Goal: Information Seeking & Learning: Learn about a topic

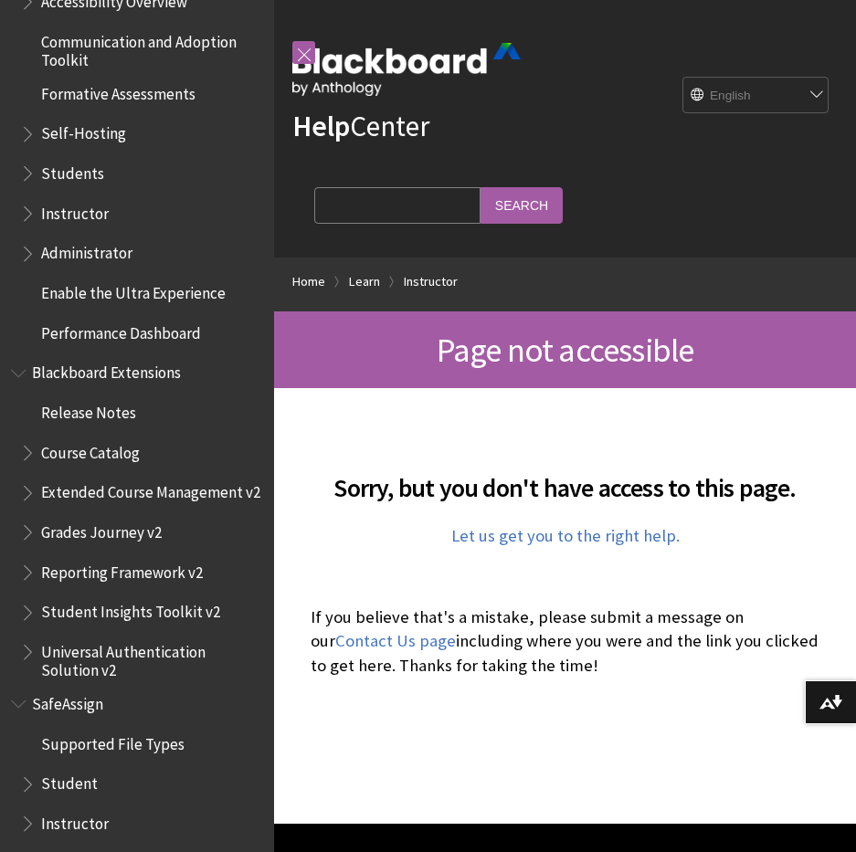
scroll to position [1688, 0]
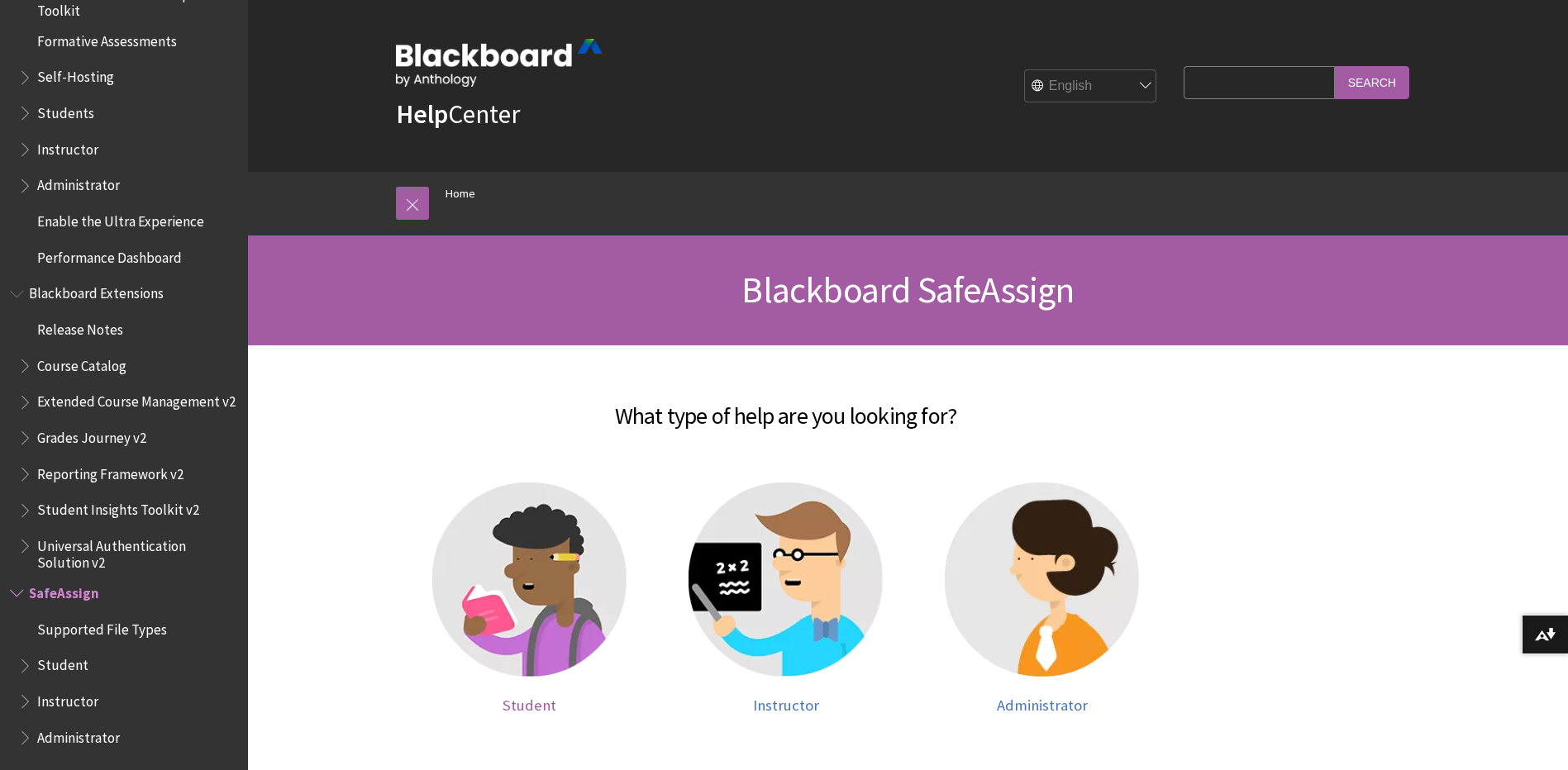
click at [501, 620] on img at bounding box center [529, 580] width 195 height 195
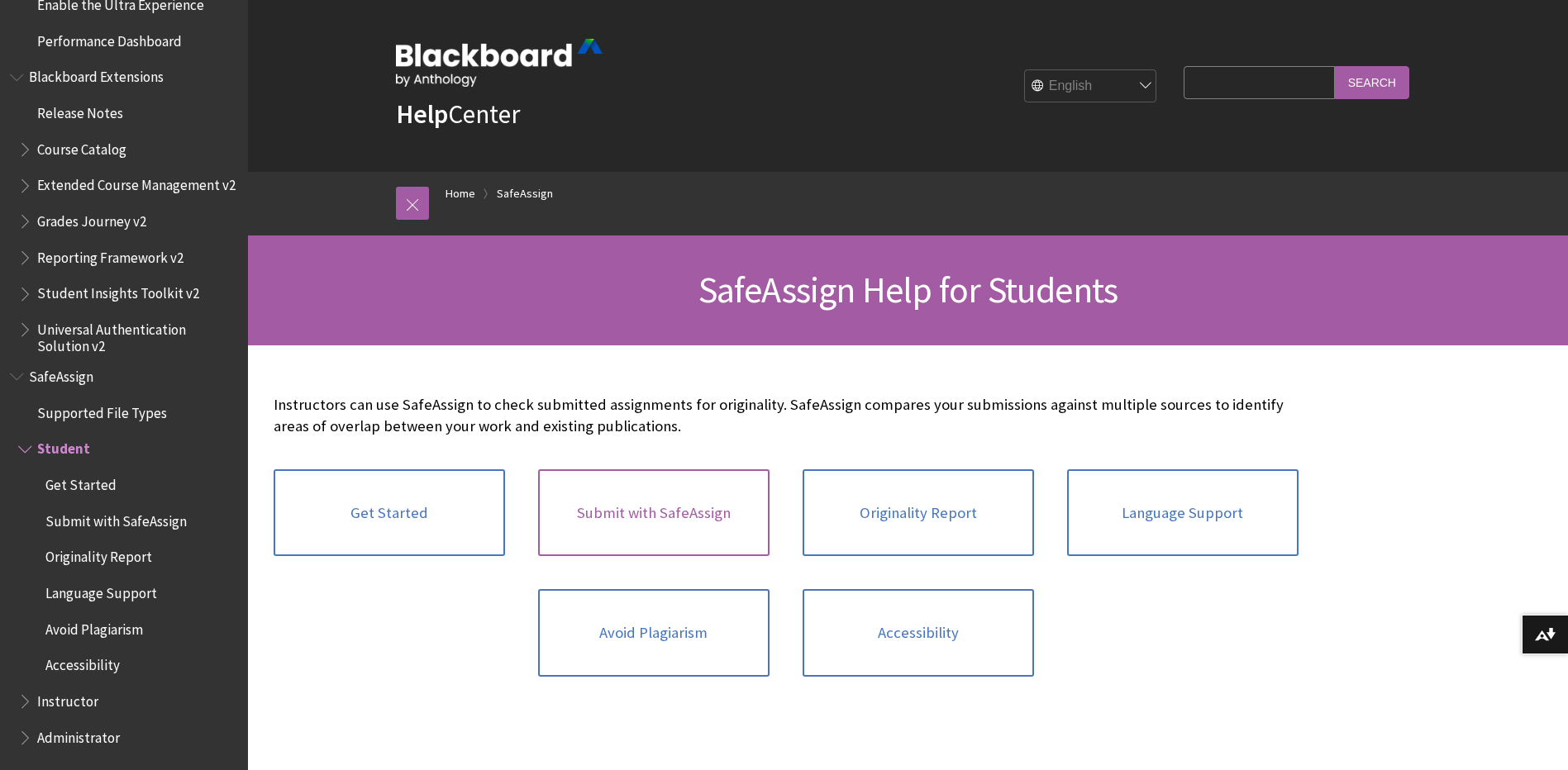
click at [727, 533] on link "Submit with SafeAssign" at bounding box center [654, 513] width 232 height 88
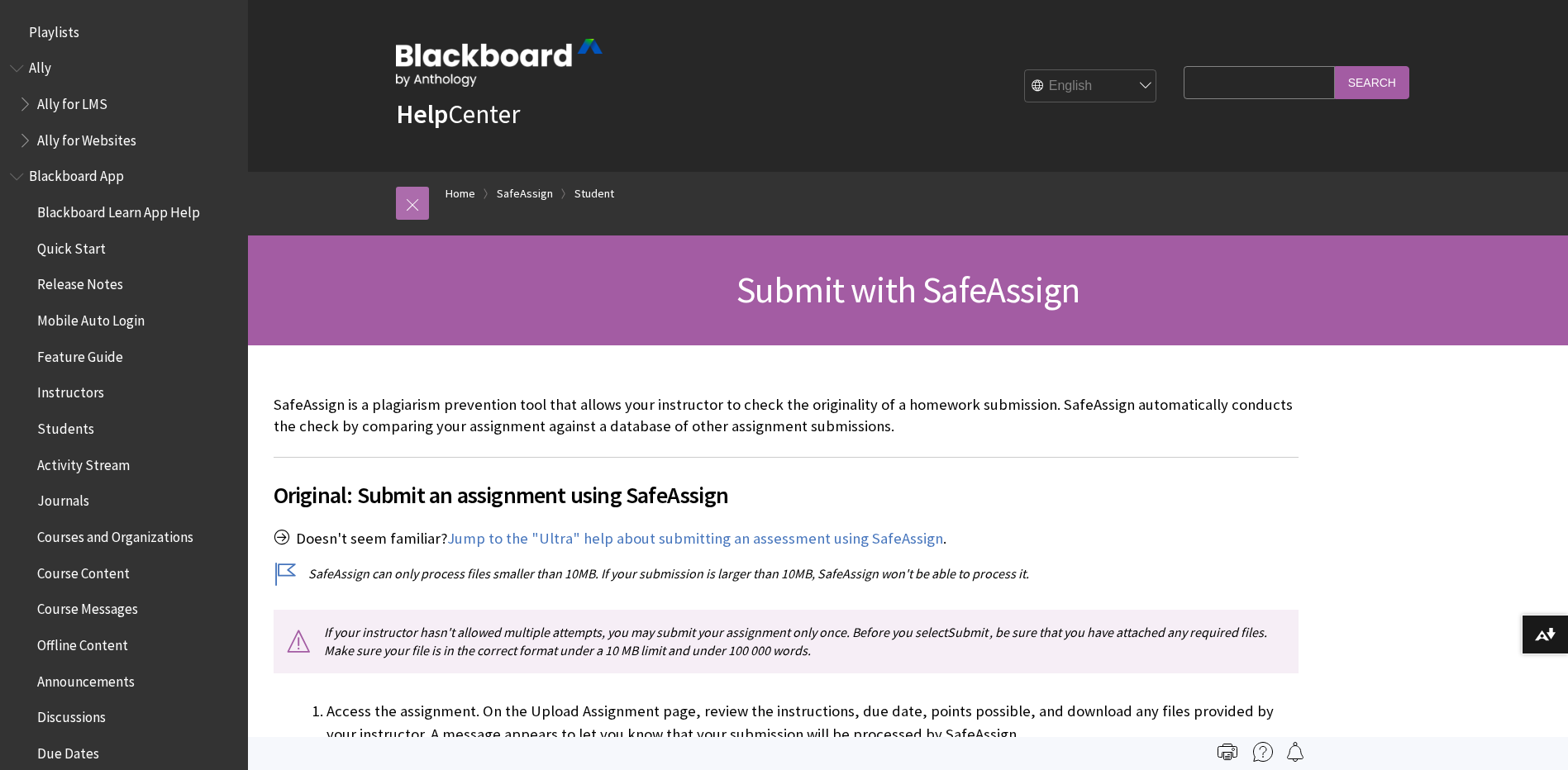
click at [408, 199] on link at bounding box center [413, 203] width 33 height 33
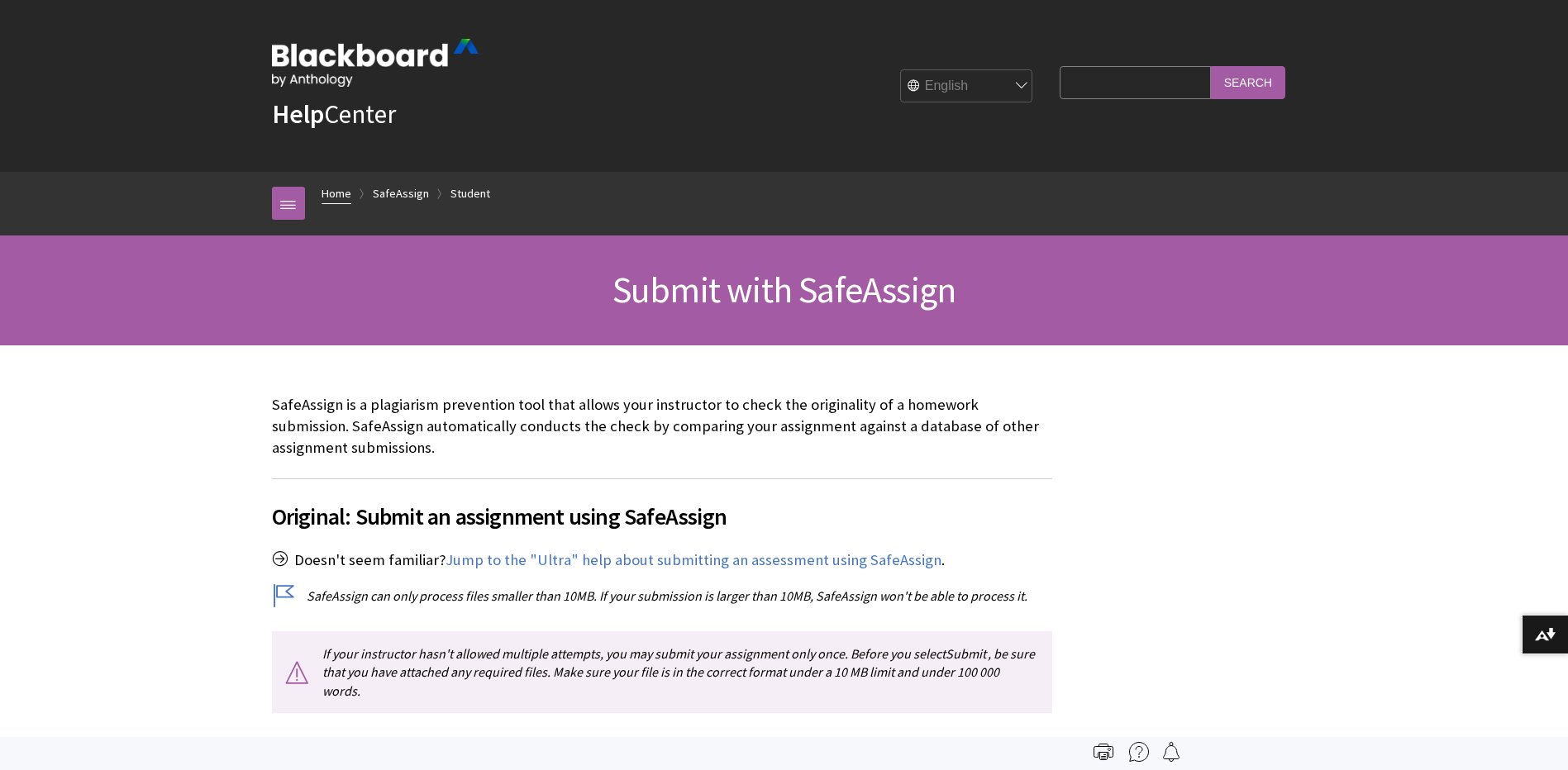
click at [345, 197] on link "Home" at bounding box center [336, 194] width 30 height 21
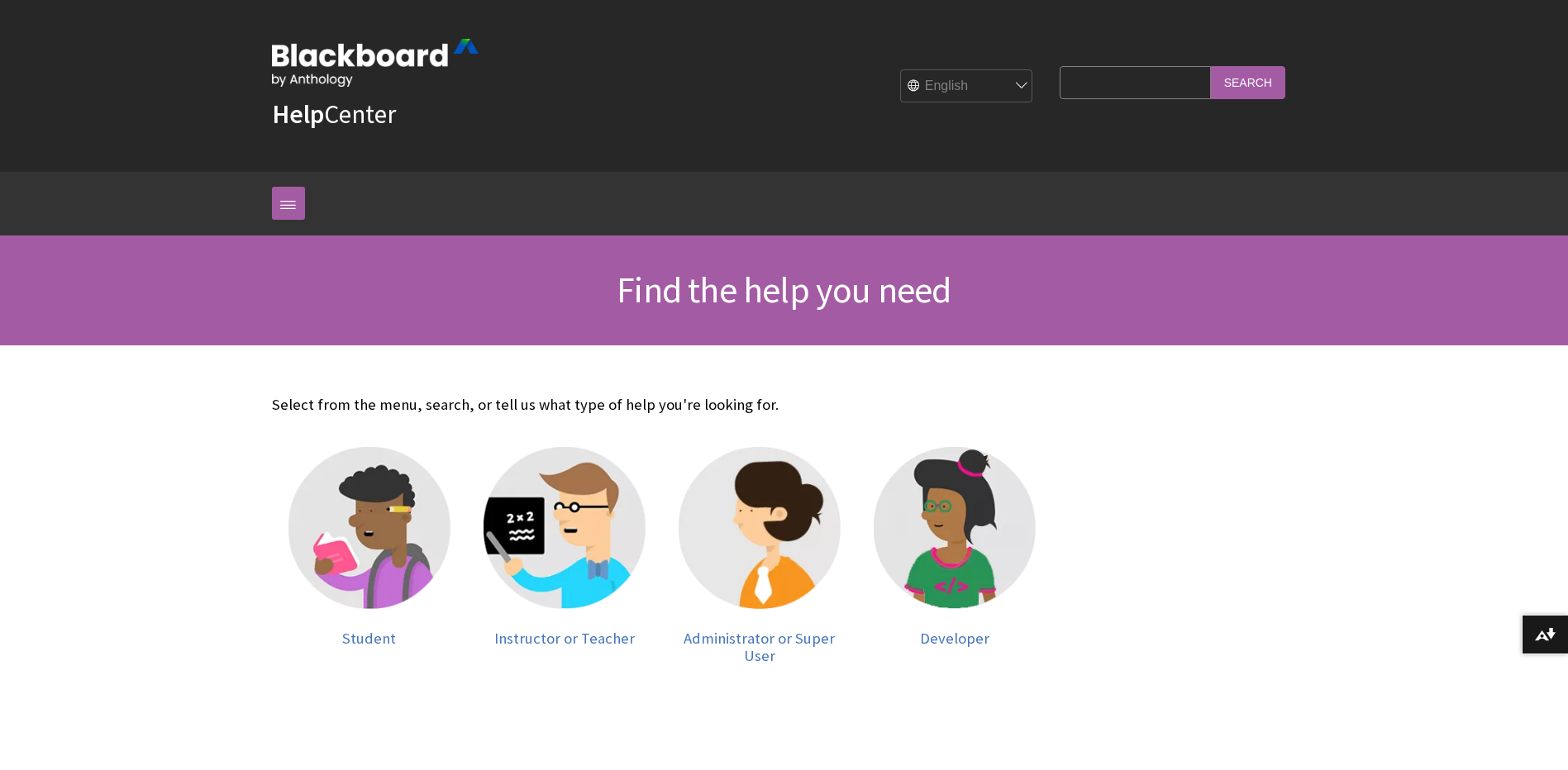
scroll to position [330, 0]
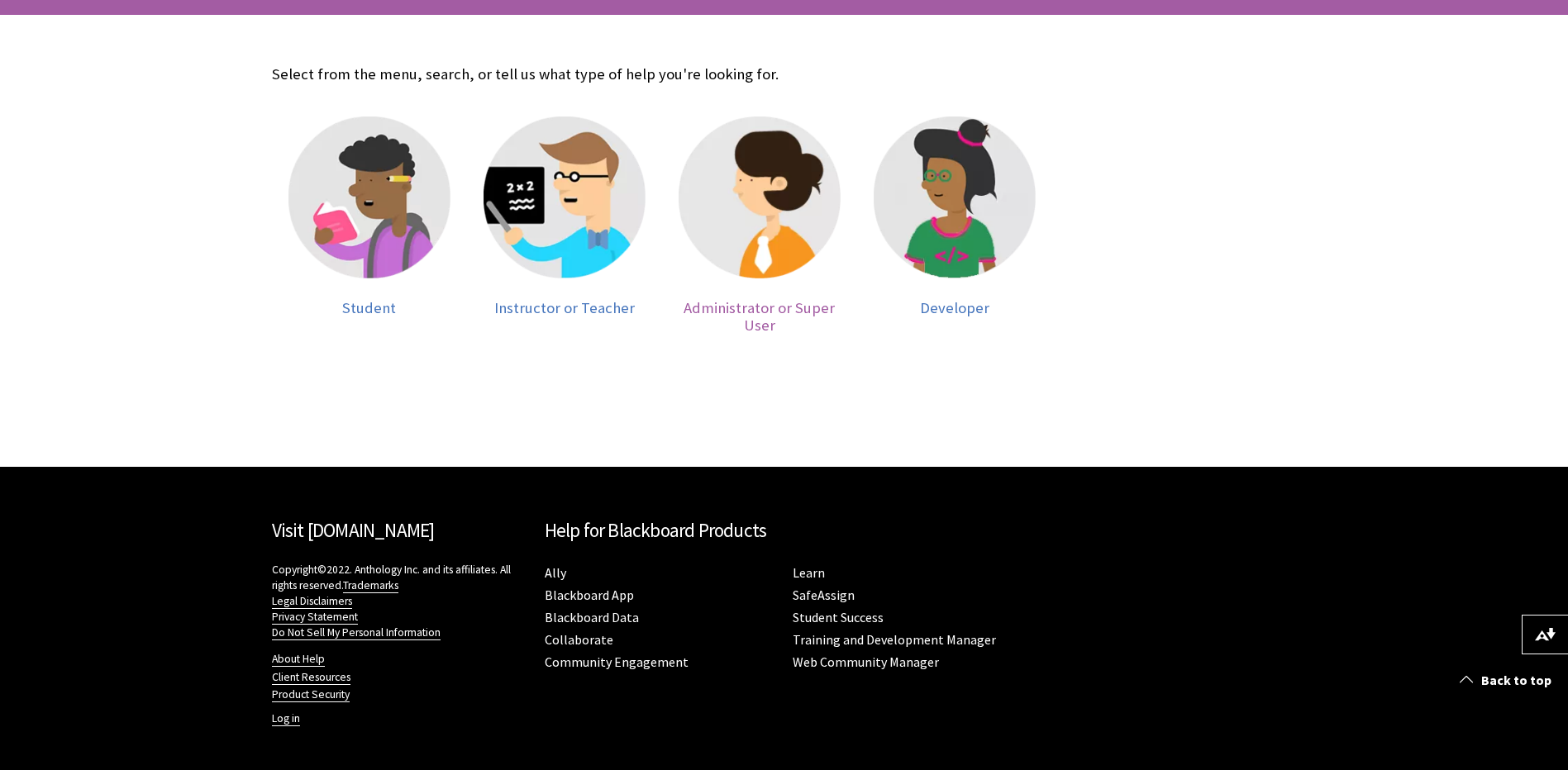
click at [773, 318] on span "Administrator or Super User" at bounding box center [759, 317] width 151 height 37
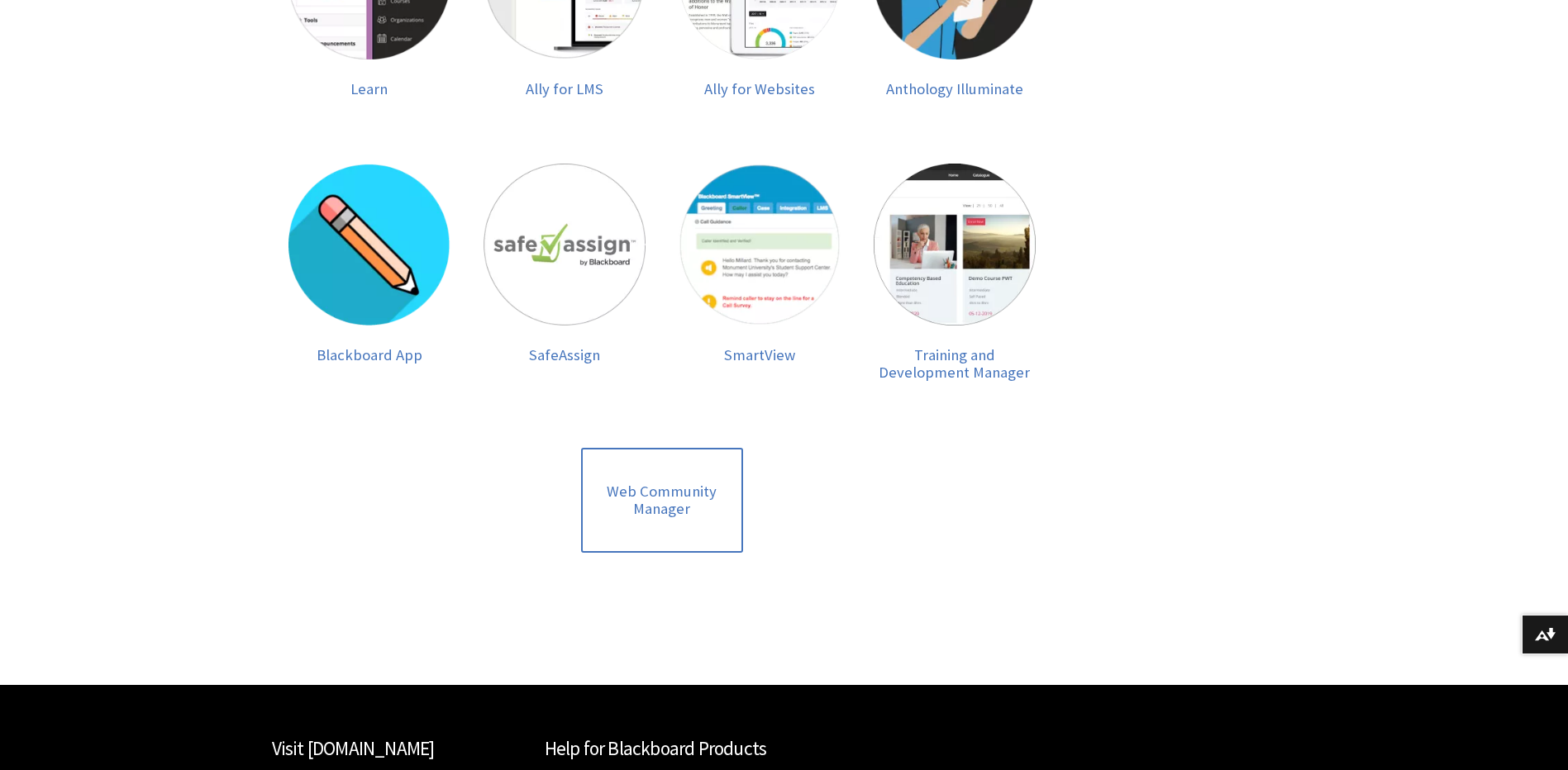
scroll to position [579, 0]
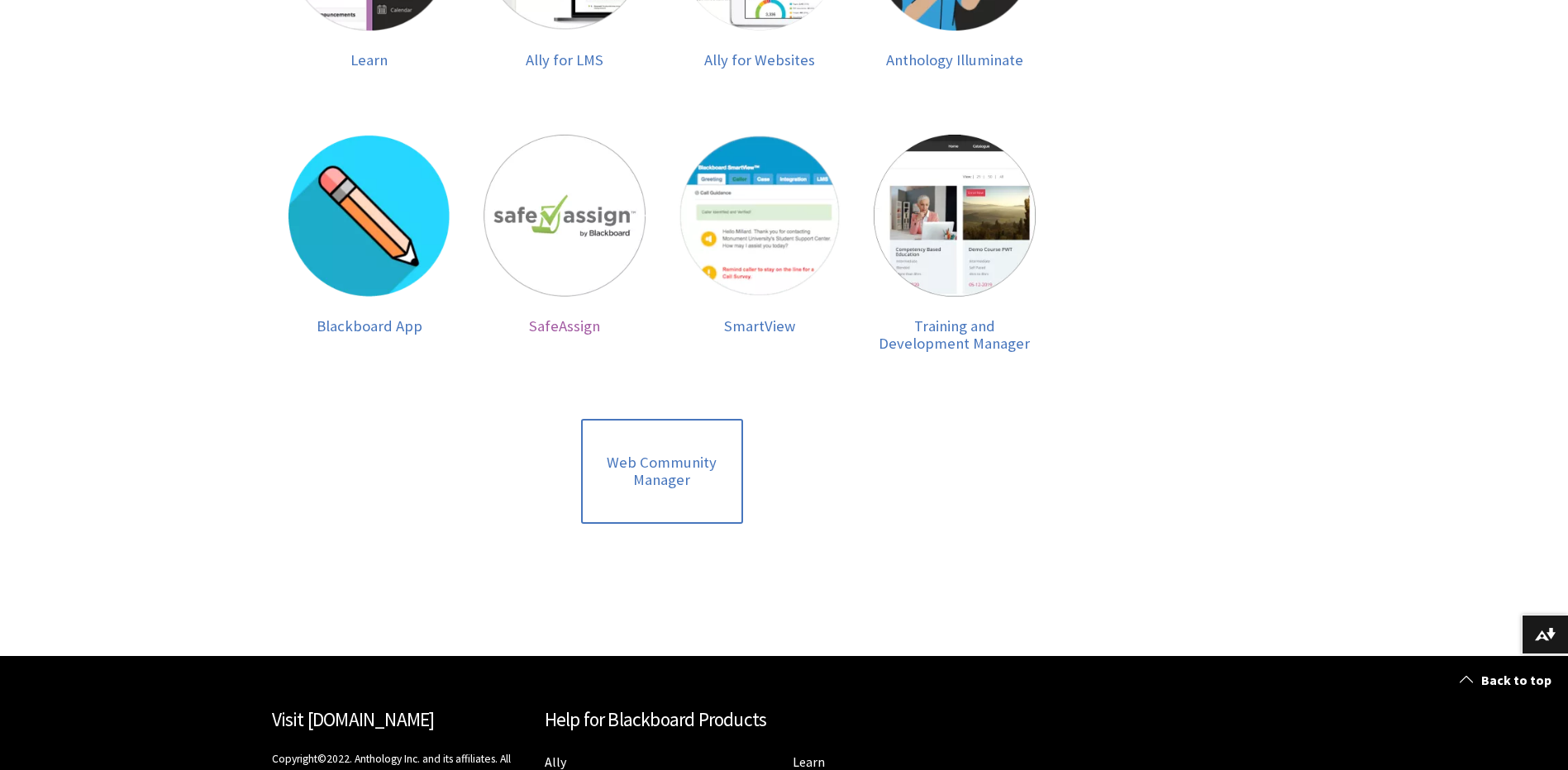
click at [573, 232] on img at bounding box center [564, 215] width 162 height 162
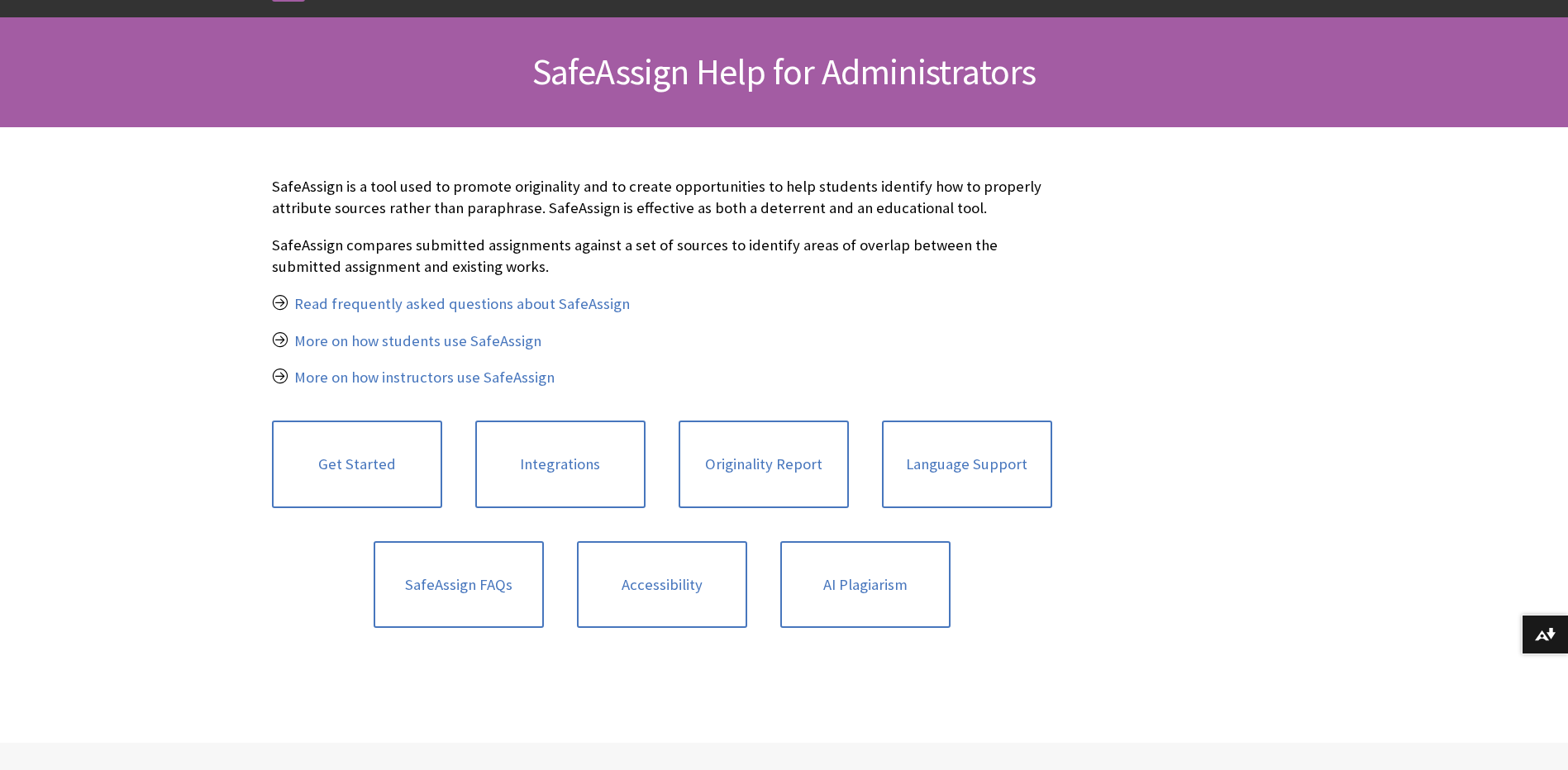
scroll to position [248, 0]
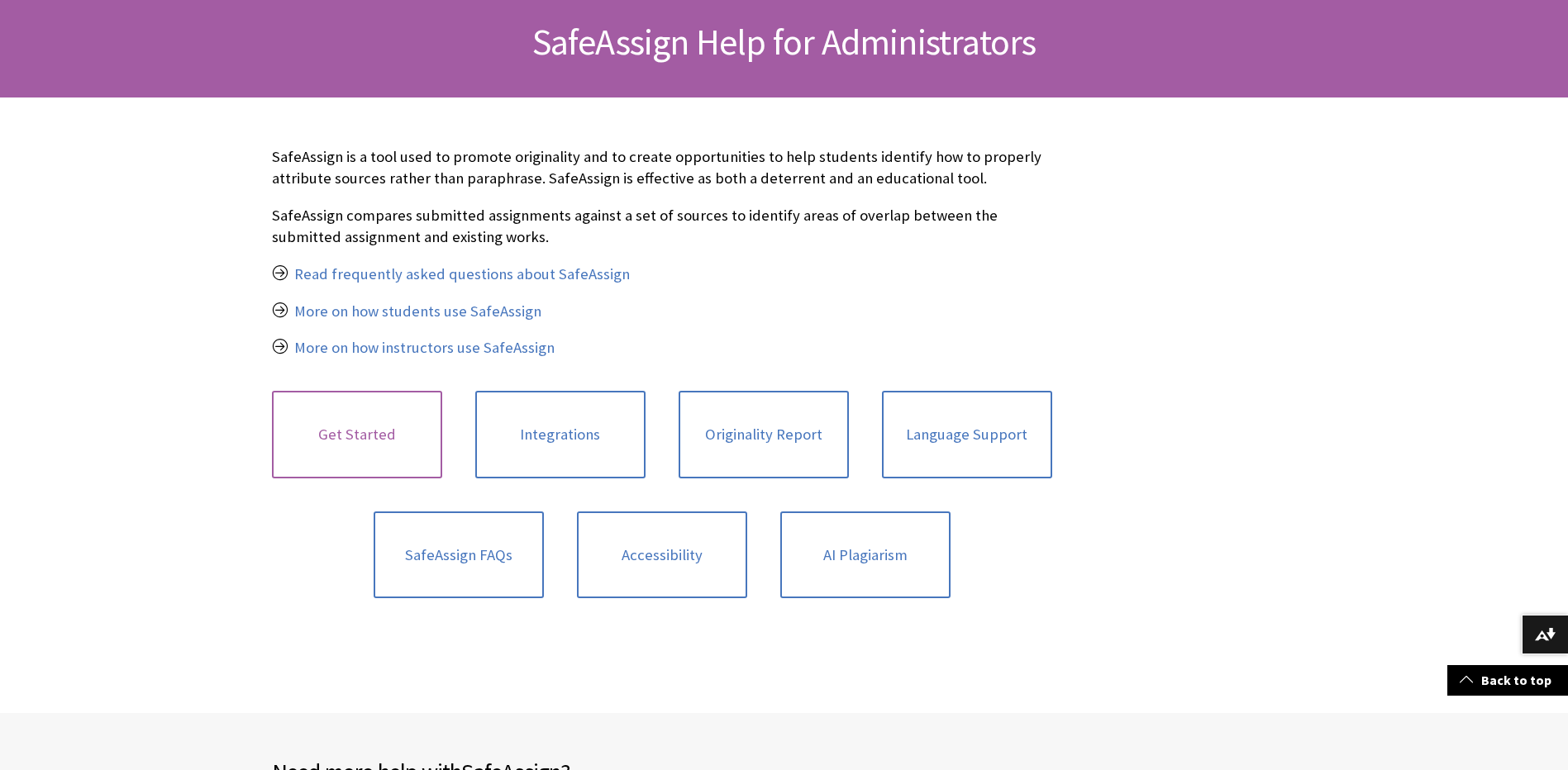
click at [359, 458] on link "Get Started" at bounding box center [357, 434] width 170 height 88
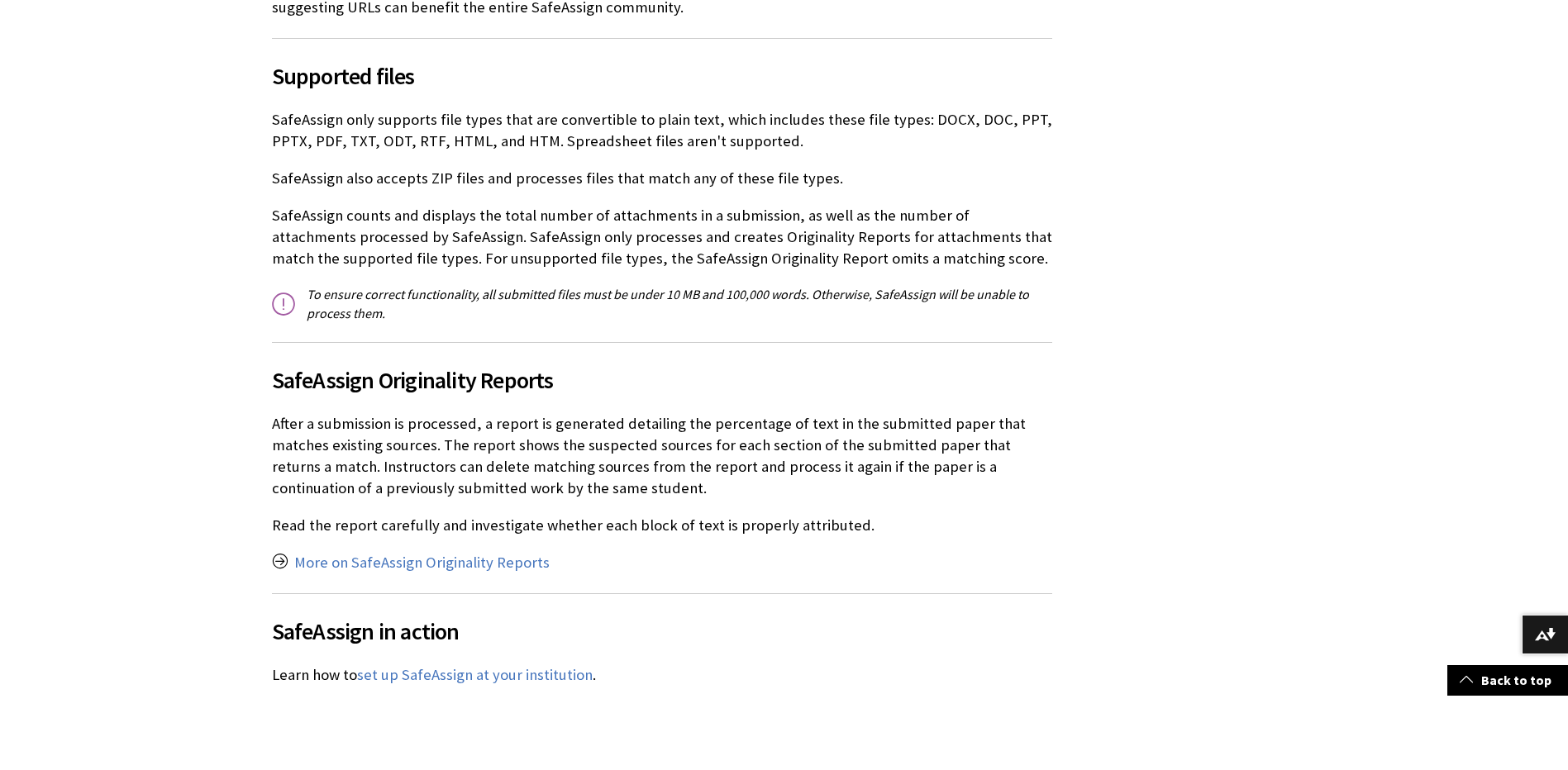
scroll to position [1901, 0]
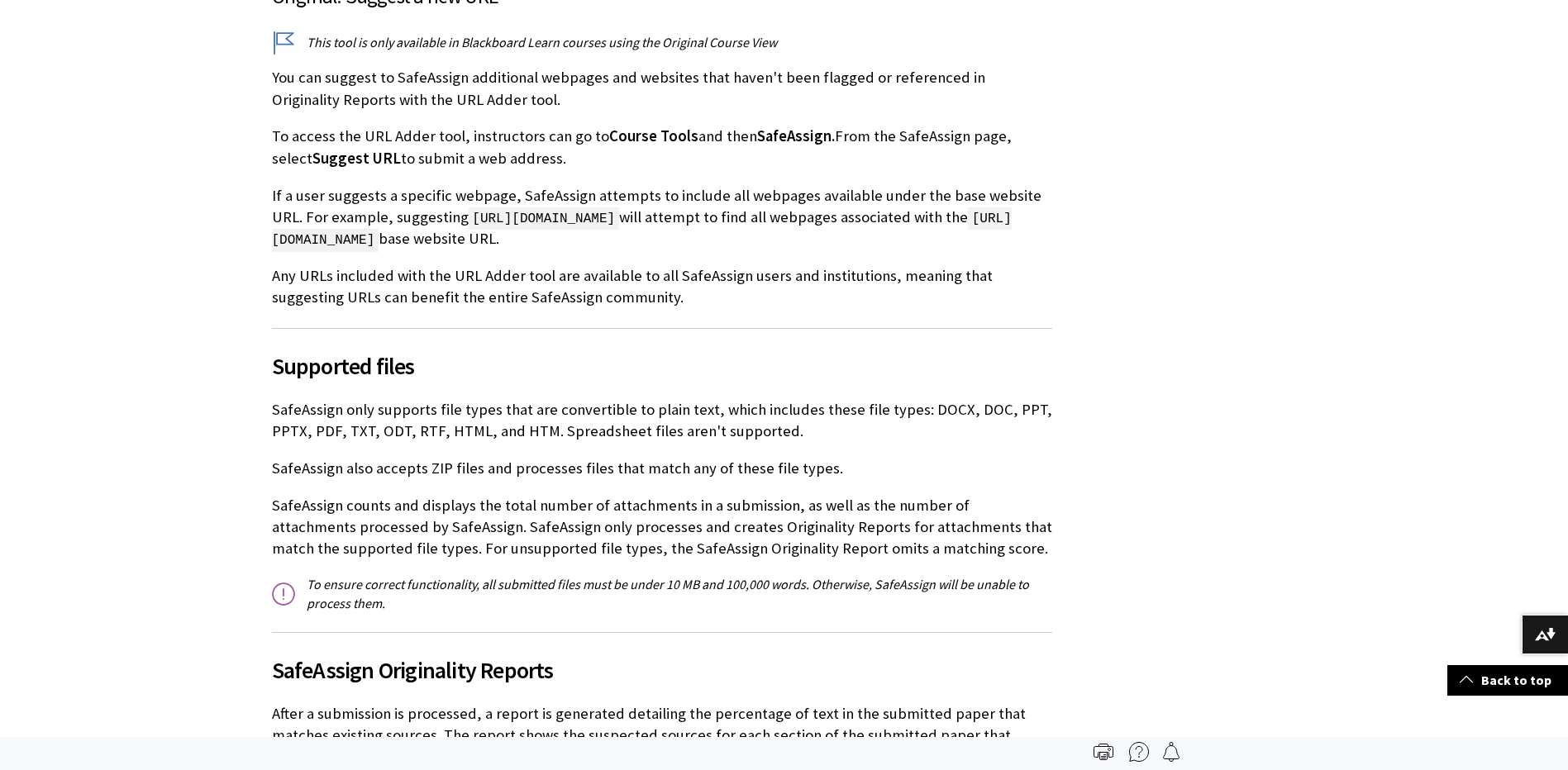
drag, startPoint x: 437, startPoint y: 184, endPoint x: 787, endPoint y: 191, distance: 350.1
click at [787, 191] on p "If a user suggests a specific webpage, SafeAssign attempts to include all webpa…" at bounding box center [662, 218] width 780 height 65
drag, startPoint x: 787, startPoint y: 191, endPoint x: 784, endPoint y: 234, distance: 43.1
click at [798, 210] on p "If a user suggests a specific webpage, SafeAssign attempts to include all webpa…" at bounding box center [662, 218] width 780 height 65
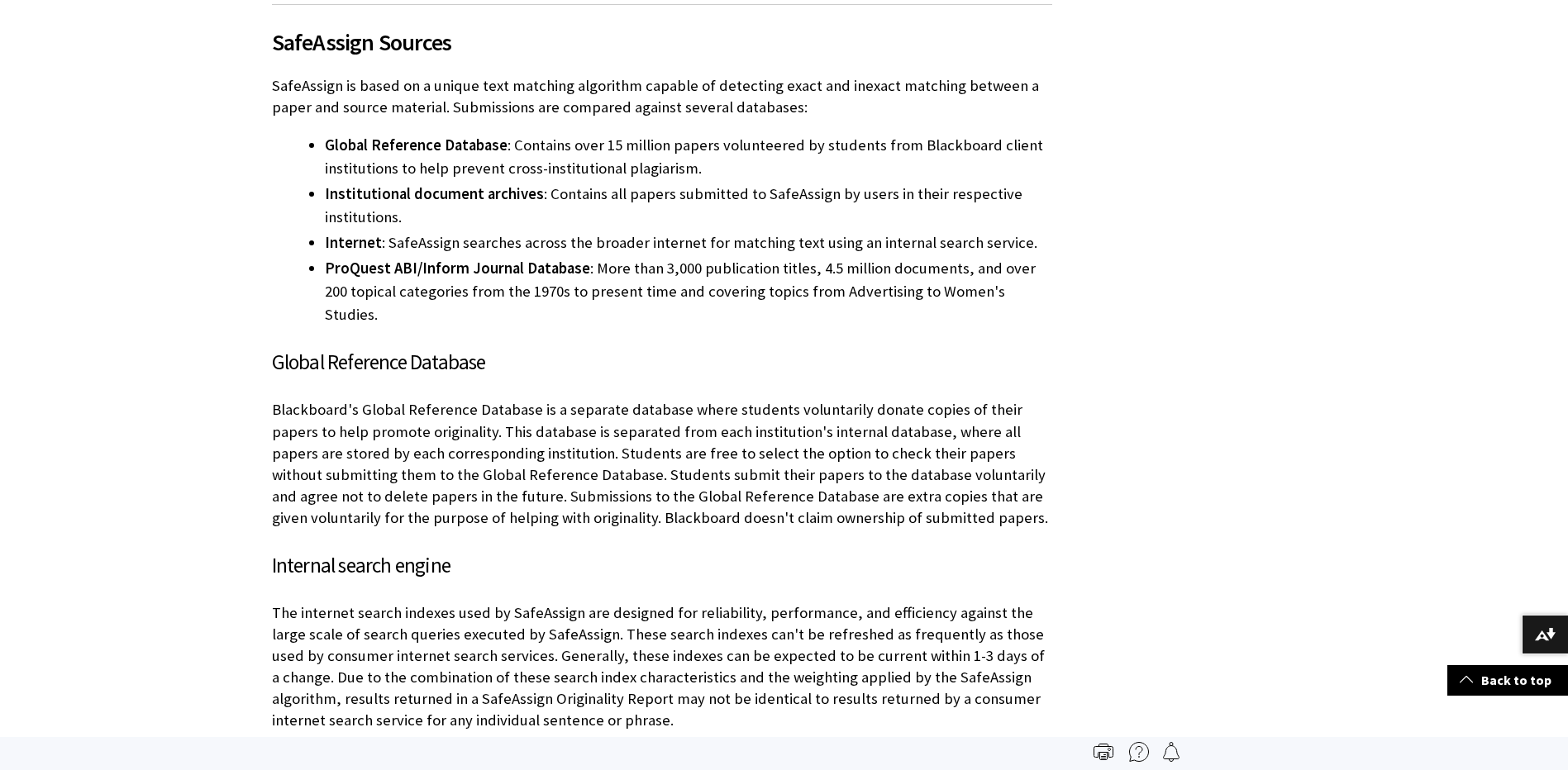
scroll to position [330, 0]
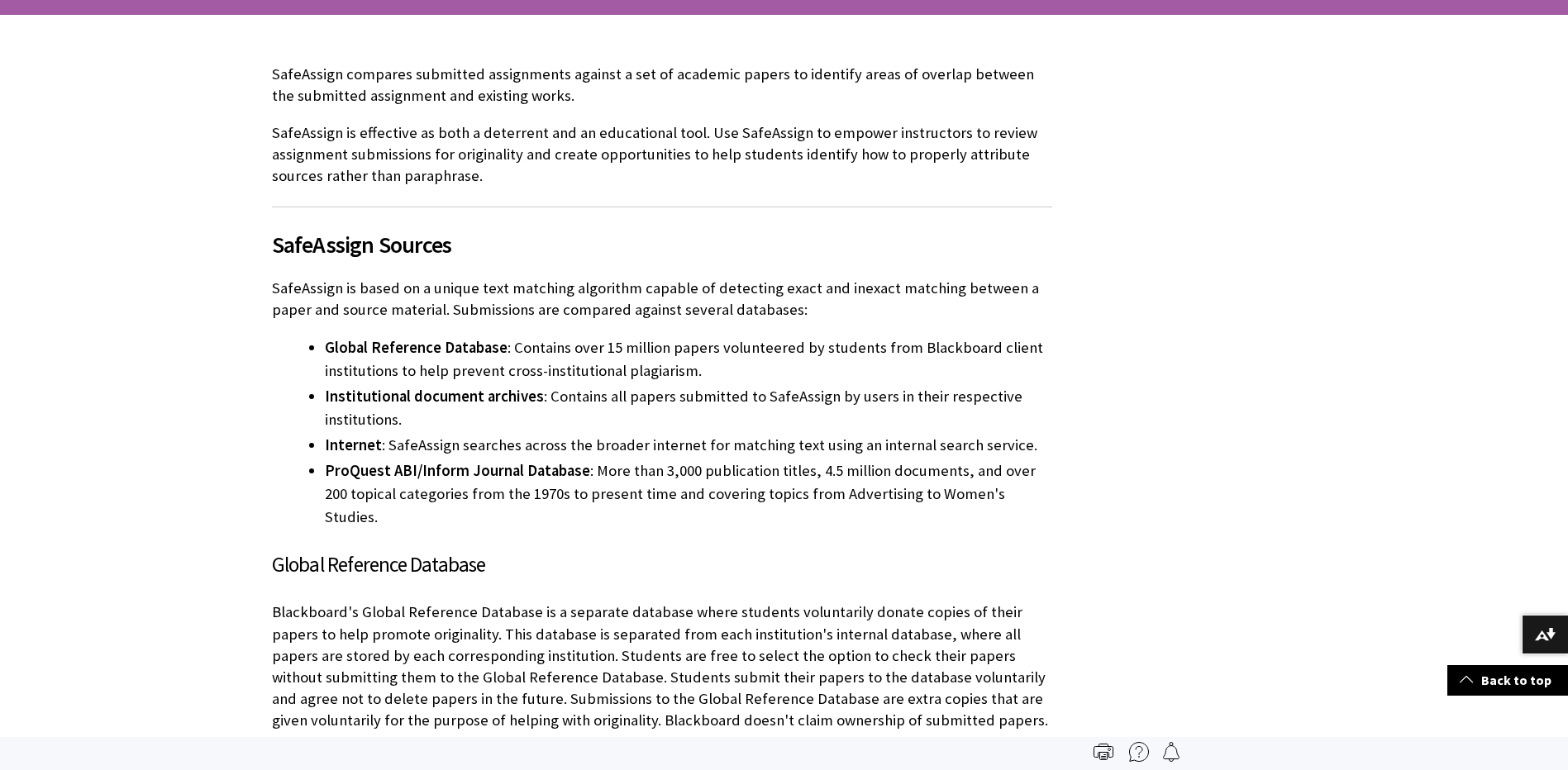
click at [903, 454] on li "Internet : SafeAssign searches across the broader internet for matching text us…" at bounding box center [689, 446] width 727 height 24
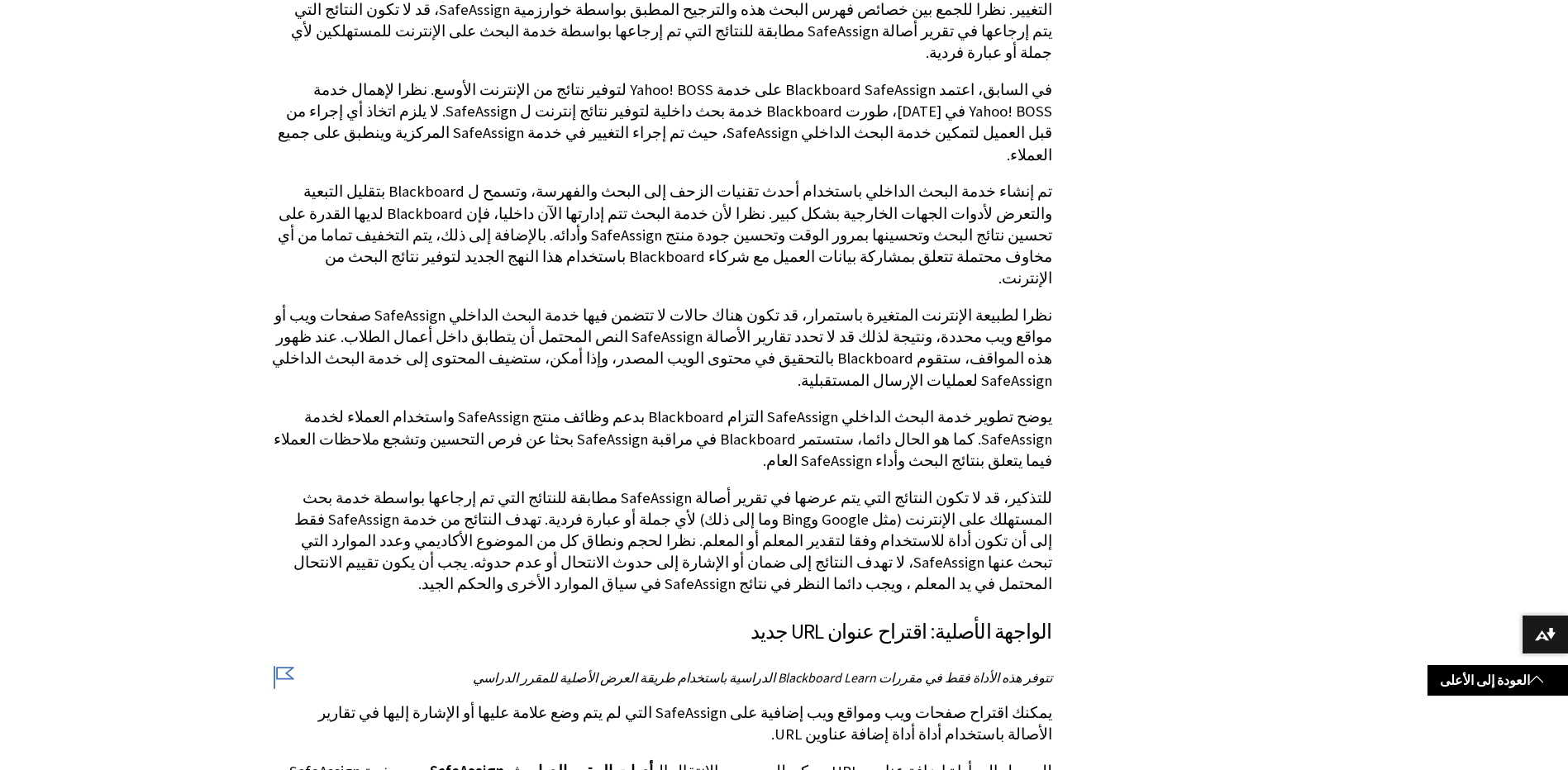
scroll to position [1157, 0]
drag, startPoint x: 692, startPoint y: 613, endPoint x: 1079, endPoint y: 608, distance: 387.0
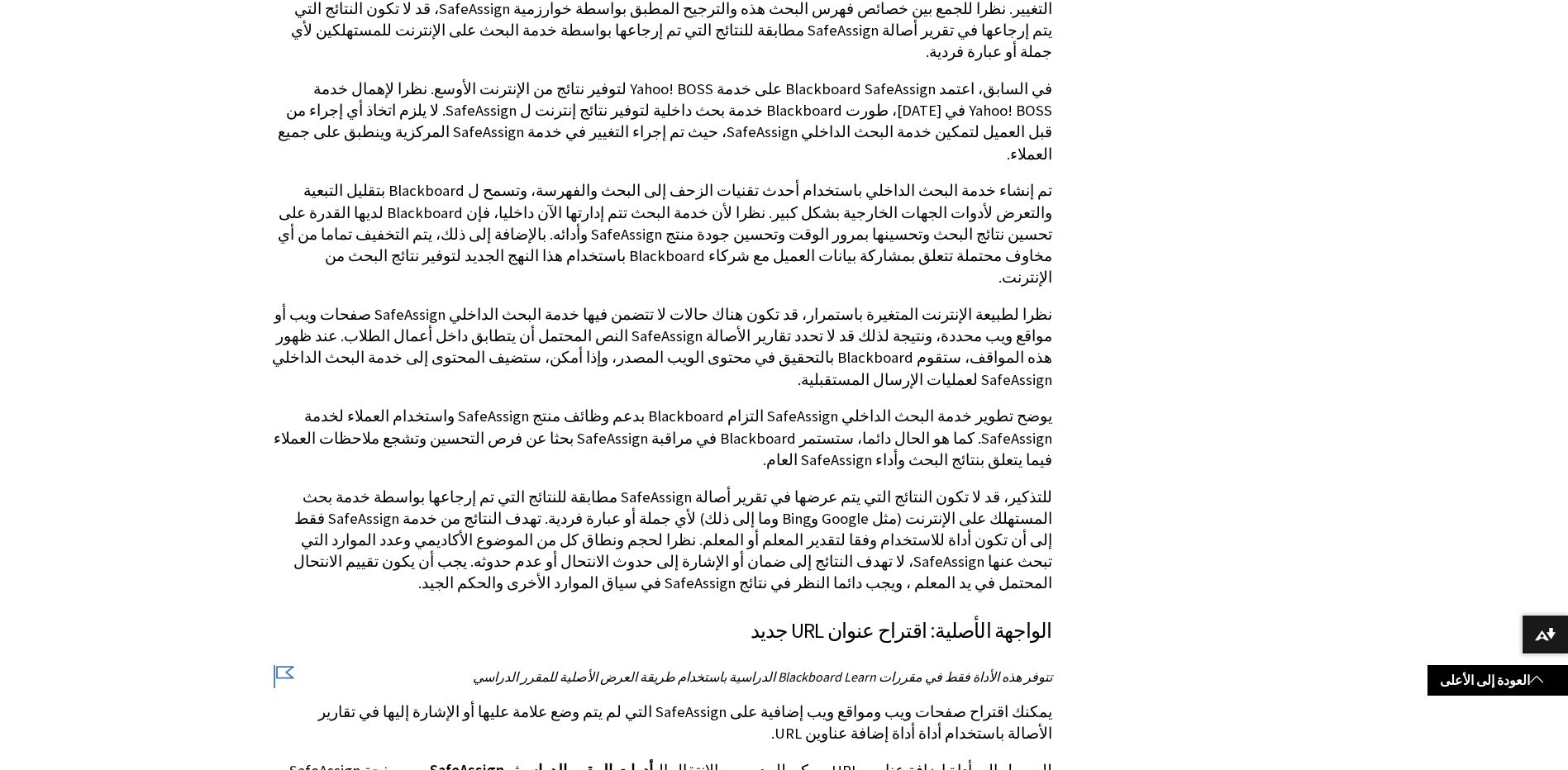
click at [1079, 608] on div "مصادر SafeAssign" at bounding box center [784, 429] width 1058 height 2481
copy span "http://www.blackboard.com/about-us/index.aspx"
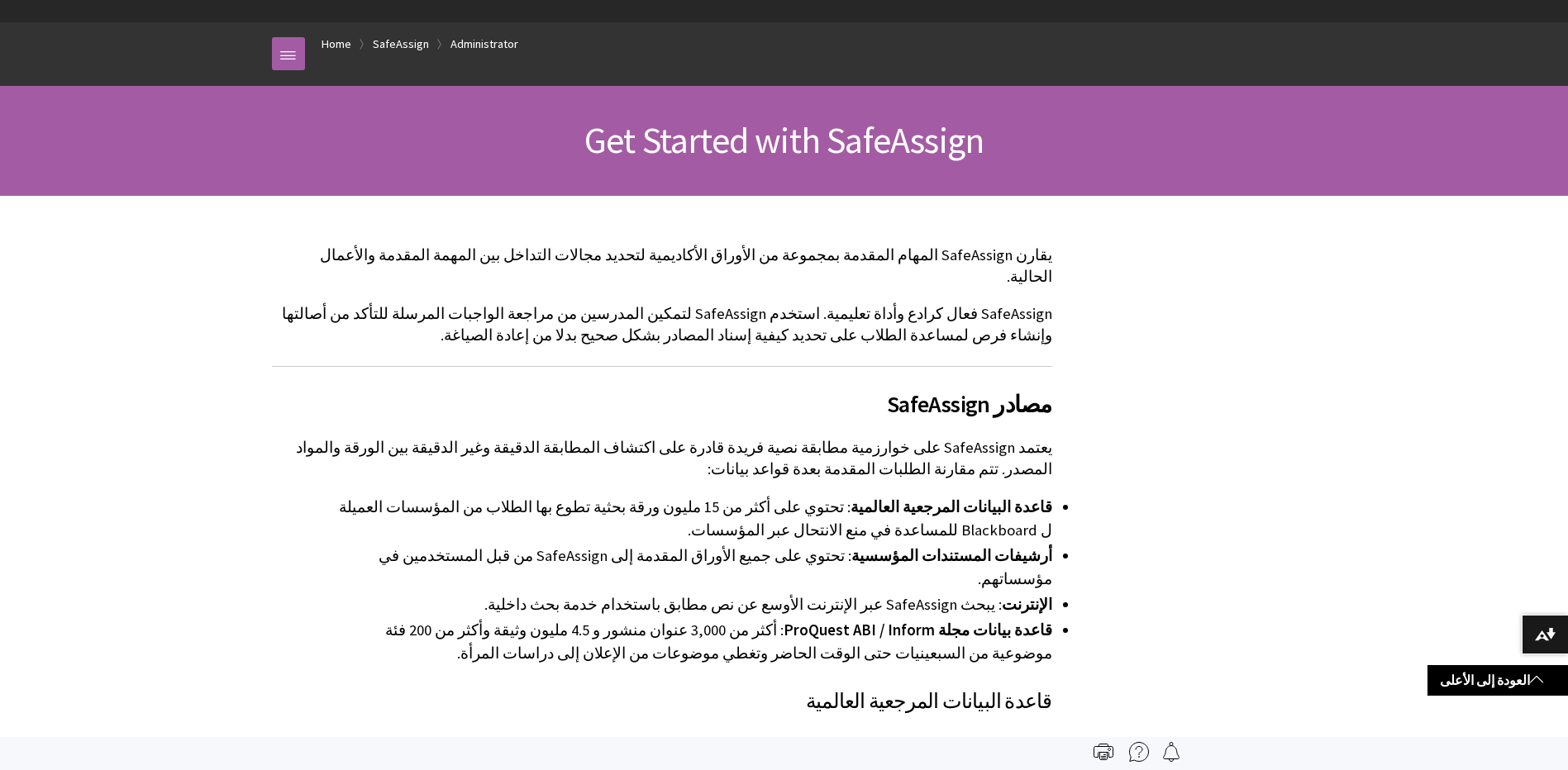
scroll to position [0, 0]
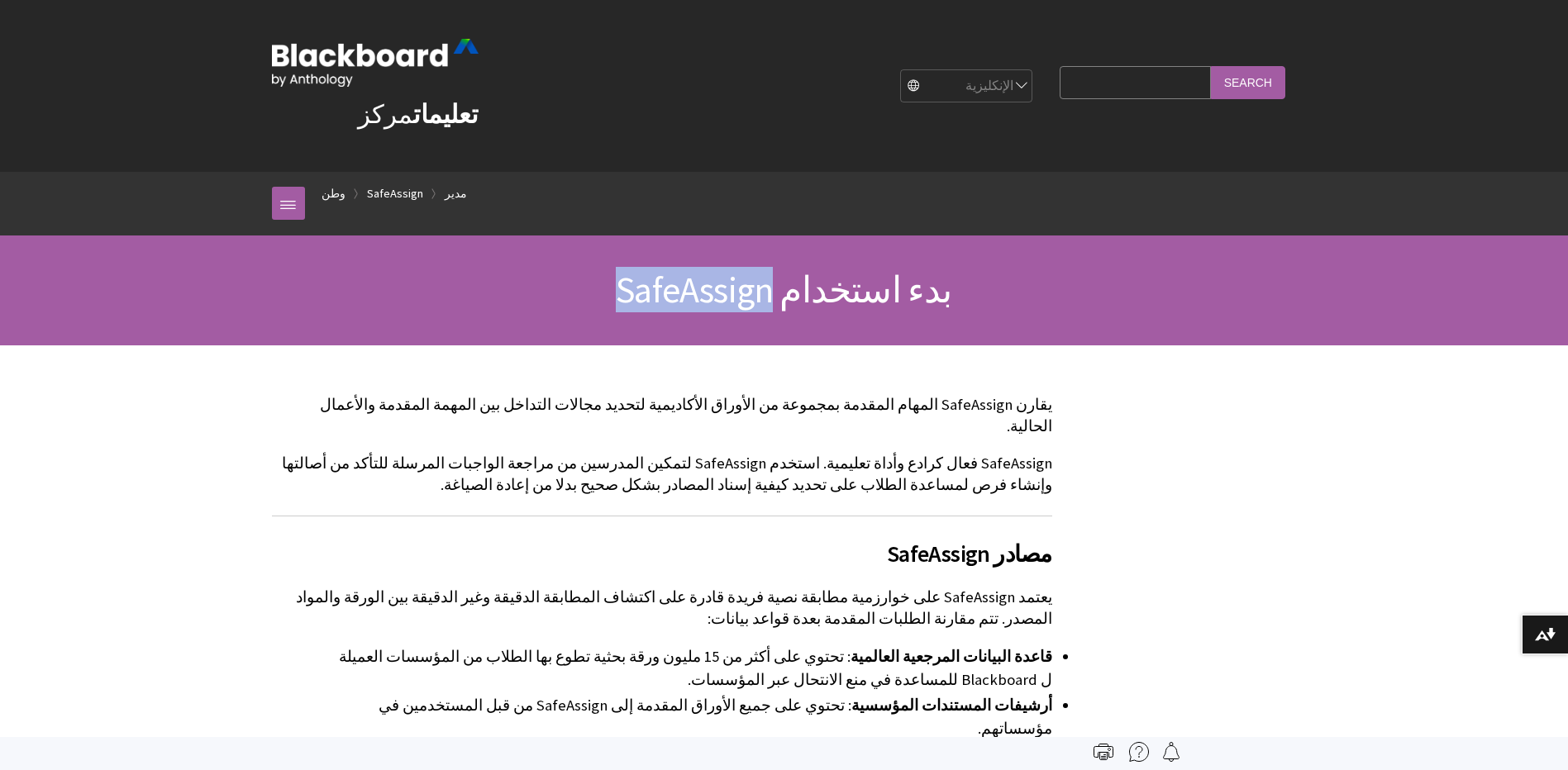
drag, startPoint x: 694, startPoint y: 299, endPoint x: 789, endPoint y: 290, distance: 95.4
click at [789, 290] on h1 "بدء استخدام SafeAssign" at bounding box center [784, 290] width 1058 height 43
copy span "SafeAssign"
click at [483, 468] on p "SafeAssign فعال كرادع وأداة تعليمية. استخدم SafeAssign لتمكين المدرسين من مراجع…" at bounding box center [662, 475] width 780 height 43
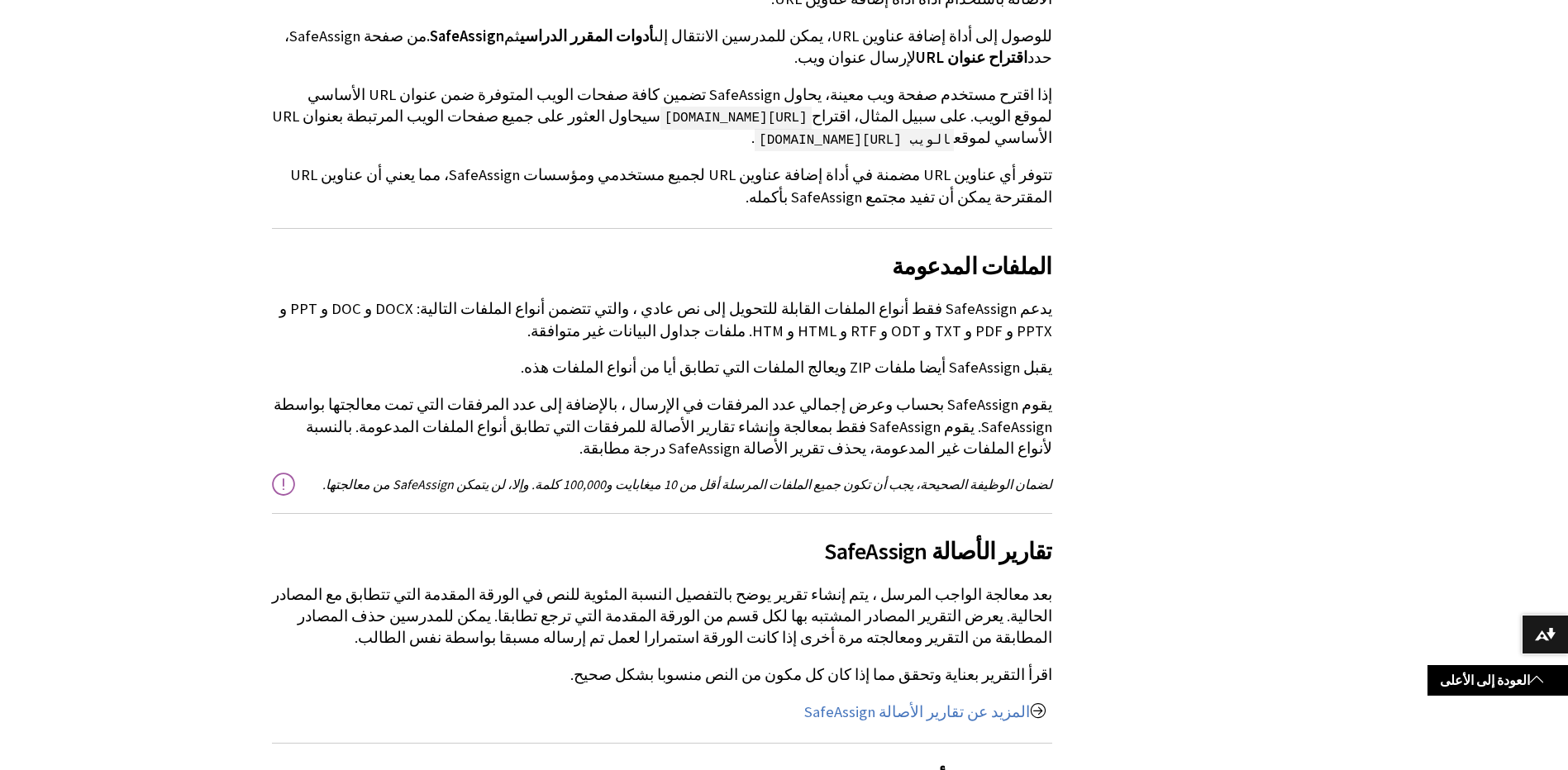
scroll to position [1901, 0]
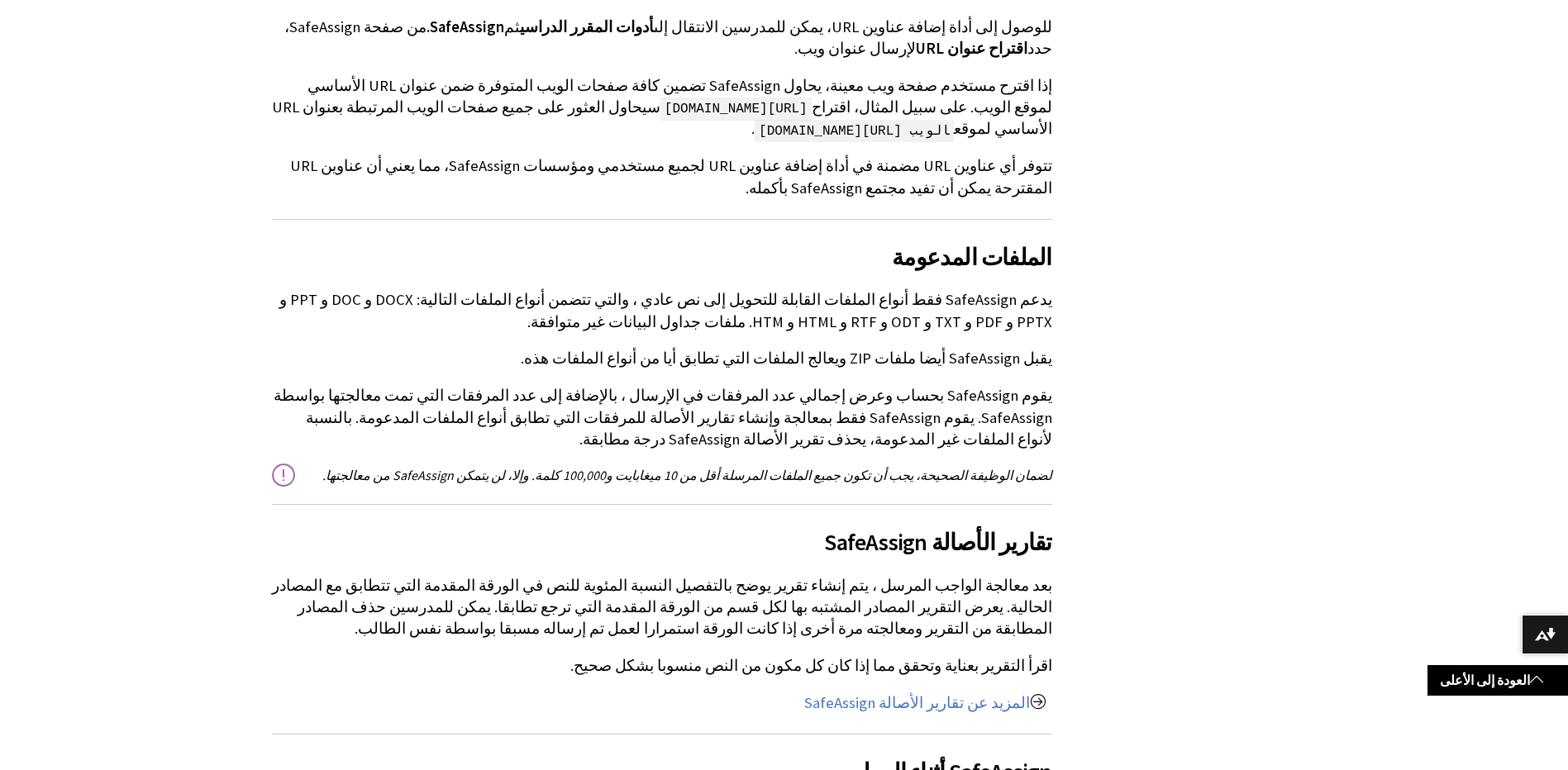
click at [282, 466] on p "لضمان الوظيفة الصحيحة، يجب أن تكون جميع الملفات المرسلة أقل من 10 ميغابايت و100…" at bounding box center [662, 475] width 780 height 18
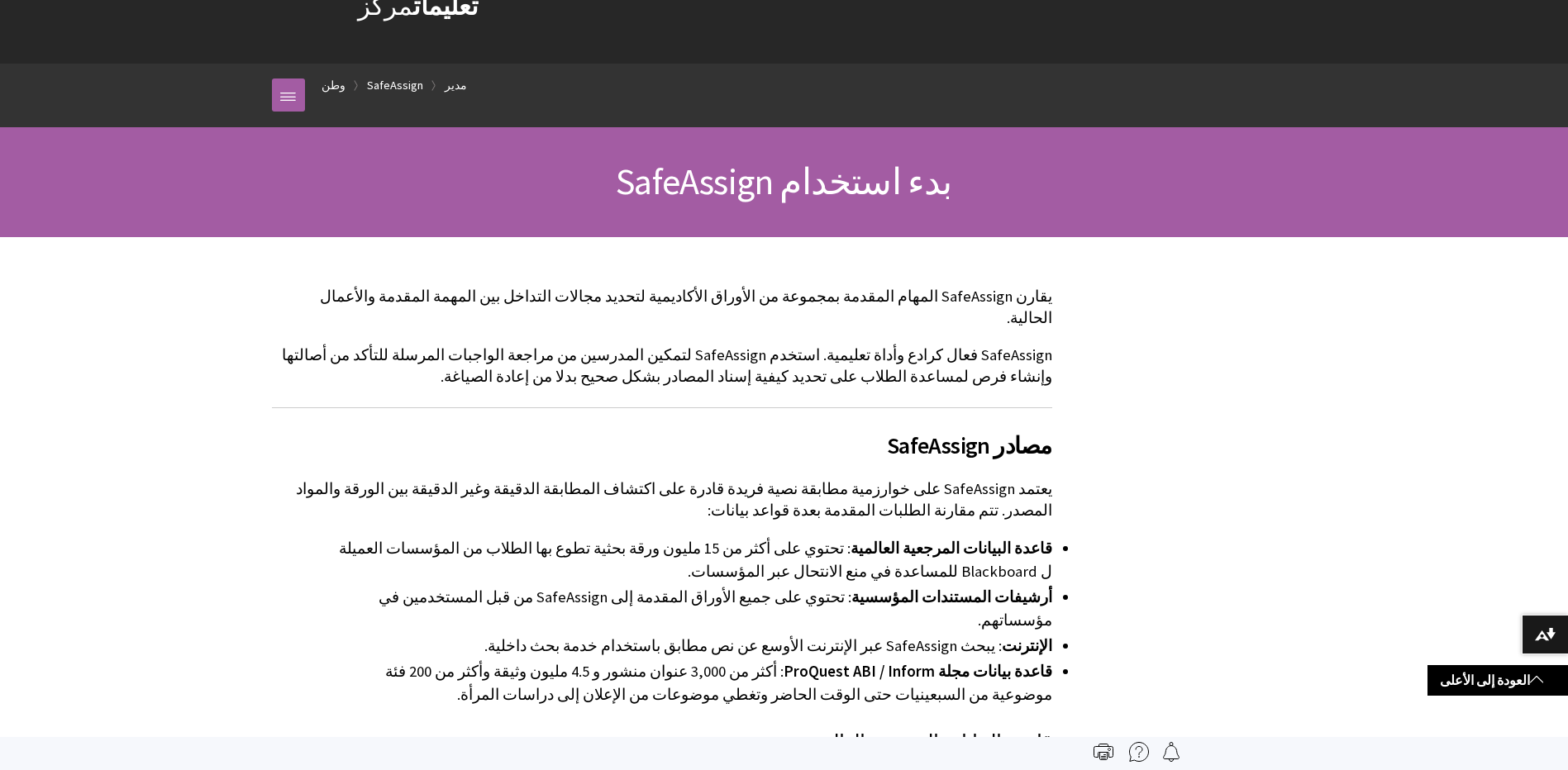
scroll to position [0, 0]
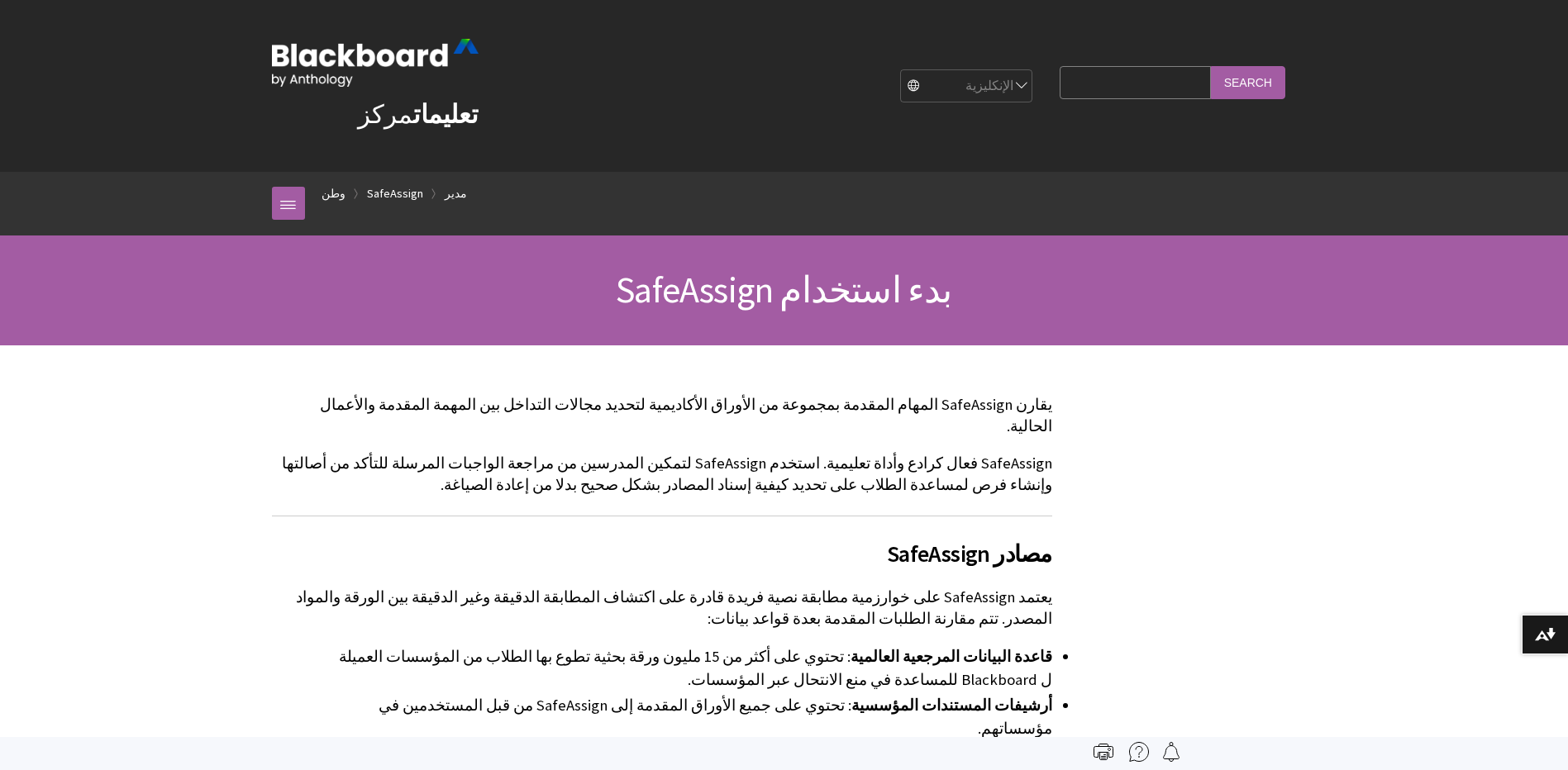
click at [1176, 88] on input "استعلام البحث" at bounding box center [1135, 82] width 150 height 33
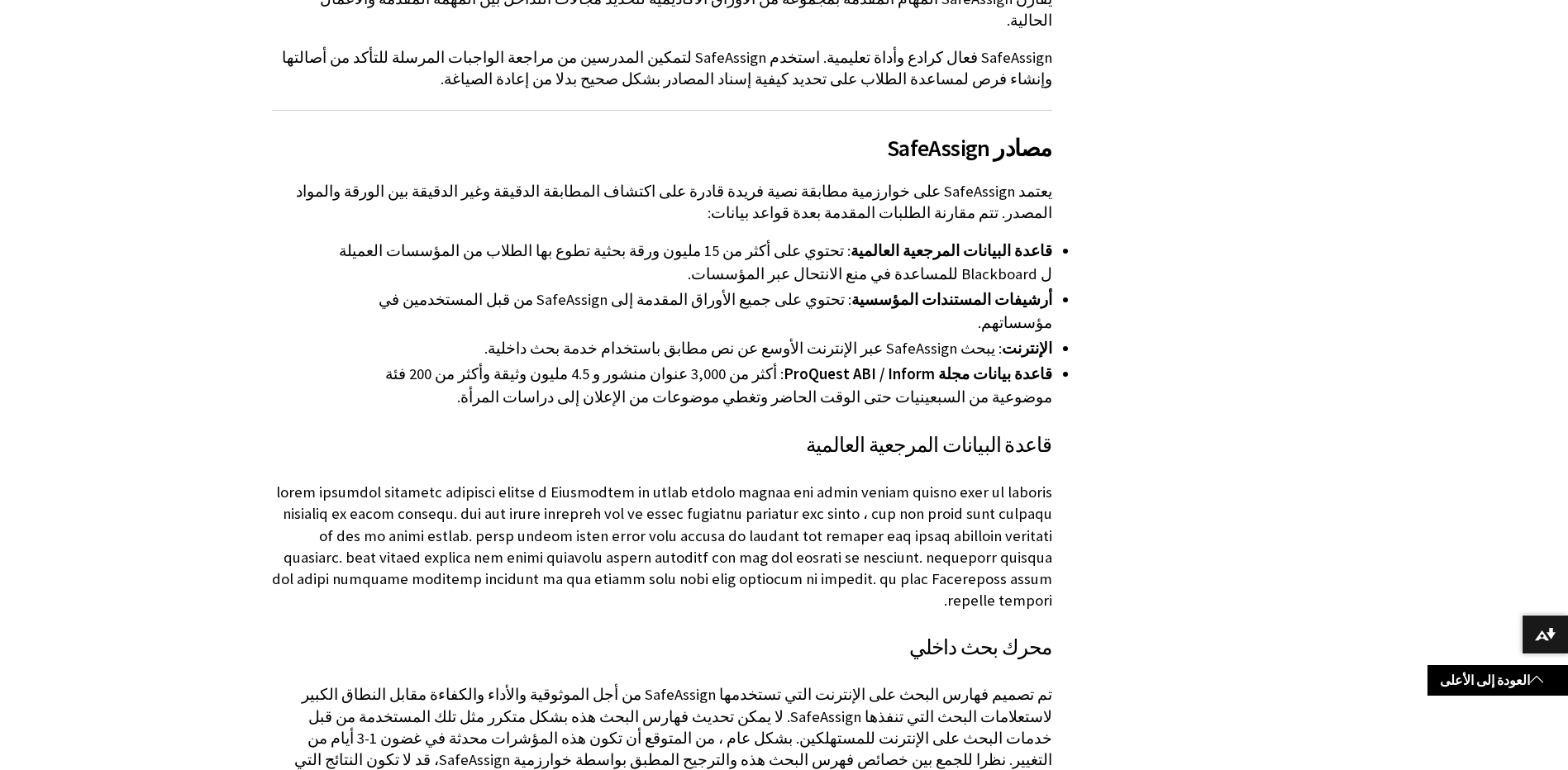
scroll to position [414, 0]
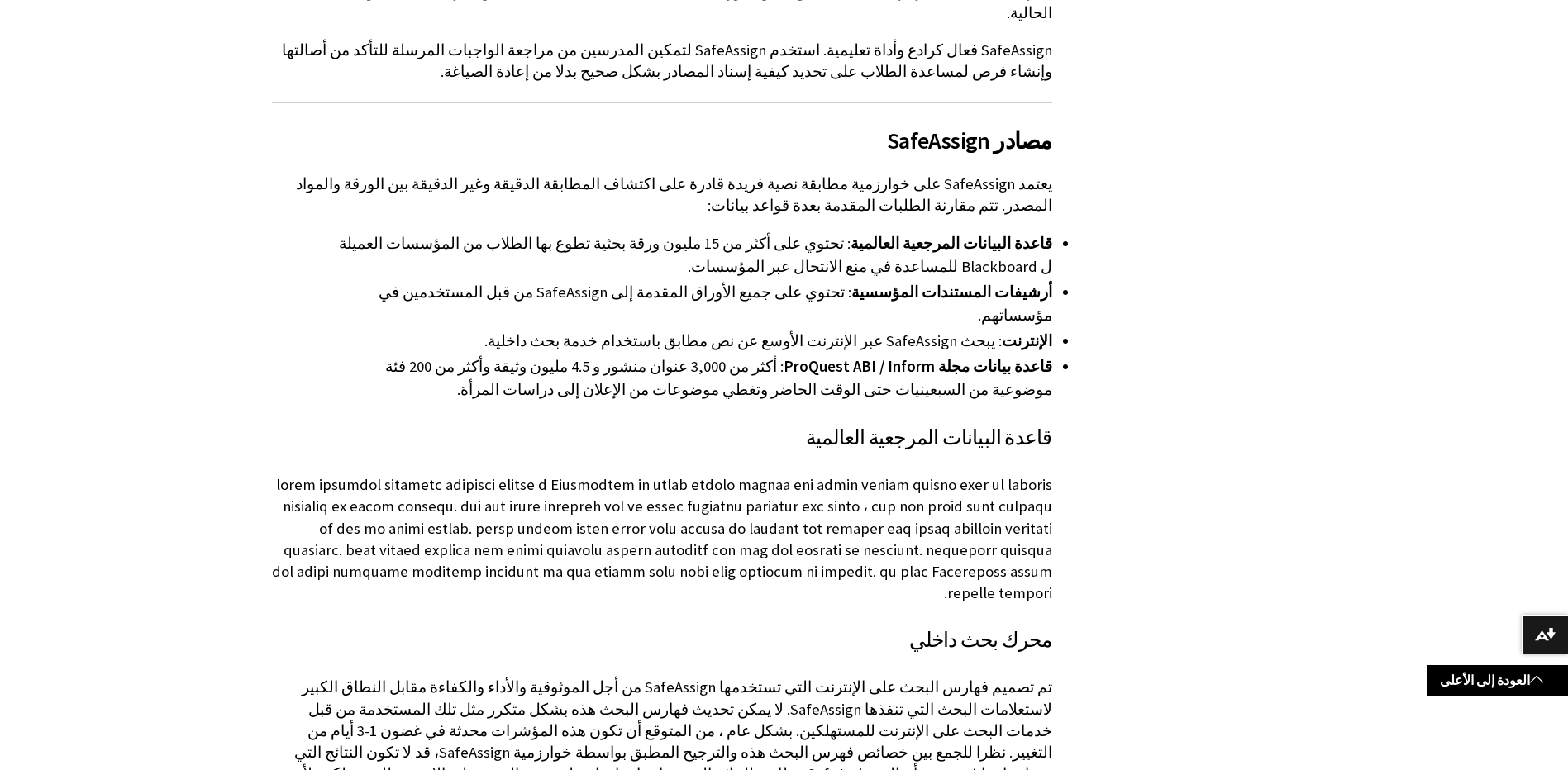
drag, startPoint x: 399, startPoint y: 302, endPoint x: 449, endPoint y: 337, distance: 61.0
click at [426, 321] on ul "قاعدة البيانات المرجعية العالمية : تحتوي على أكثر من 15 مليون ورقة بحثية تطوع ب…" at bounding box center [662, 317] width 780 height 169
click at [748, 474] on p at bounding box center [662, 538] width 780 height 129
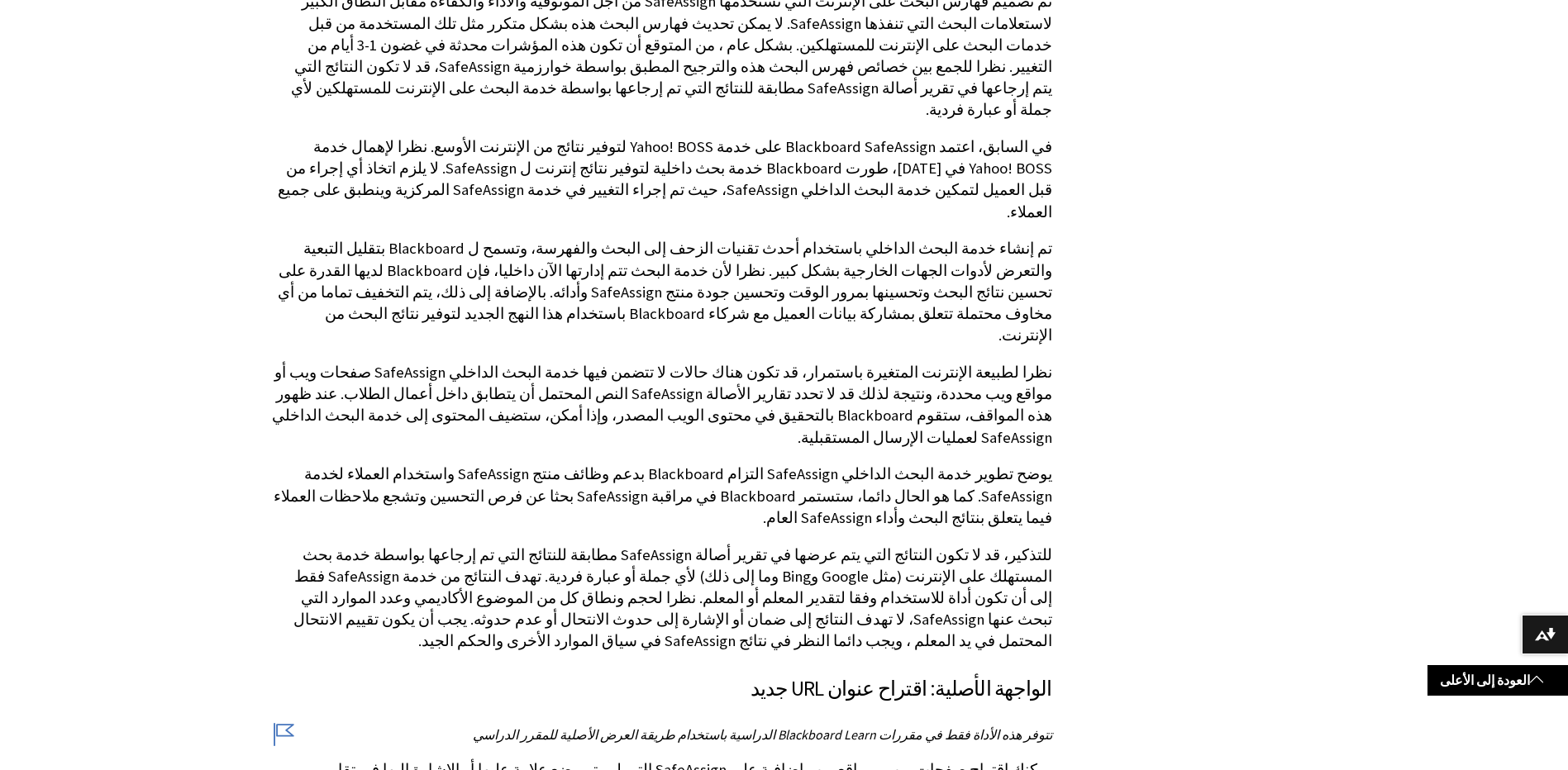
scroll to position [1488, 0]
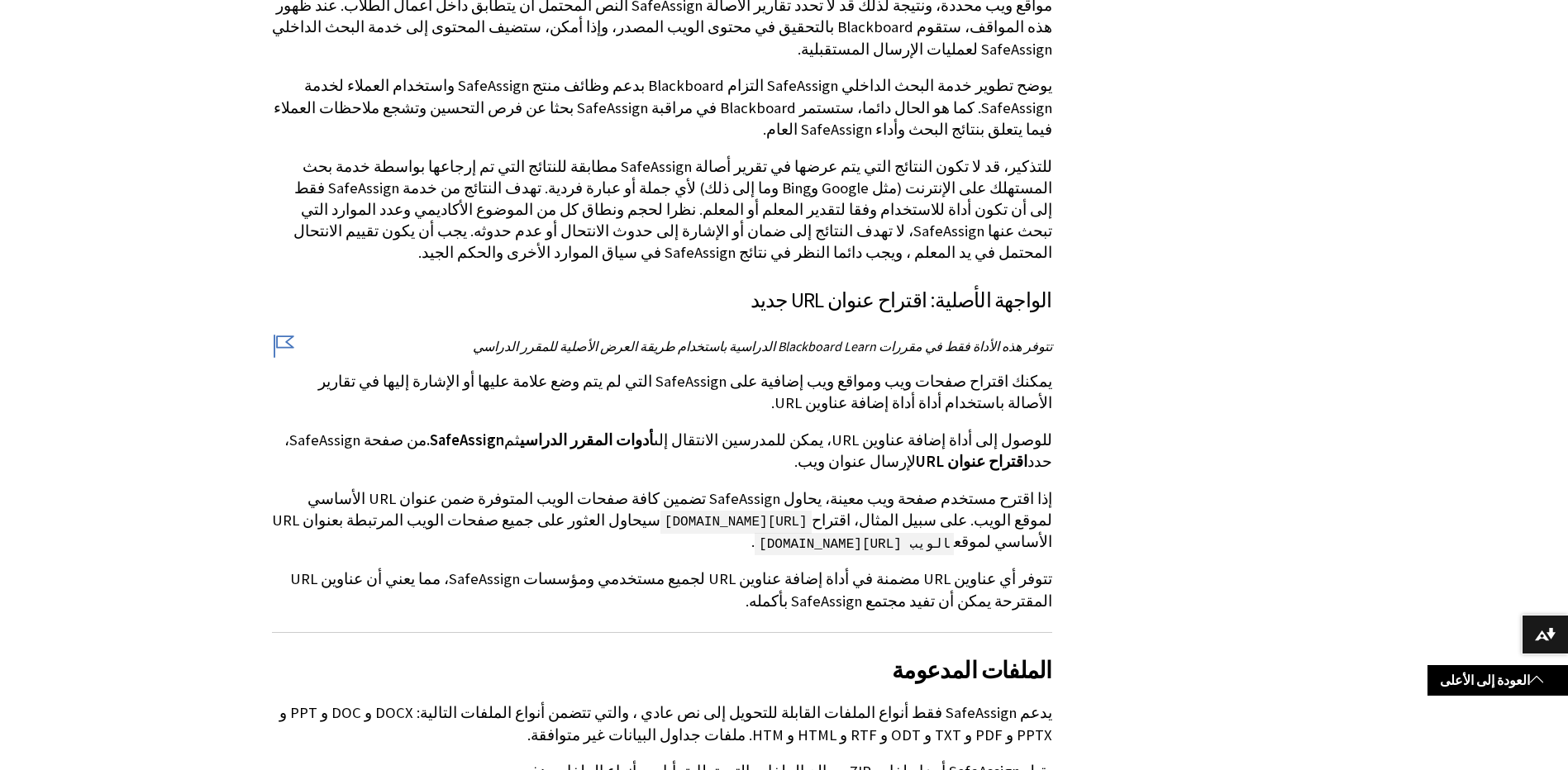
click at [889, 337] on p "تتوفر هذه الأداة فقط في مقررات Blackboard Learn الدراسية باستخدام طريقة العرض ا…" at bounding box center [662, 347] width 780 height 18
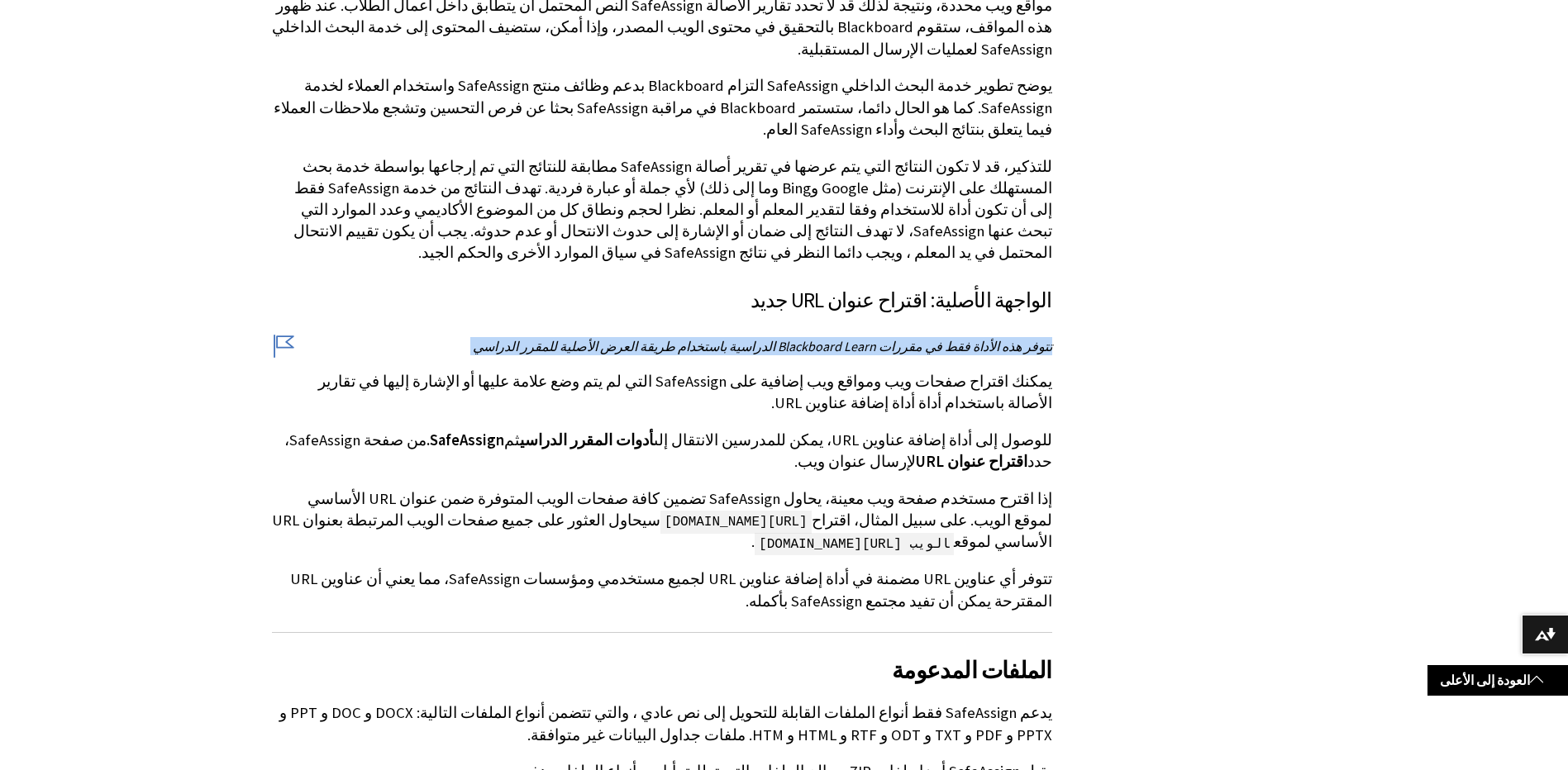
click at [889, 337] on p "تتوفر هذه الأداة فقط في مقررات Blackboard Learn الدراسية باستخدام طريقة العرض ا…" at bounding box center [662, 347] width 780 height 18
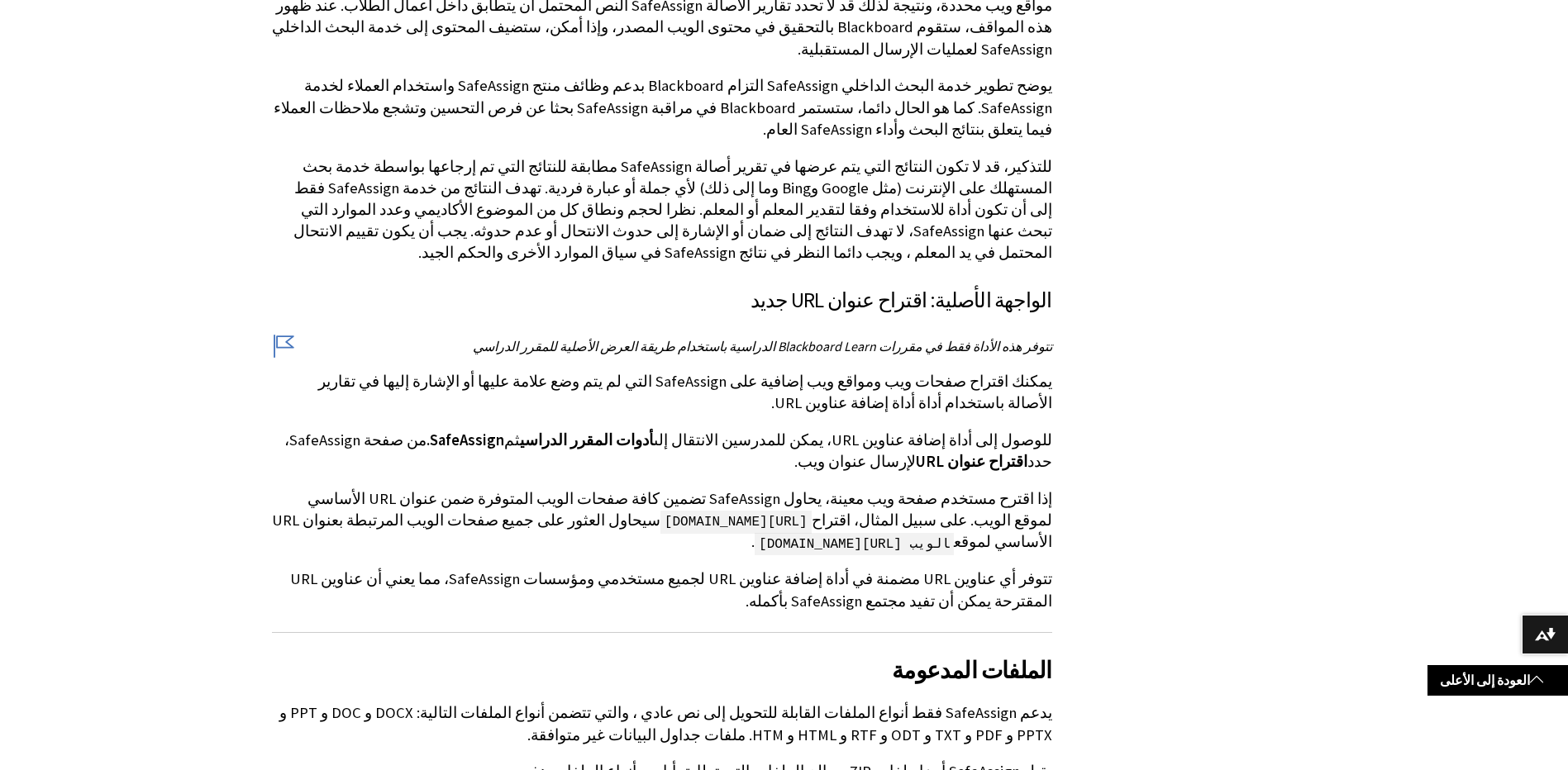
click at [776, 430] on p "للوصول إلى أداة إضافة عناوين URL، يمكن للمدرسين الانتقال إلى أدوات المقرر الدرا…" at bounding box center [662, 452] width 780 height 43
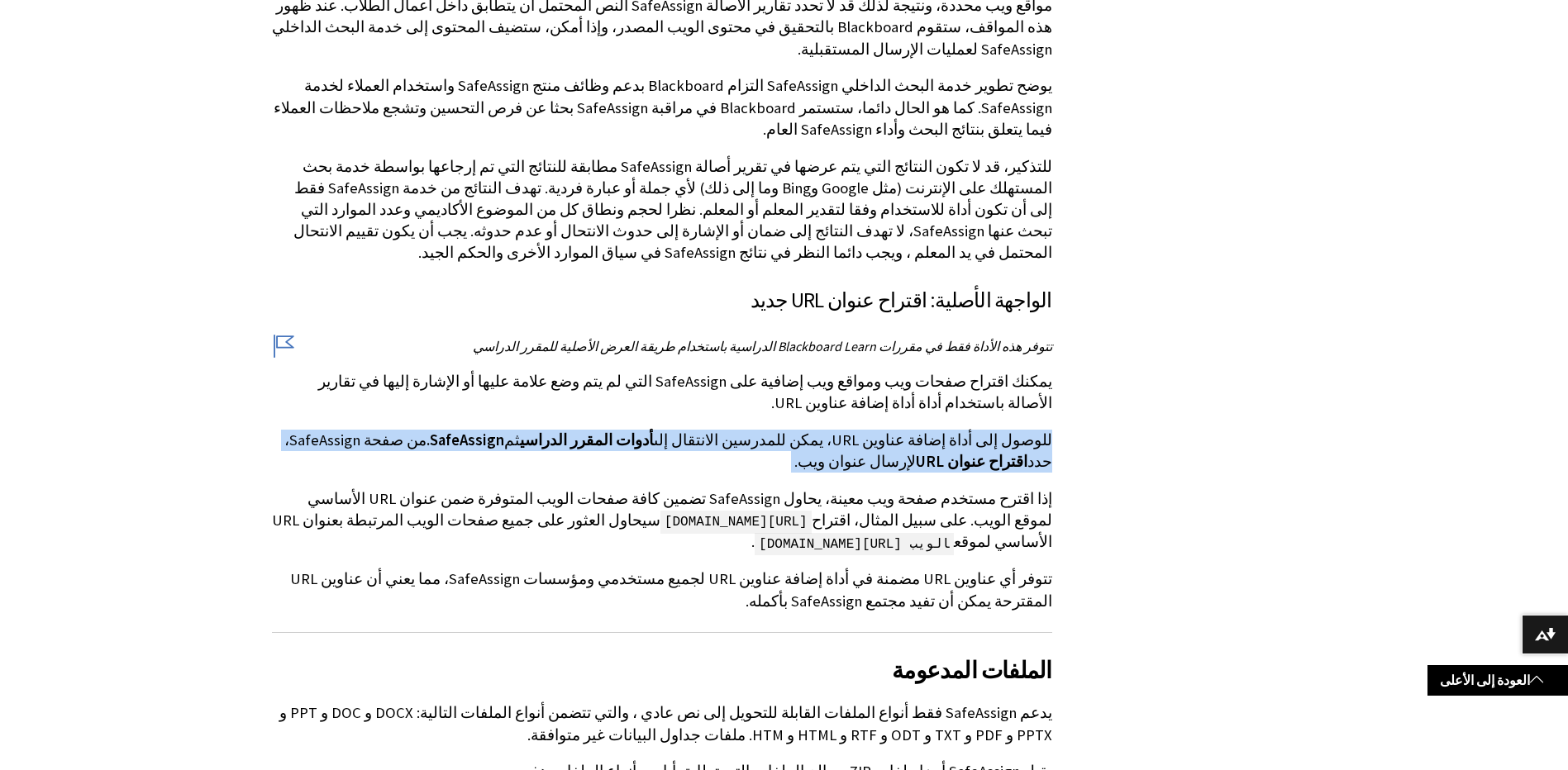
click at [776, 430] on p "للوصول إلى أداة إضافة عناوين URL، يمكن للمدرسين الانتقال إلى أدوات المقرر الدرا…" at bounding box center [662, 452] width 780 height 43
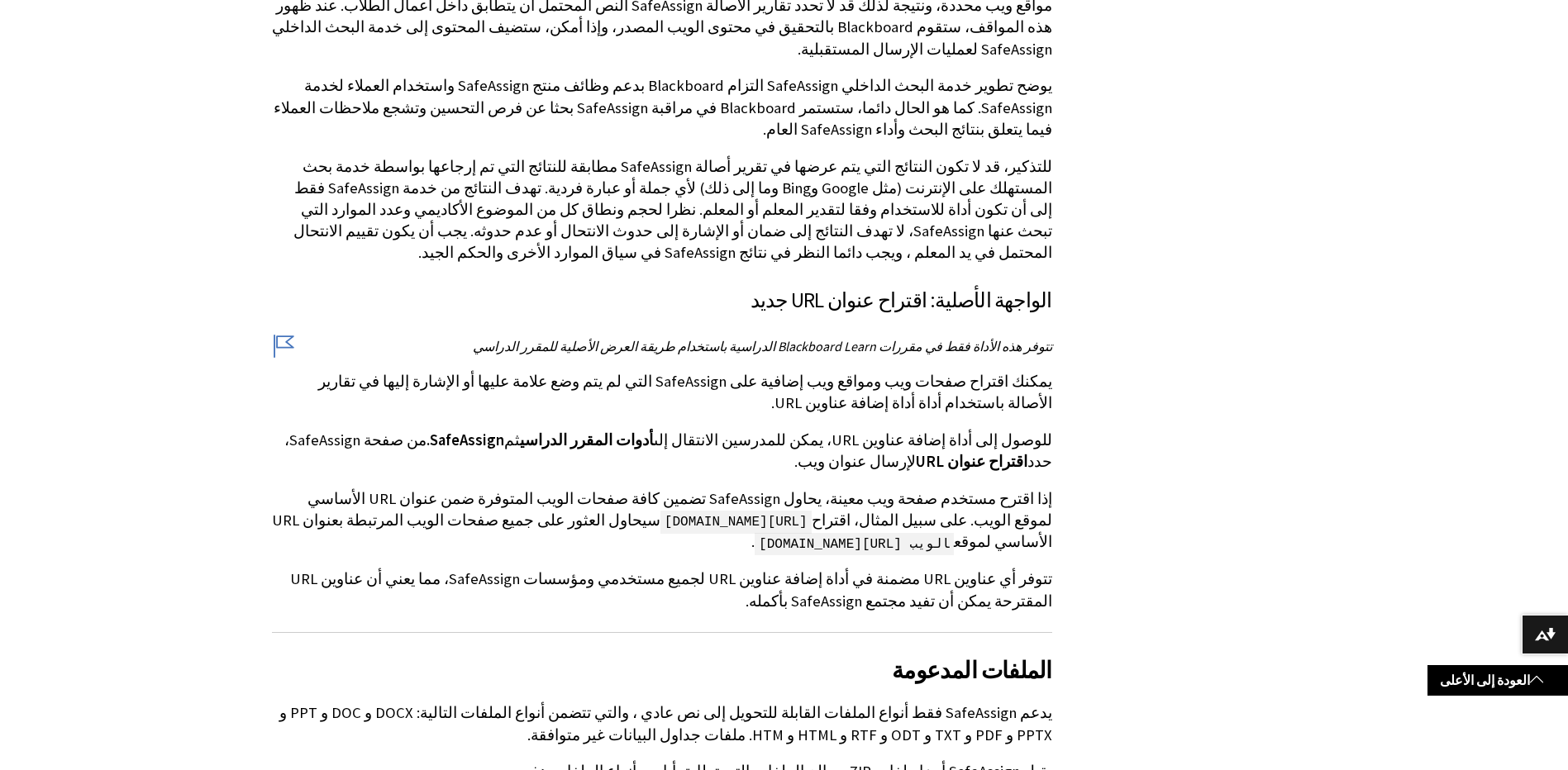
drag, startPoint x: 776, startPoint y: 199, endPoint x: 871, endPoint y: 350, distance: 178.4
click at [871, 569] on p "تتوفر أي عناوين URL مضمنة في أداة إضافة عناوين URL لجميع مستخدمي ومؤسسات SafeAs…" at bounding box center [662, 591] width 780 height 43
click at [844, 569] on p "تتوفر أي عناوين URL مضمنة في أداة إضافة عناوين URL لجميع مستخدمي ومؤسسات SafeAs…" at bounding box center [662, 591] width 780 height 43
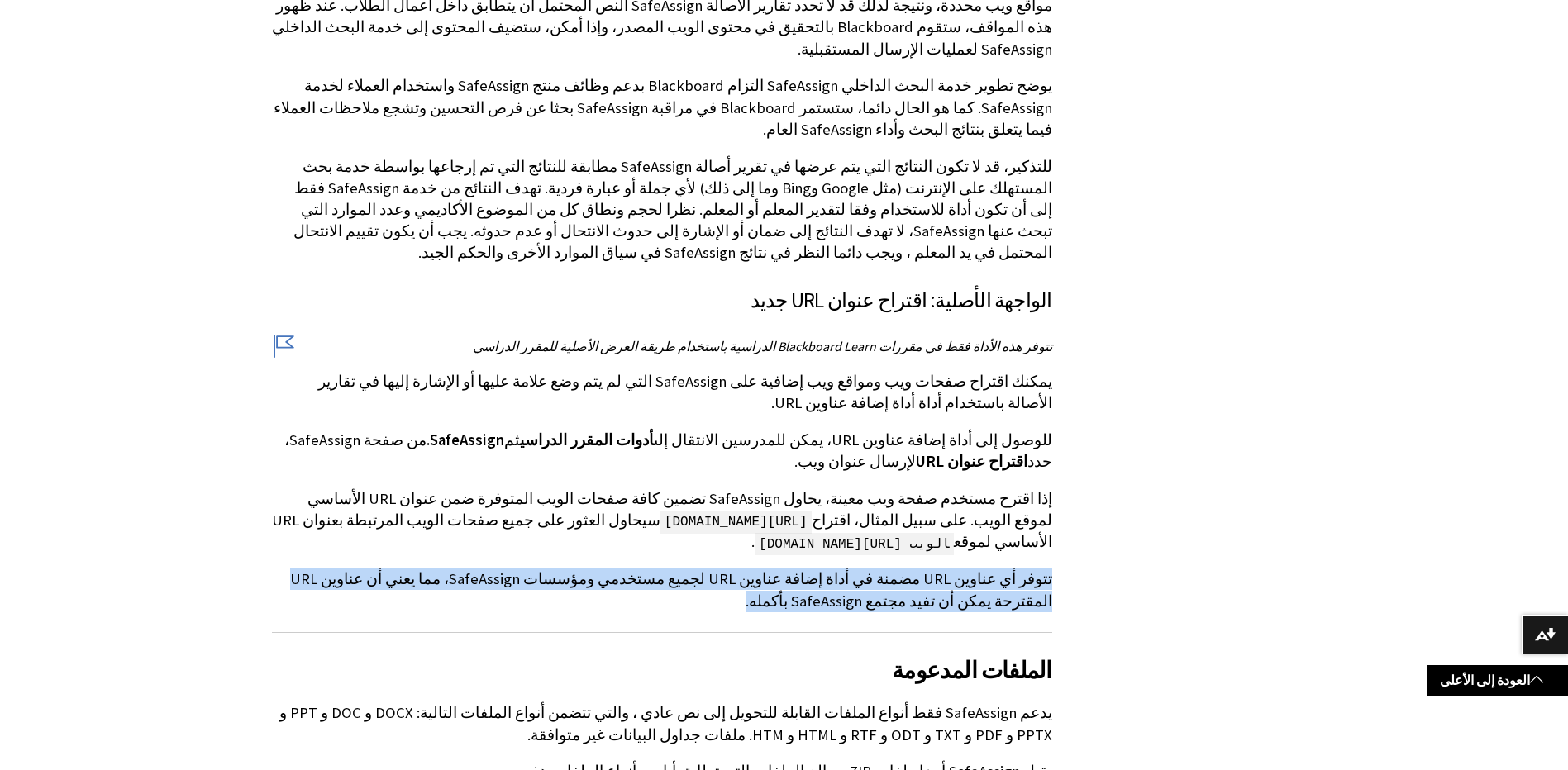
click at [844, 569] on p "تتوفر أي عناوين URL مضمنة في أداة إضافة عناوين URL لجميع مستخدمي ومؤسسات SafeAs…" at bounding box center [662, 591] width 780 height 43
drag, startPoint x: 844, startPoint y: 338, endPoint x: 804, endPoint y: 359, distance: 45.2
click at [804, 569] on p "تتوفر أي عناوين URL مضمنة في أداة إضافة عناوين URL لجميع مستخدمي ومؤسسات SafeAs…" at bounding box center [662, 591] width 780 height 43
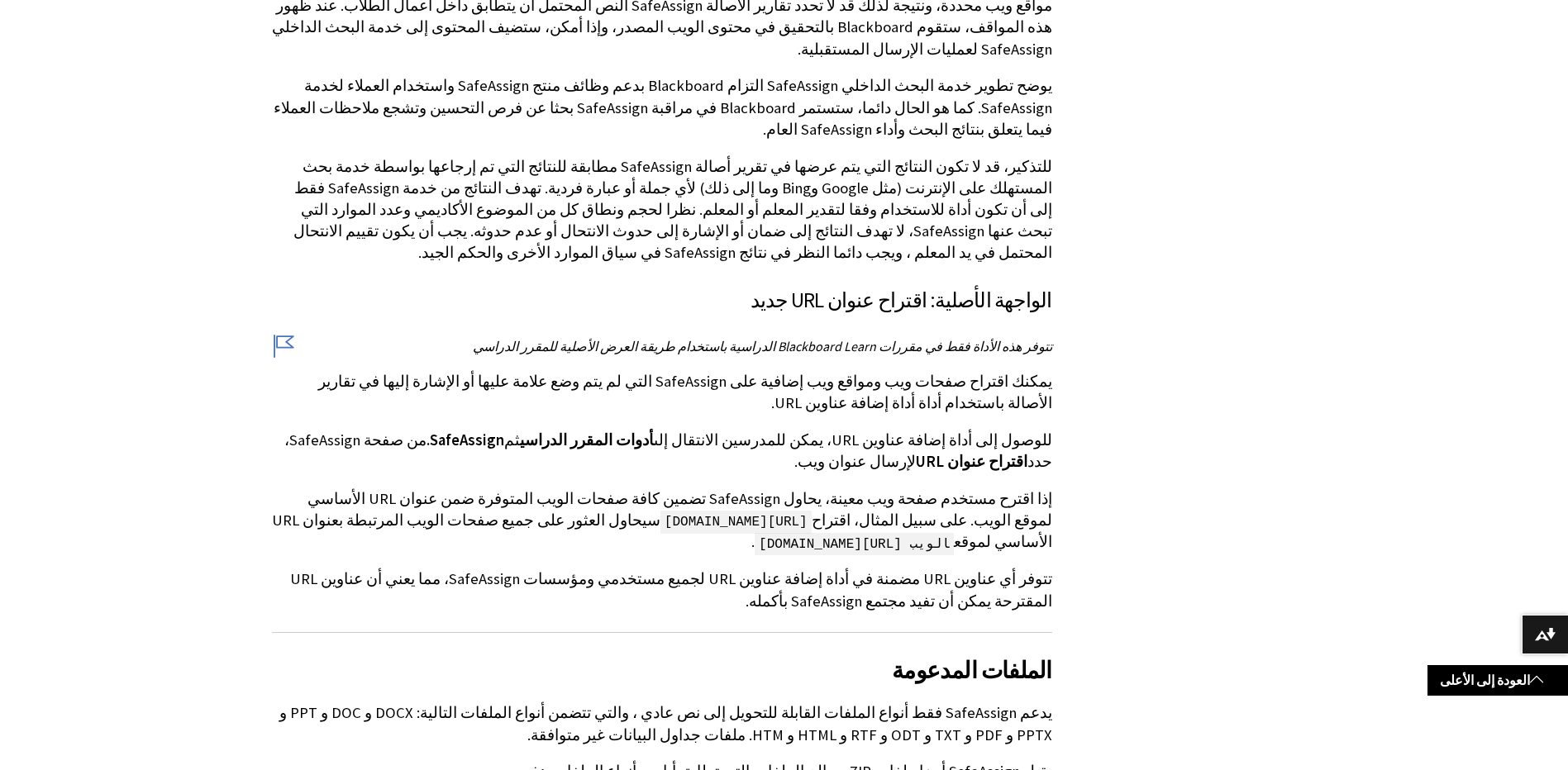
click at [811, 703] on p "يدعم SafeAssign فقط أنواع الملفات القابلة للتحويل إلى نص عادي ، والتي تتضمن أنو…" at bounding box center [662, 725] width 780 height 43
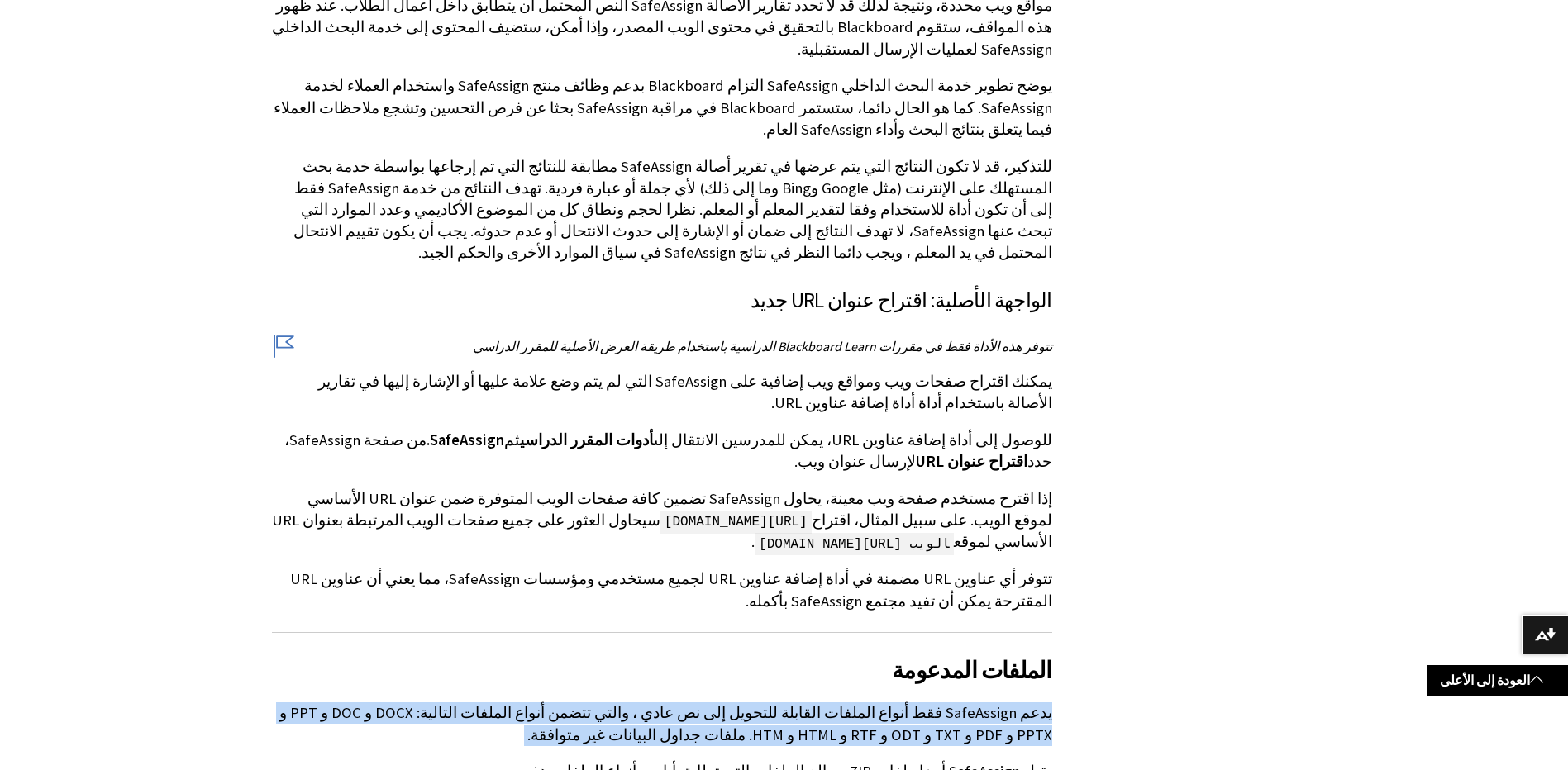
click at [811, 703] on p "يدعم SafeAssign فقط أنواع الملفات القابلة للتحويل إلى نص عادي ، والتي تتضمن أنو…" at bounding box center [662, 725] width 780 height 43
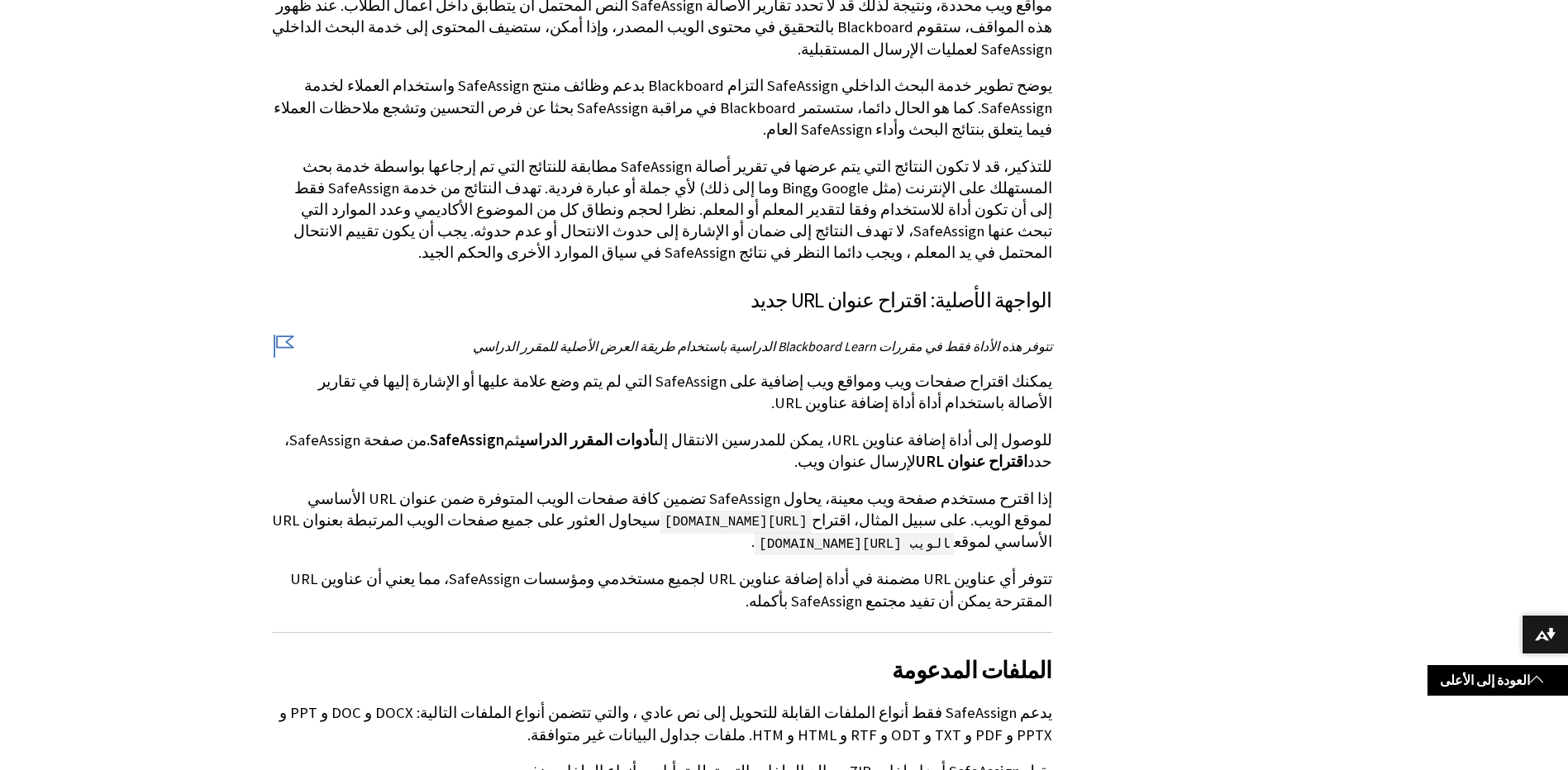
drag, startPoint x: 811, startPoint y: 483, endPoint x: 986, endPoint y: 531, distance: 181.5
click at [986, 761] on p "يقبل SafeAssign أيضا ملفات ZIP ويعالج الملفات التي تطابق أيا من أنواع الملفات ه…" at bounding box center [662, 772] width 780 height 22
click at [854, 371] on p "يمكنك اقتراح صفحات ويب ومواقع ويب إضافية على SafeAssign التي لم يتم وضع علامة ع…" at bounding box center [662, 393] width 780 height 43
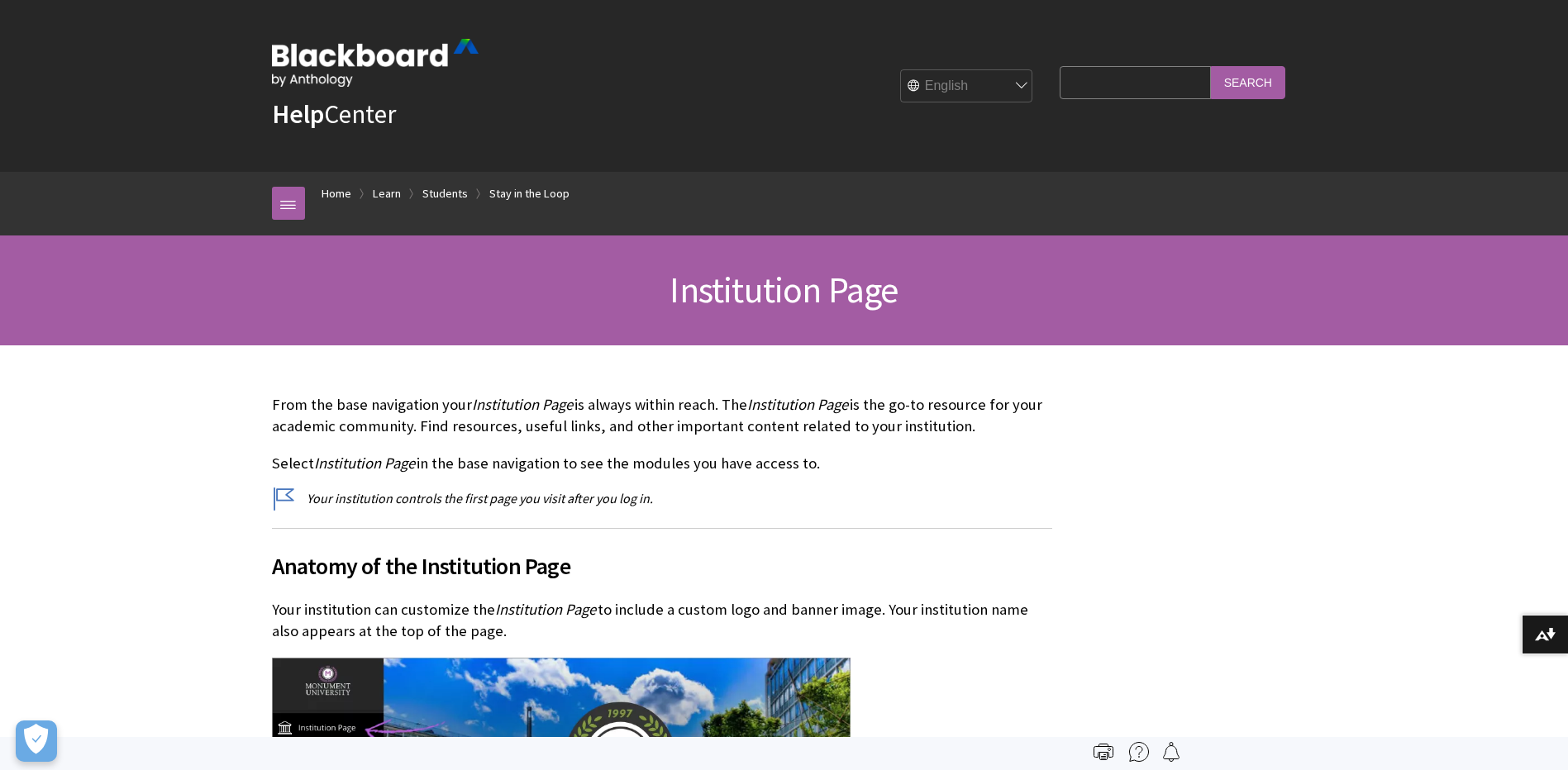
click at [1172, 90] on input "Search Query" at bounding box center [1135, 82] width 150 height 33
type input "safeasgin"
click at [1211, 66] on input "Search" at bounding box center [1248, 82] width 74 height 33
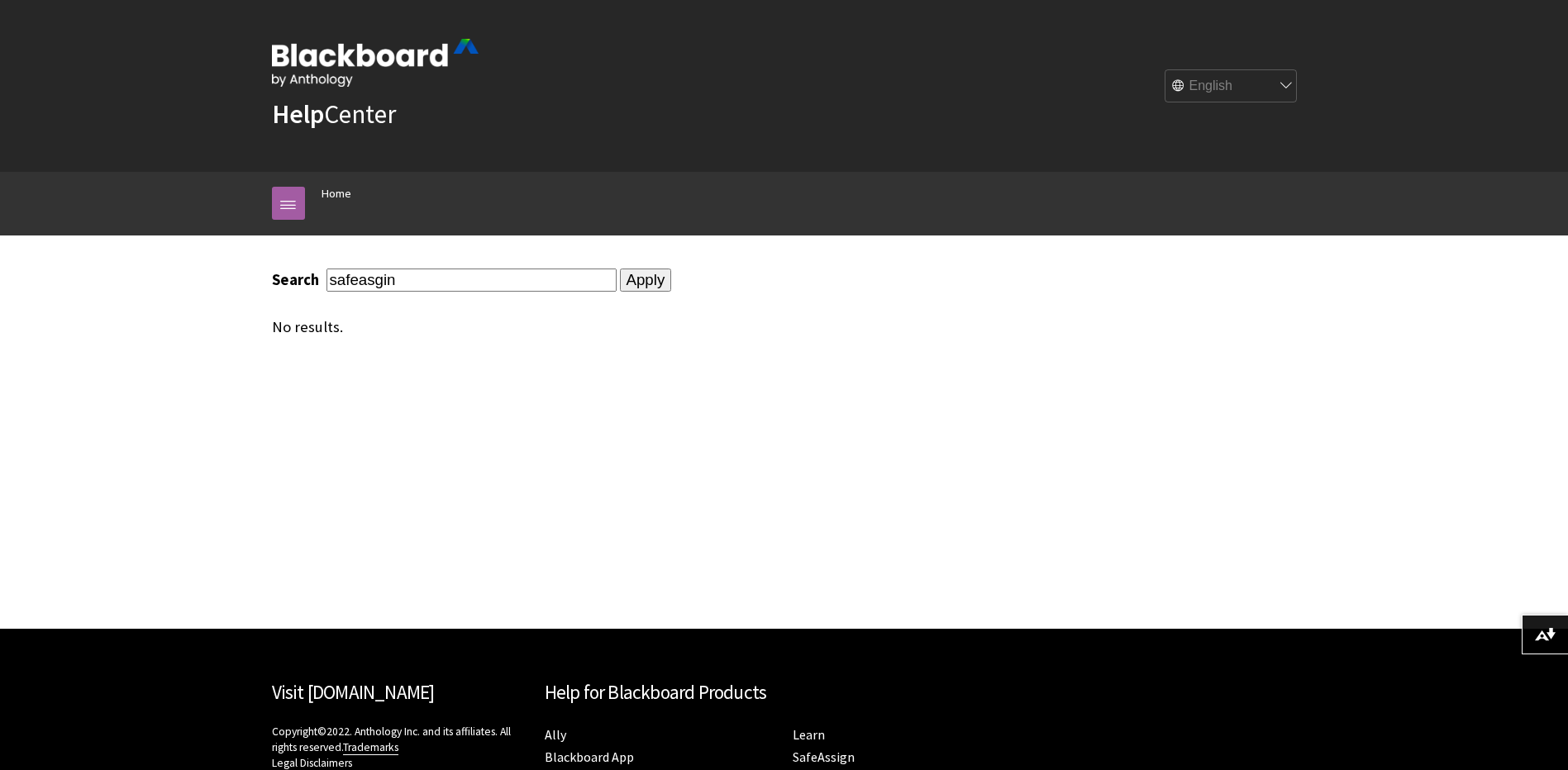
click at [456, 280] on input "safeasgin" at bounding box center [471, 280] width 290 height 23
paste input "SafeAssig"
type input "SafeAssign"
click at [620, 282] on input "Apply" at bounding box center [646, 280] width 52 height 24
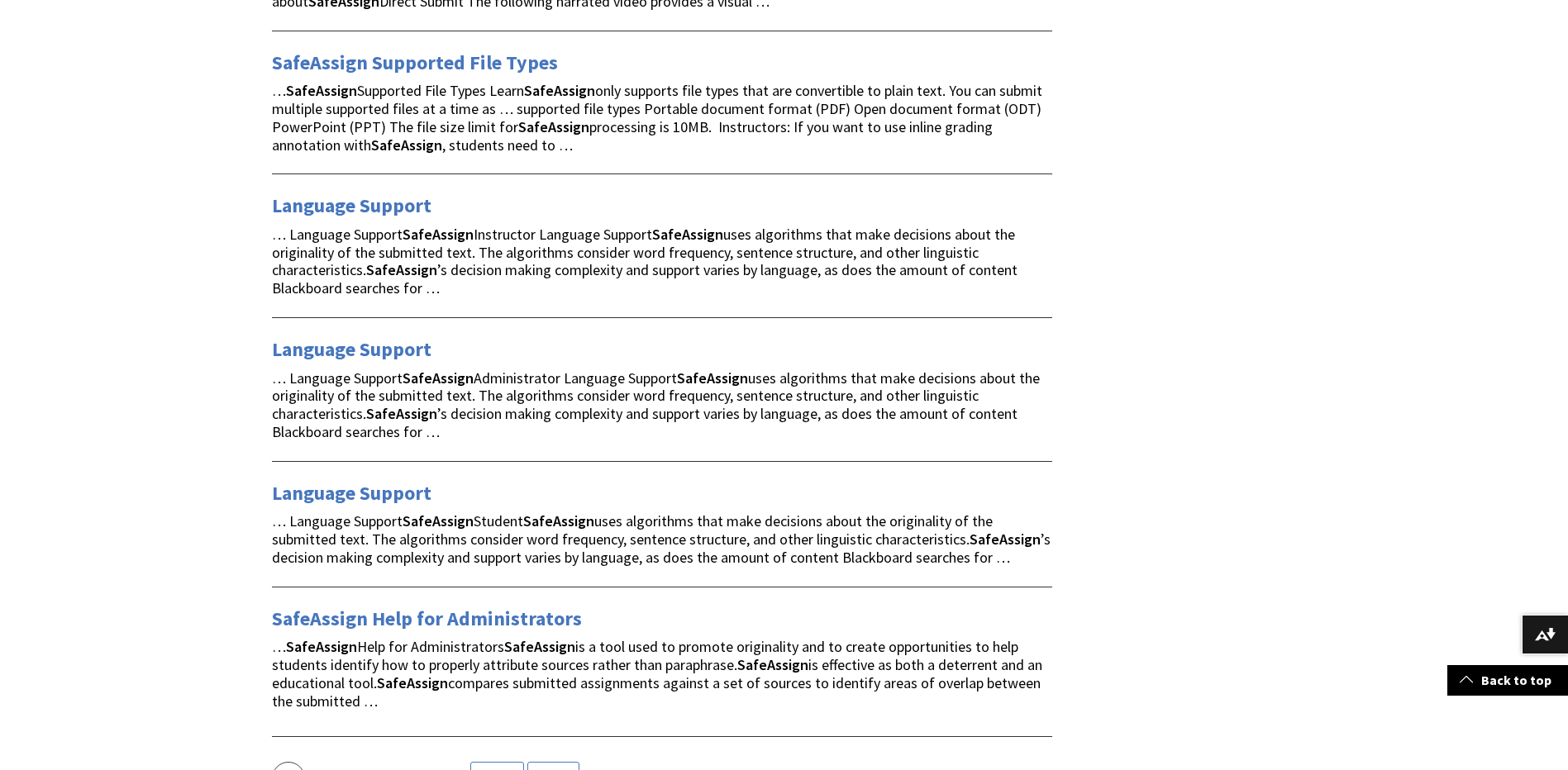
scroll to position [2397, 0]
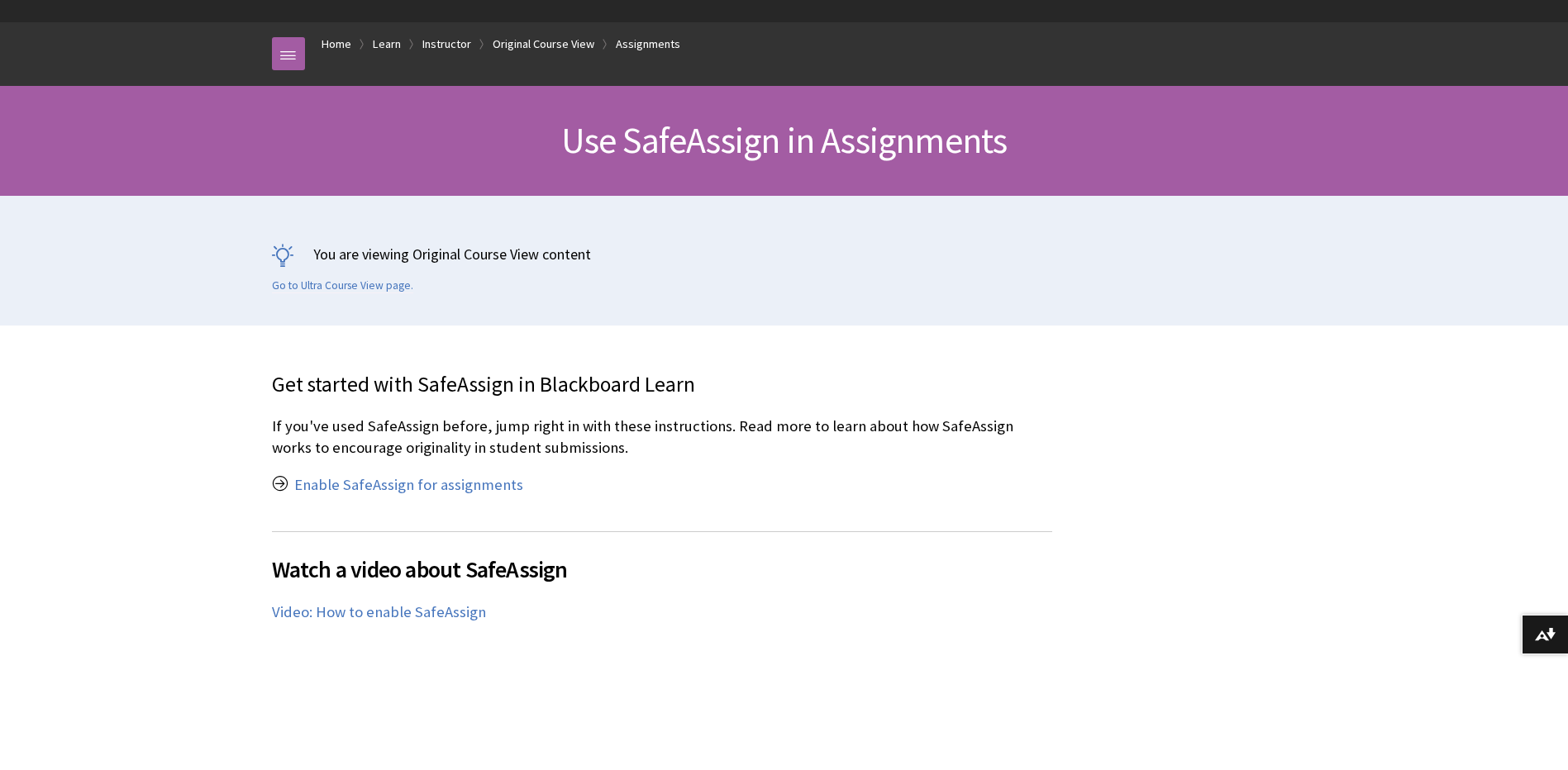
scroll to position [414, 0]
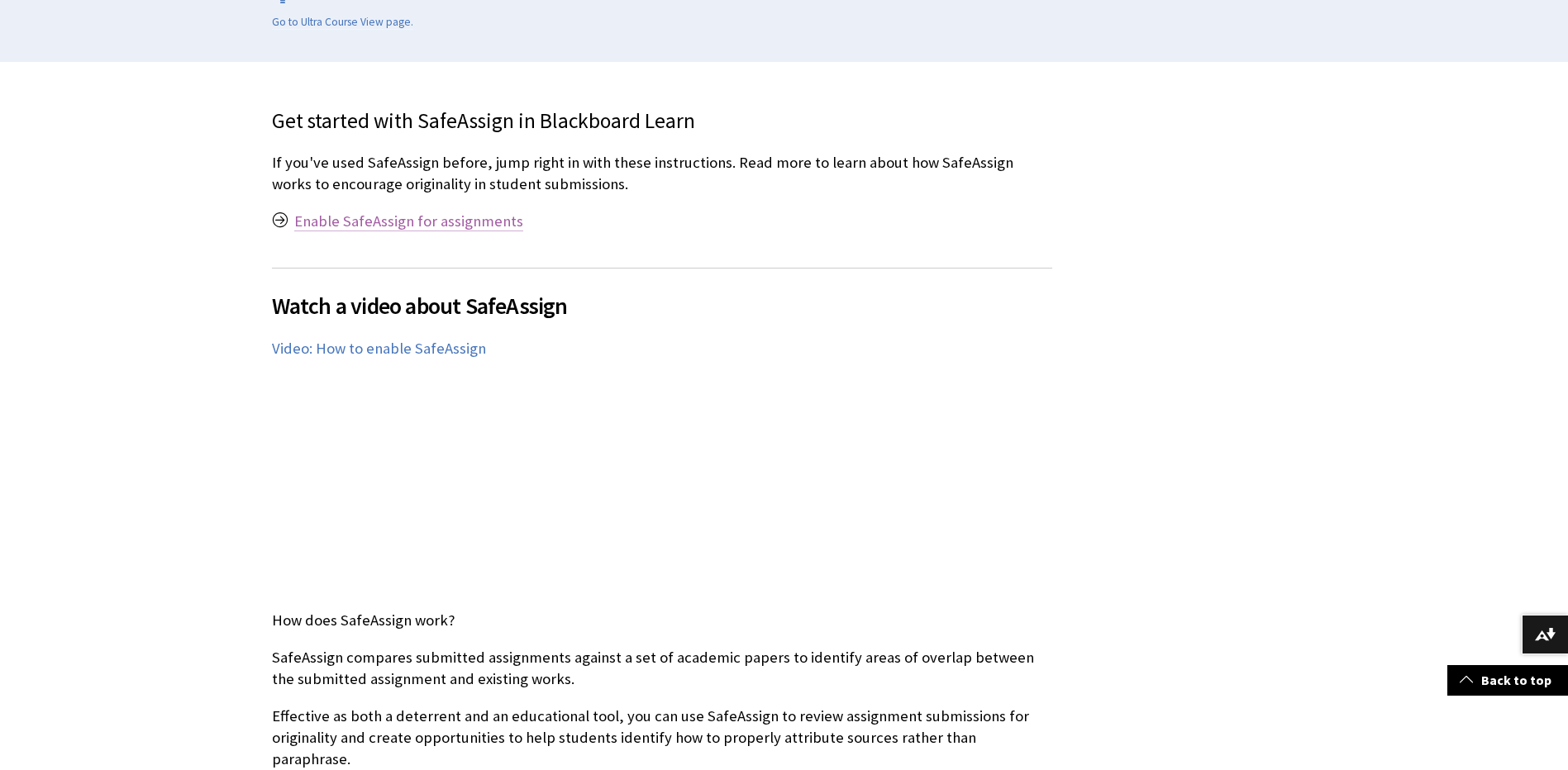
click at [429, 215] on link "Enable SafeAssign for assignments" at bounding box center [408, 222] width 229 height 20
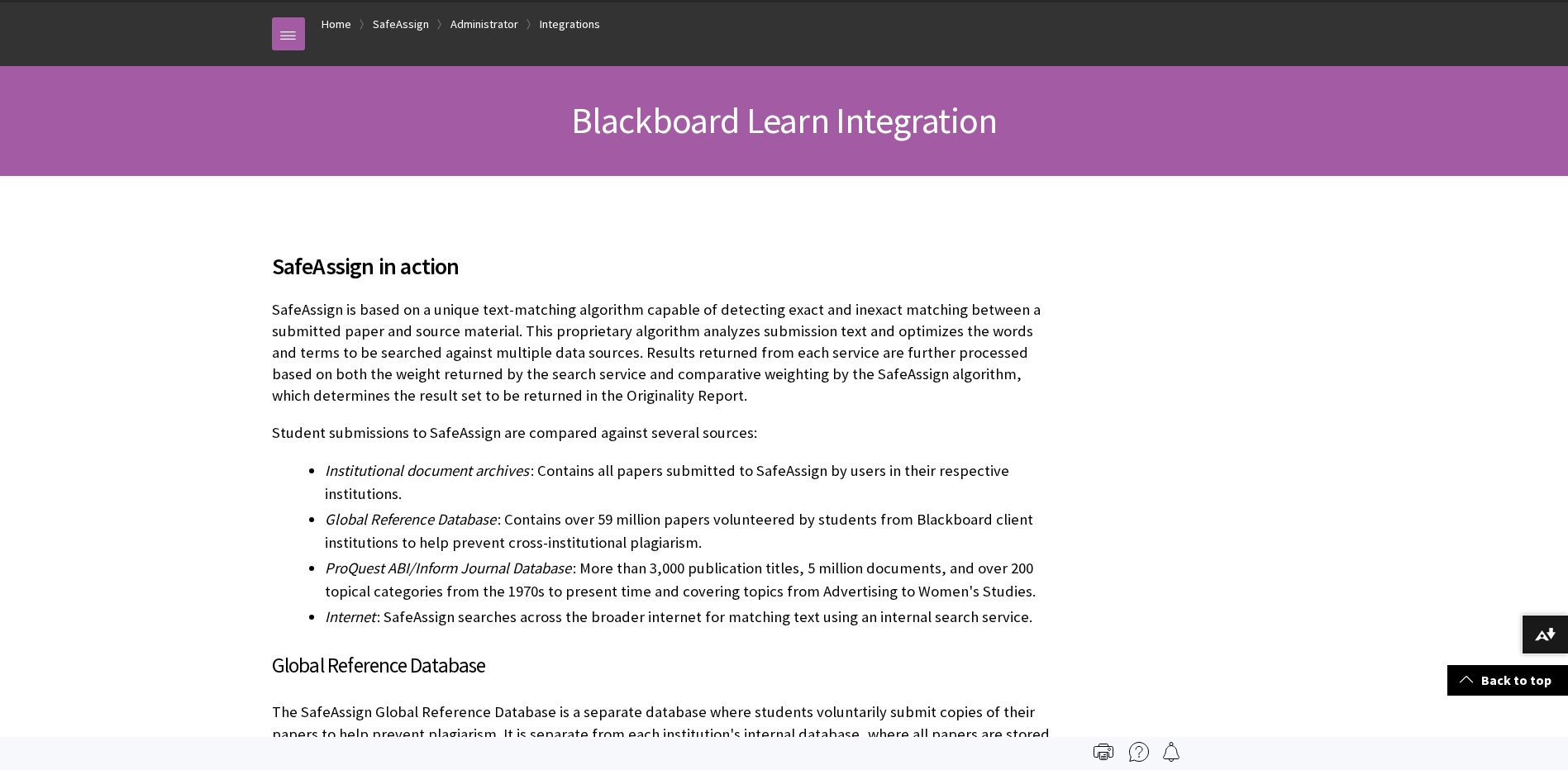
scroll to position [166, 0]
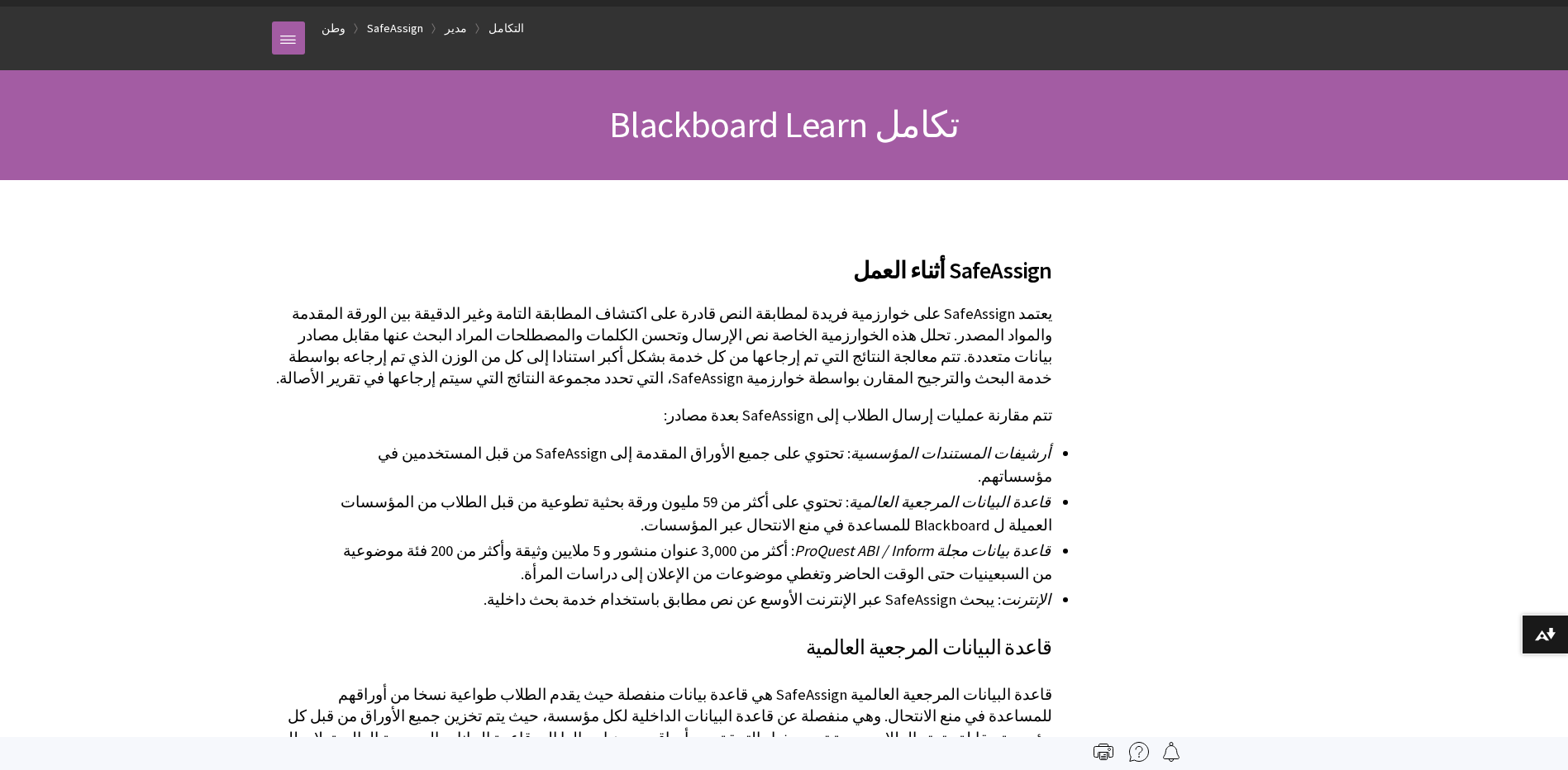
scroll to position [1831, 0]
click at [632, 443] on li "أرشيفات المستندات المؤسسية : تحتوي على جميع الأوراق المقدمة إلى SafeAssign من ق…" at bounding box center [689, 465] width 727 height 46
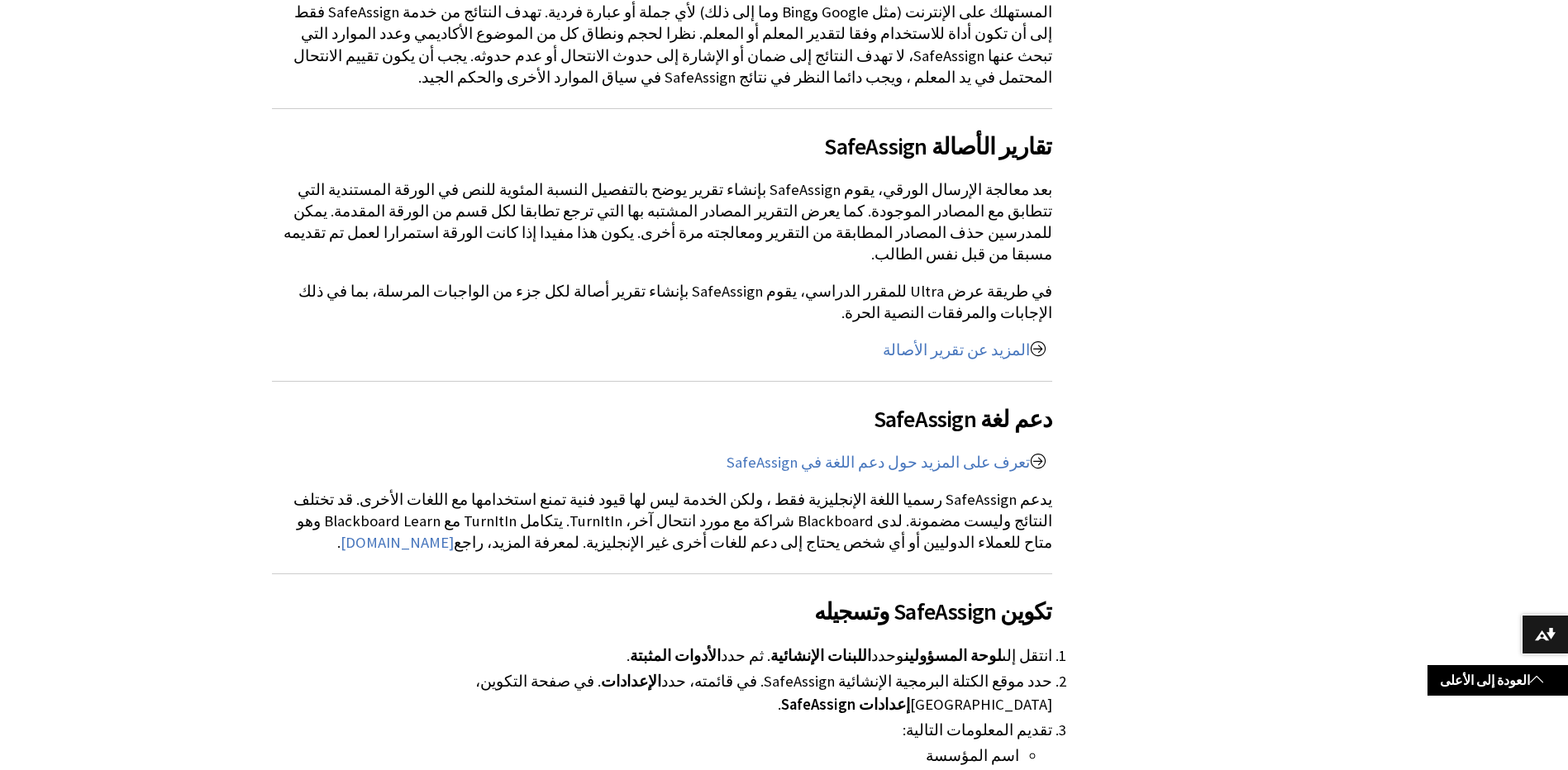
scroll to position [1984, 0]
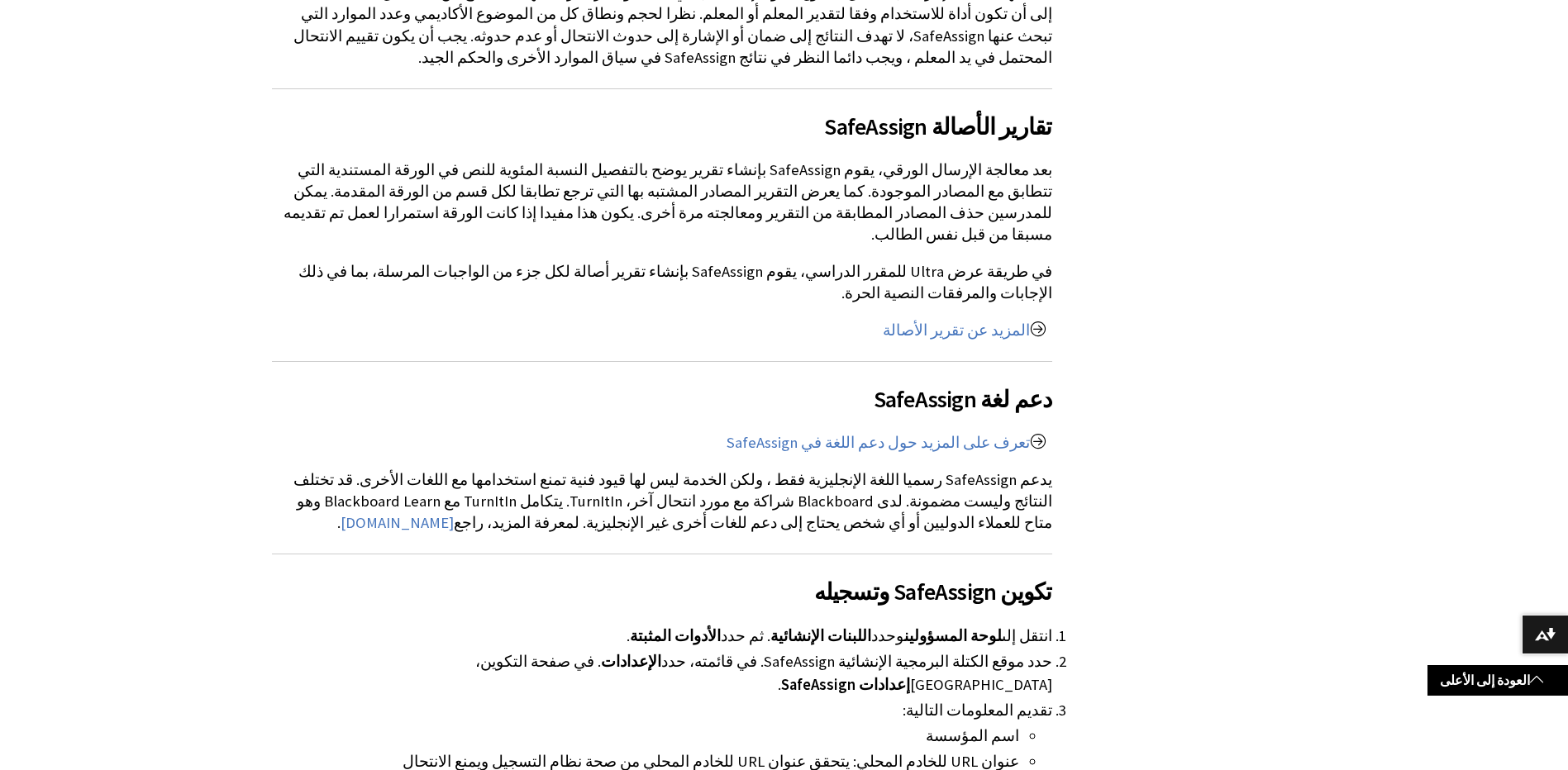
click at [789, 751] on li "عنوان URL للخادم المحلي: يتحقق عنوان URL للخادم المحلي من صحة نظام التسجيل ويمن…" at bounding box center [698, 774] width 641 height 46
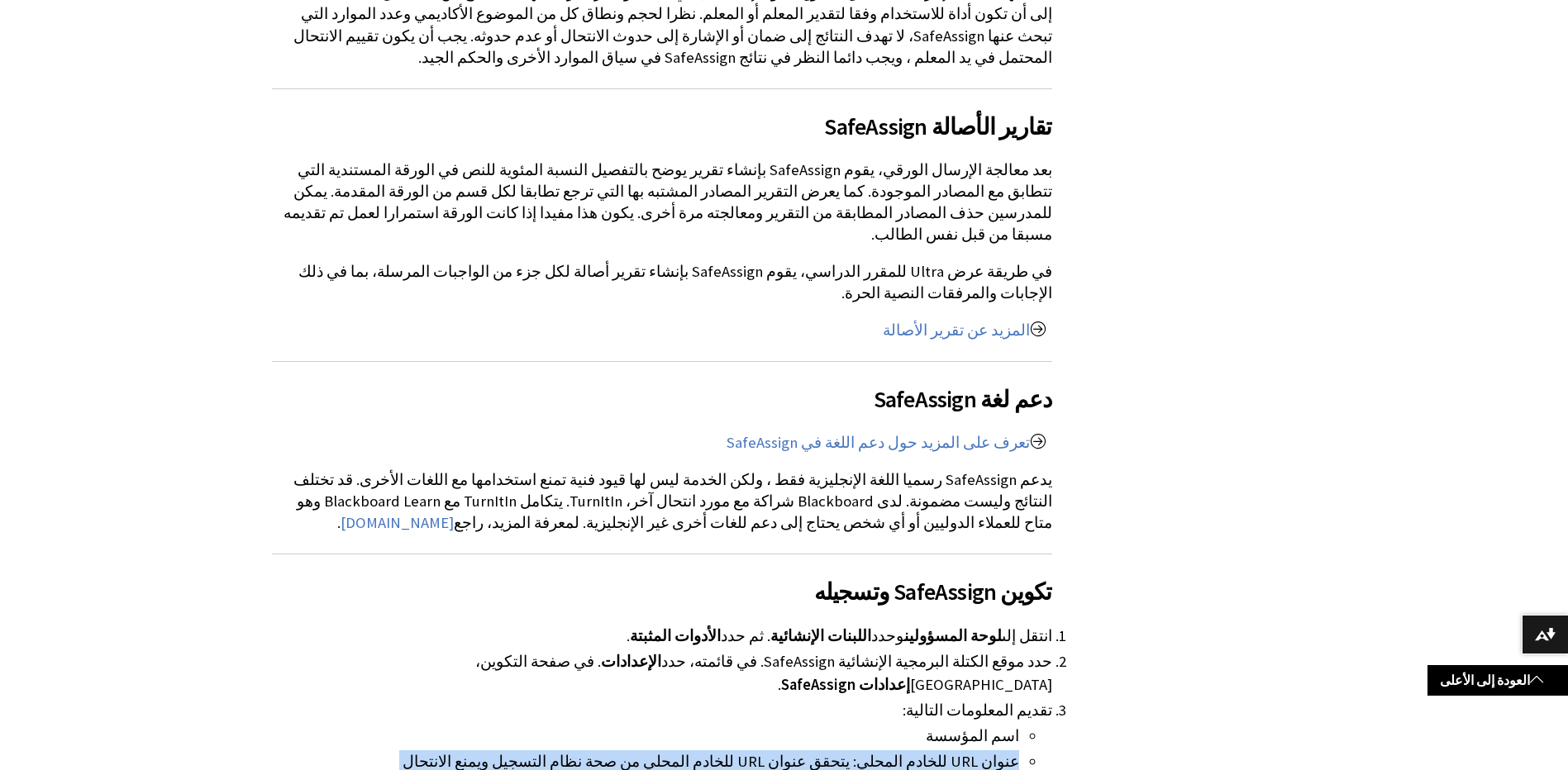
click at [789, 751] on li "عنوان URL للخادم المحلي: يتحقق عنوان URL للخادم المحلي من صحة نظام التسجيل ويمن…" at bounding box center [698, 774] width 641 height 46
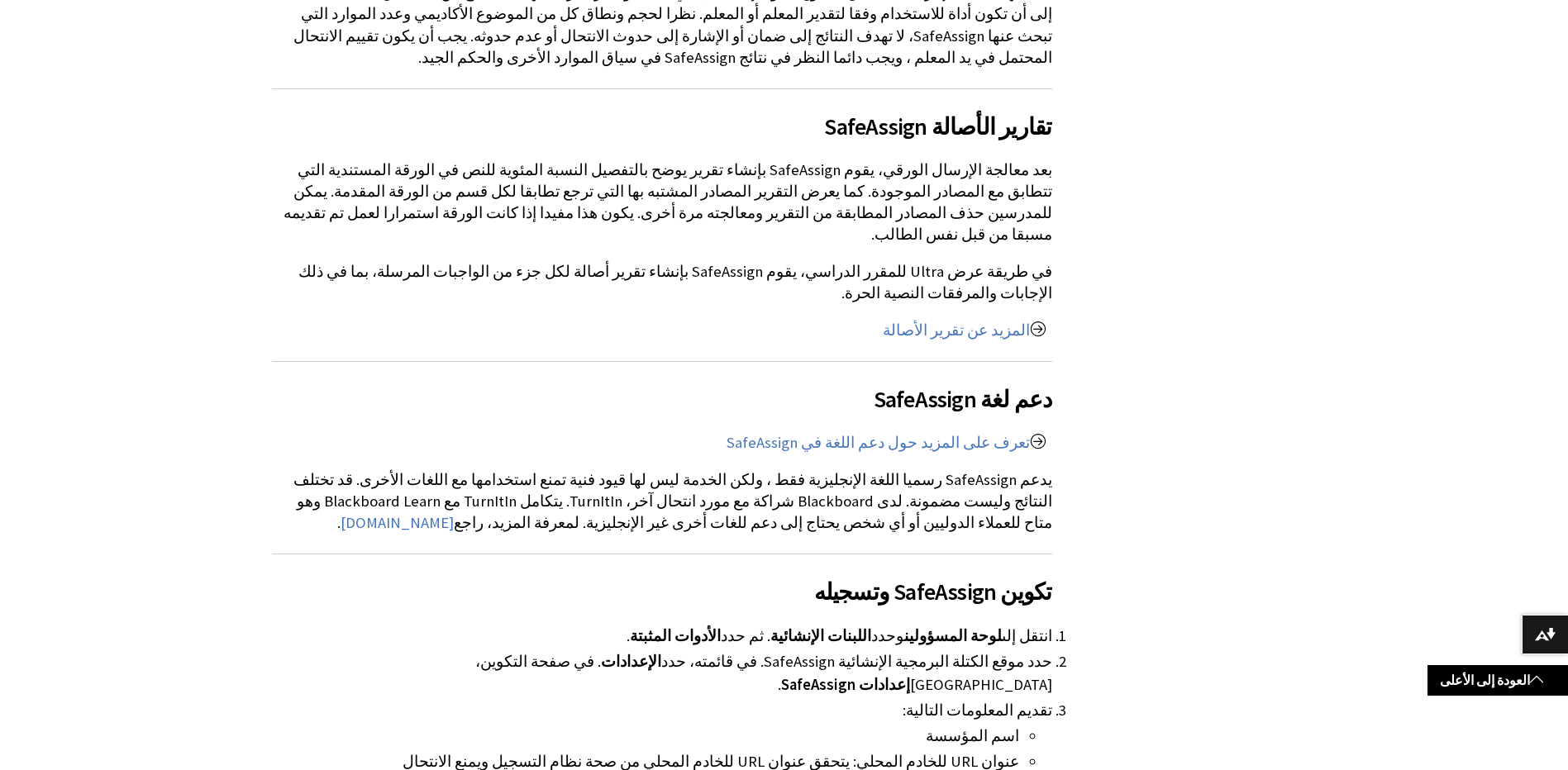
click at [789, 751] on li "عنوان URL للخادم المحلي: يتحقق عنوان URL للخادم المحلي من صحة نظام التسجيل ويمن…" at bounding box center [698, 774] width 641 height 46
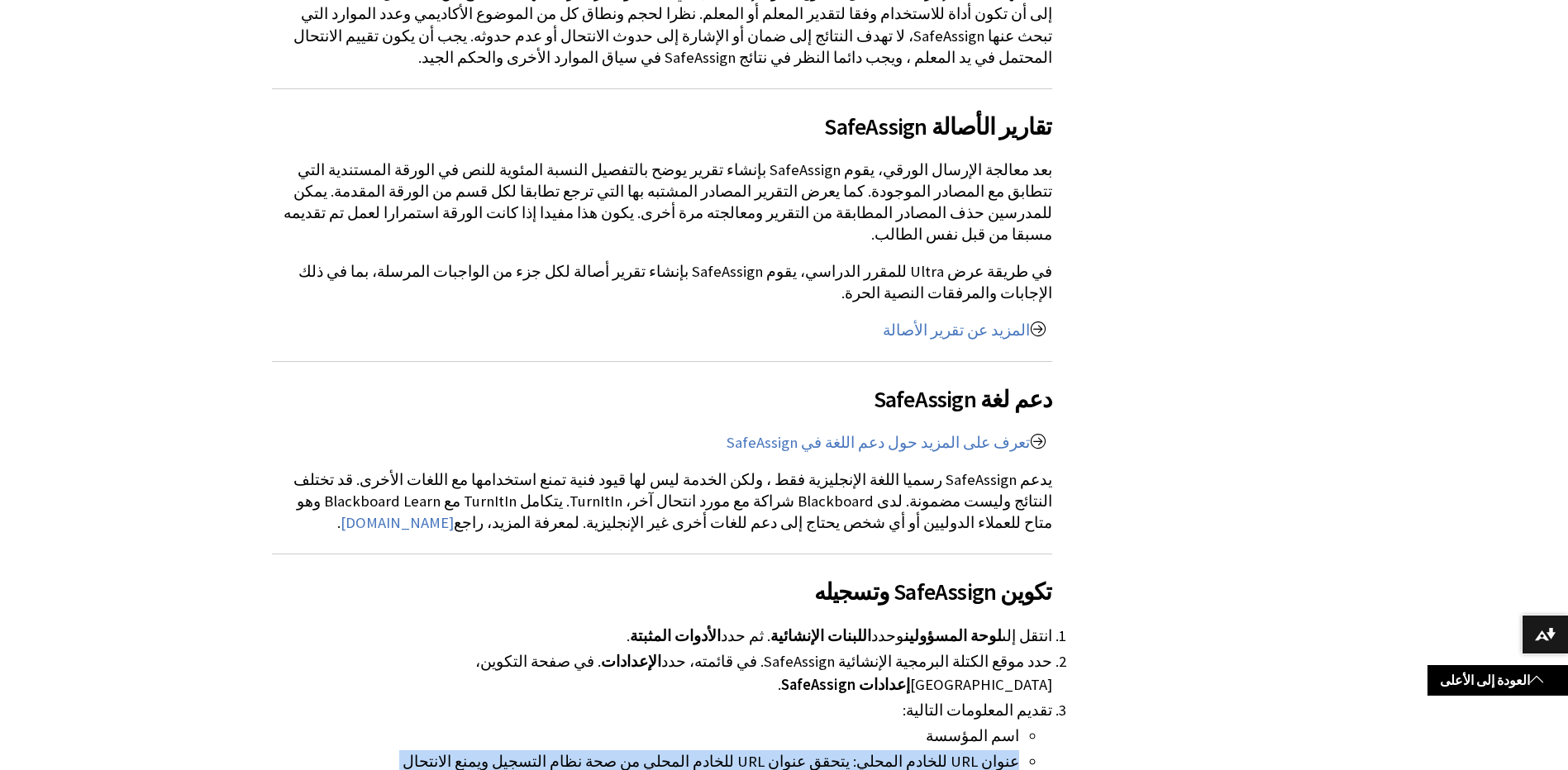
click at [789, 751] on li "عنوان URL للخادم المحلي: يتحقق عنوان URL للخادم المحلي من صحة نظام التسجيل ويمن…" at bounding box center [698, 774] width 641 height 46
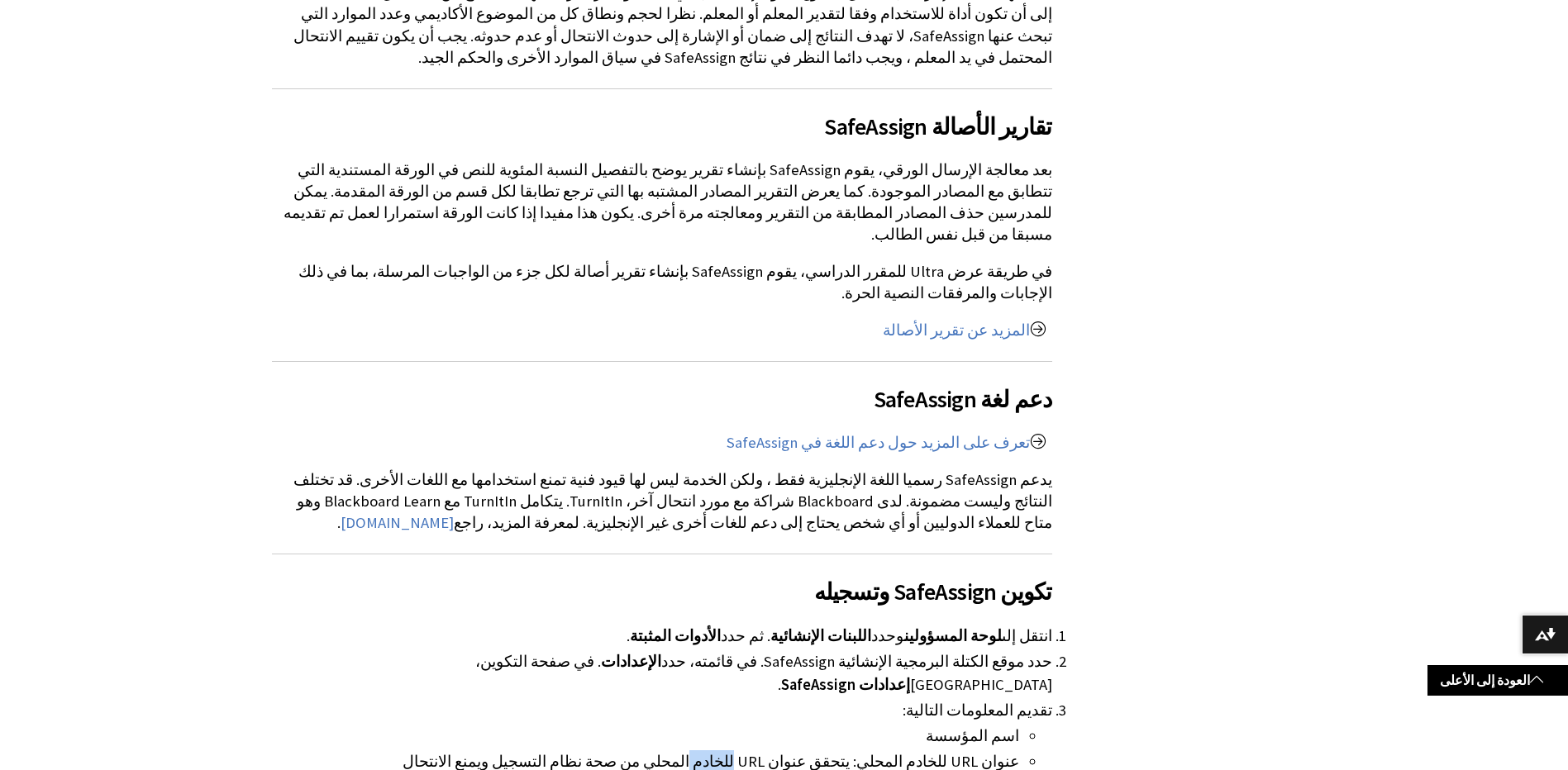
click at [789, 751] on li "عنوان URL للخادم المحلي: يتحقق عنوان URL للخادم المحلي من صحة نظام التسجيل ويمن…" at bounding box center [698, 774] width 641 height 46
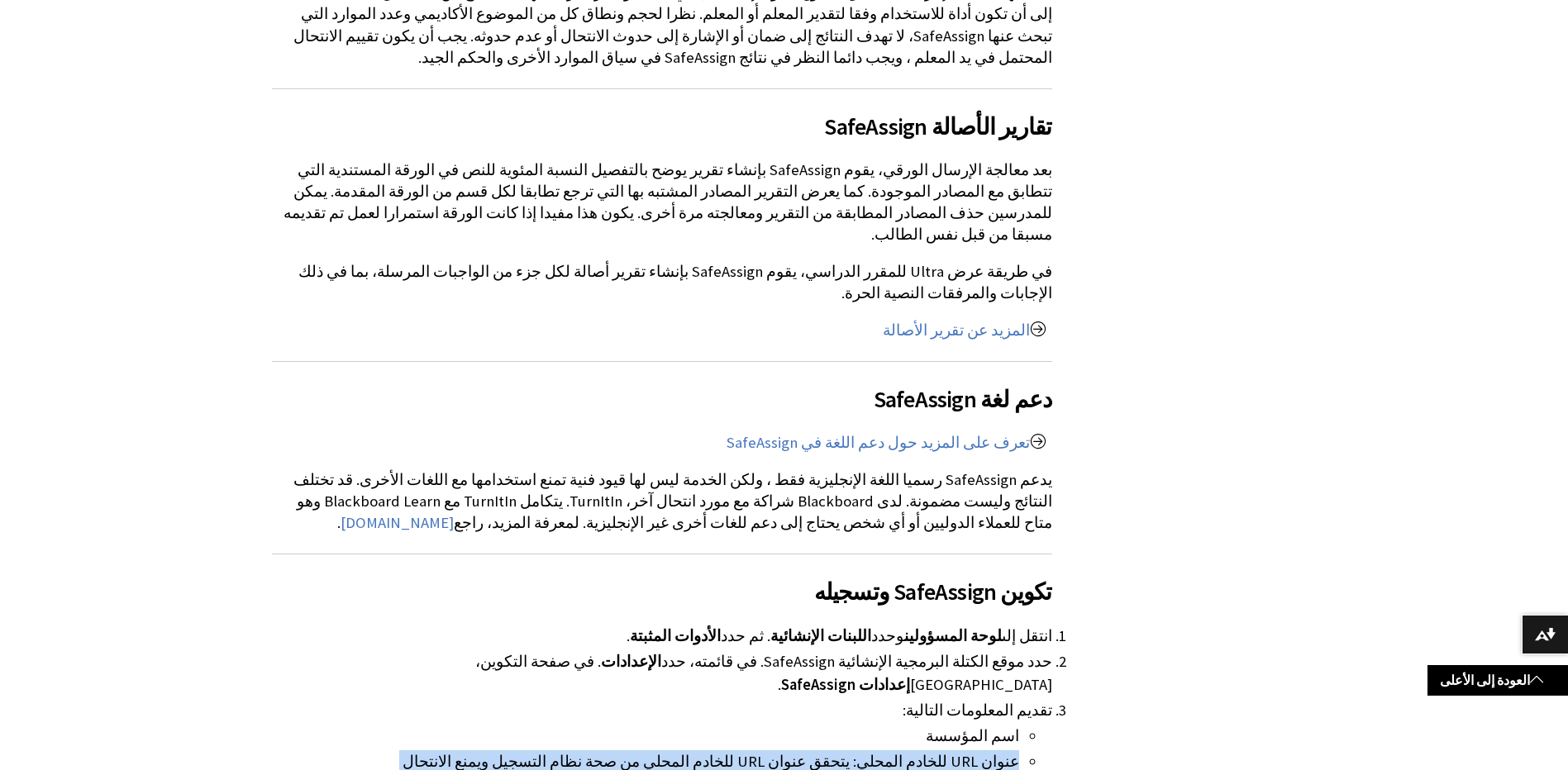
click at [789, 751] on li "عنوان URL للخادم المحلي: يتحقق عنوان URL للخادم المحلي من صحة نظام التسجيل ويمن…" at bounding box center [698, 774] width 641 height 46
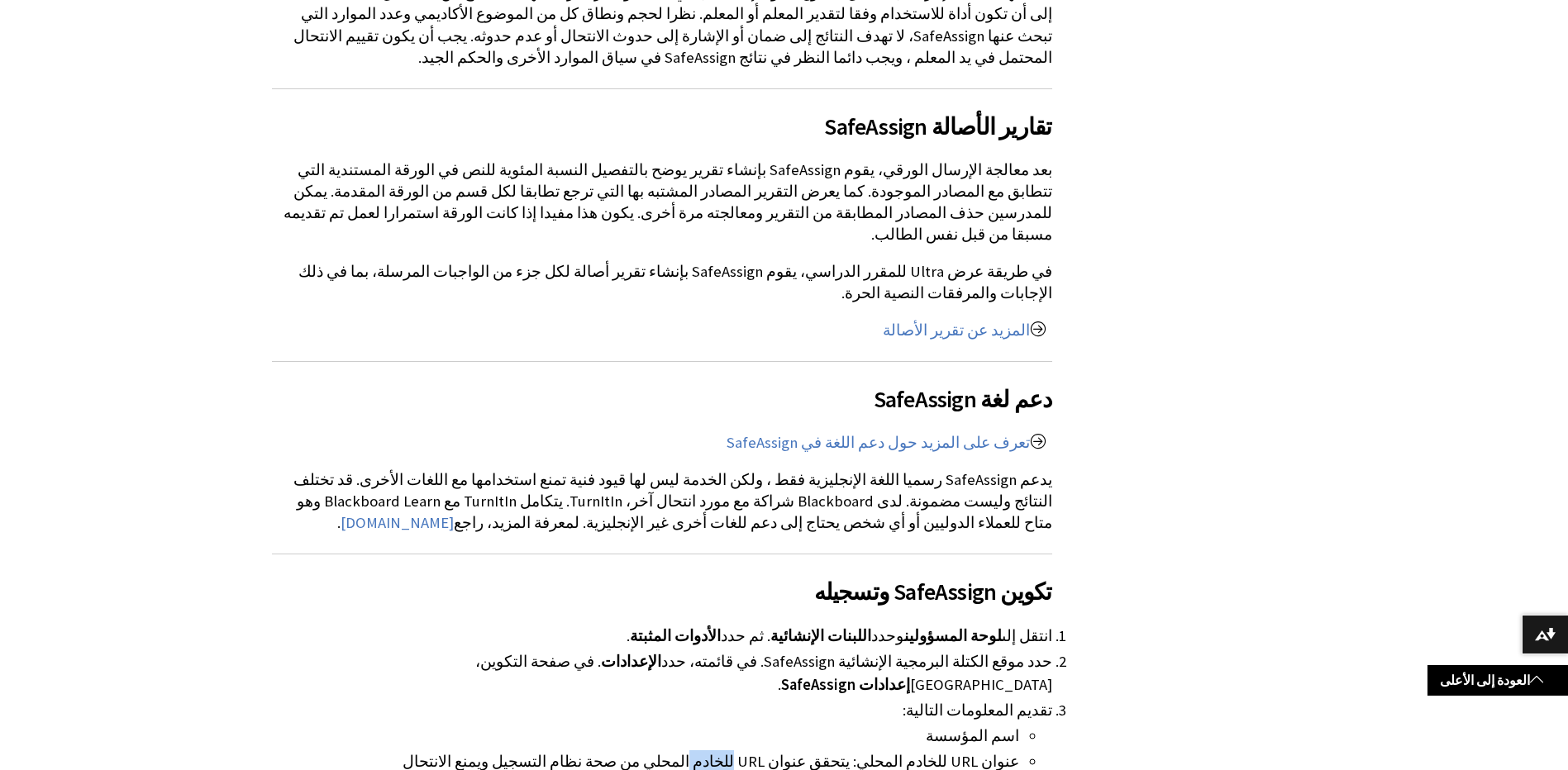
click at [789, 751] on li "عنوان URL للخادم المحلي: يتحقق عنوان URL للخادم المحلي من صحة نظام التسجيل ويمن…" at bounding box center [698, 774] width 641 height 46
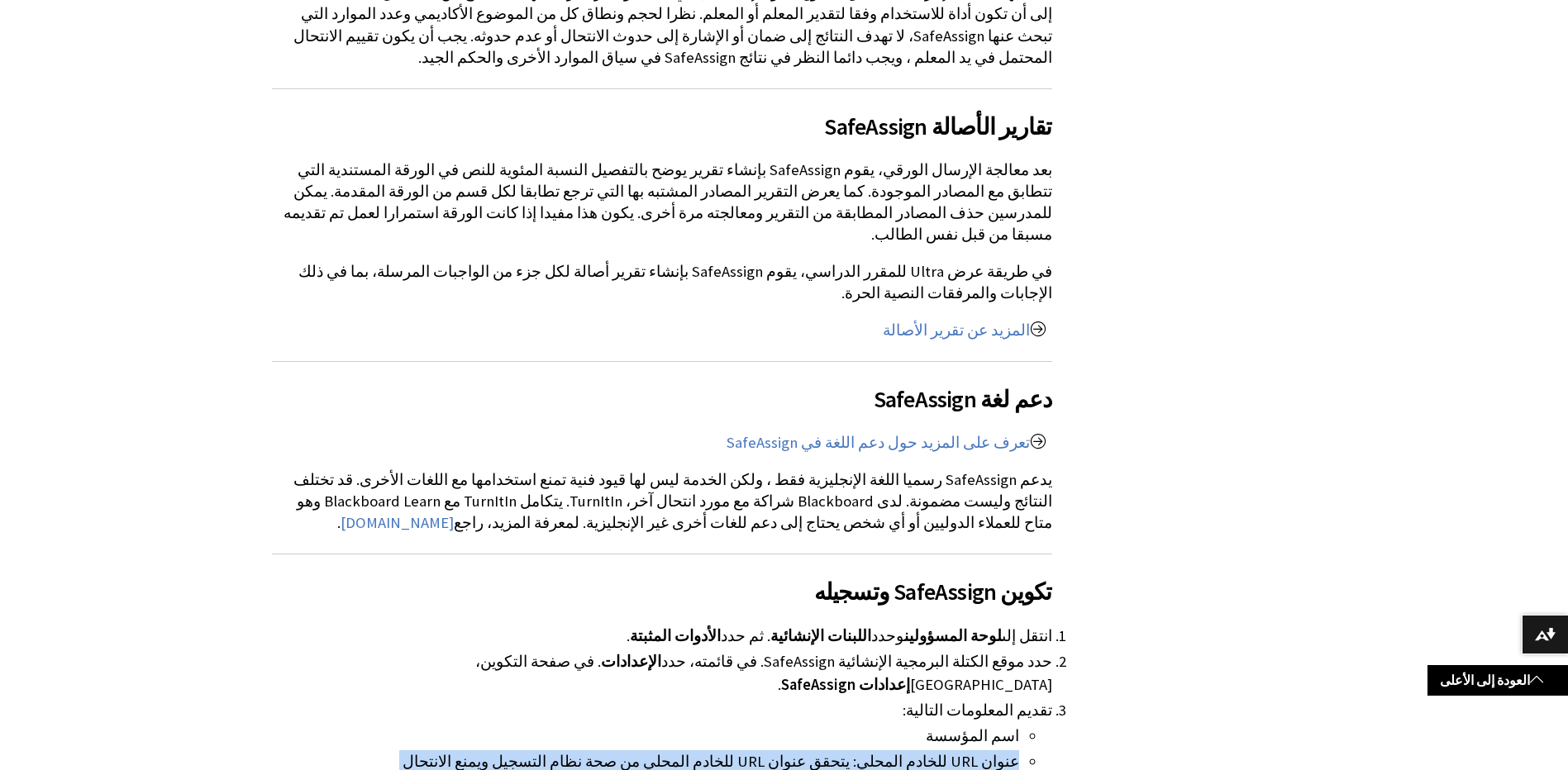
click at [789, 751] on li "عنوان URL للخادم المحلي: يتحقق عنوان URL للخادم المحلي من صحة نظام التسجيل ويمن…" at bounding box center [698, 774] width 641 height 46
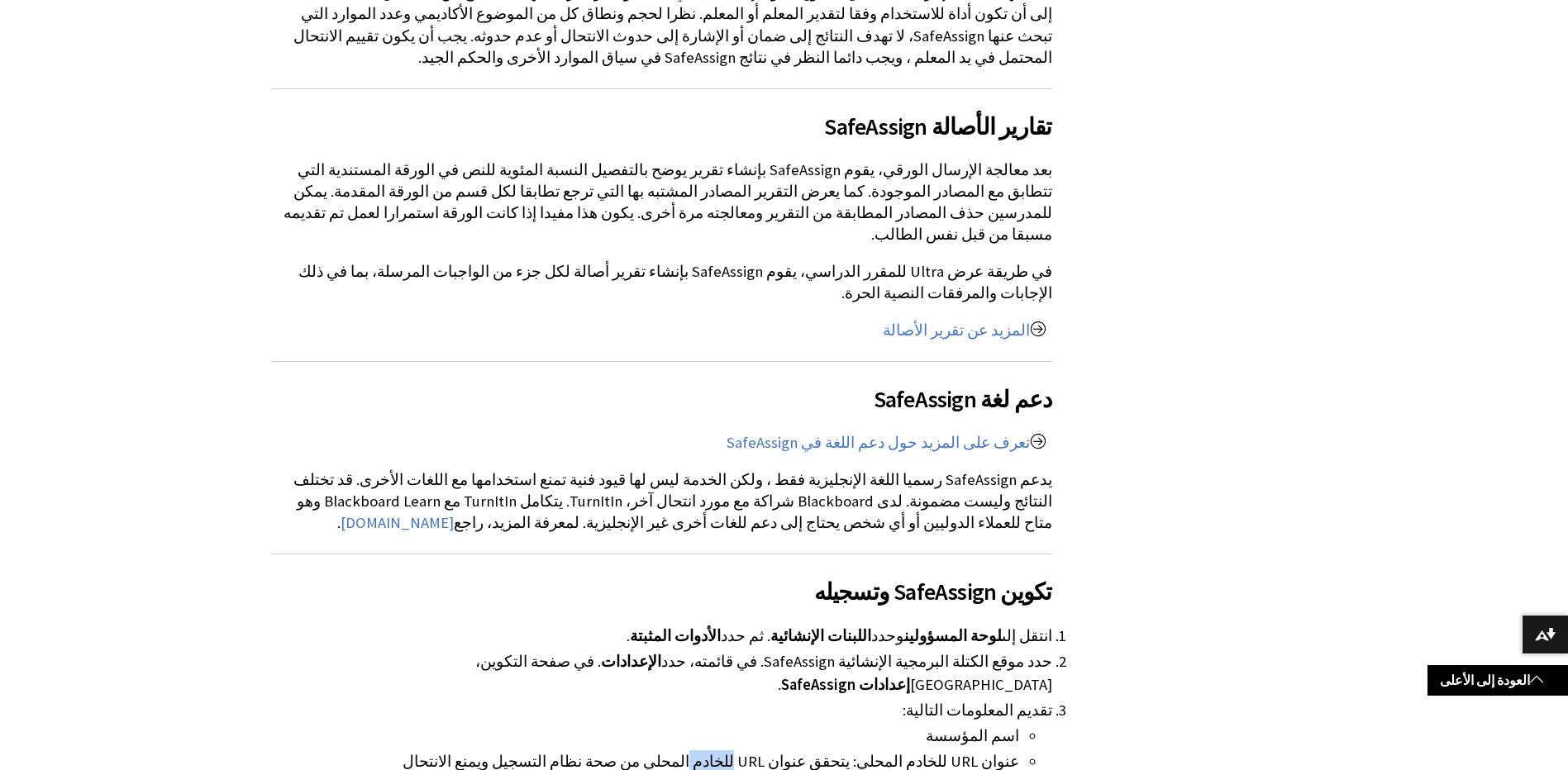
click at [789, 751] on li "عنوان URL للخادم المحلي: يتحقق عنوان URL للخادم المحلي من صحة نظام التسجيل ويمن…" at bounding box center [698, 774] width 641 height 46
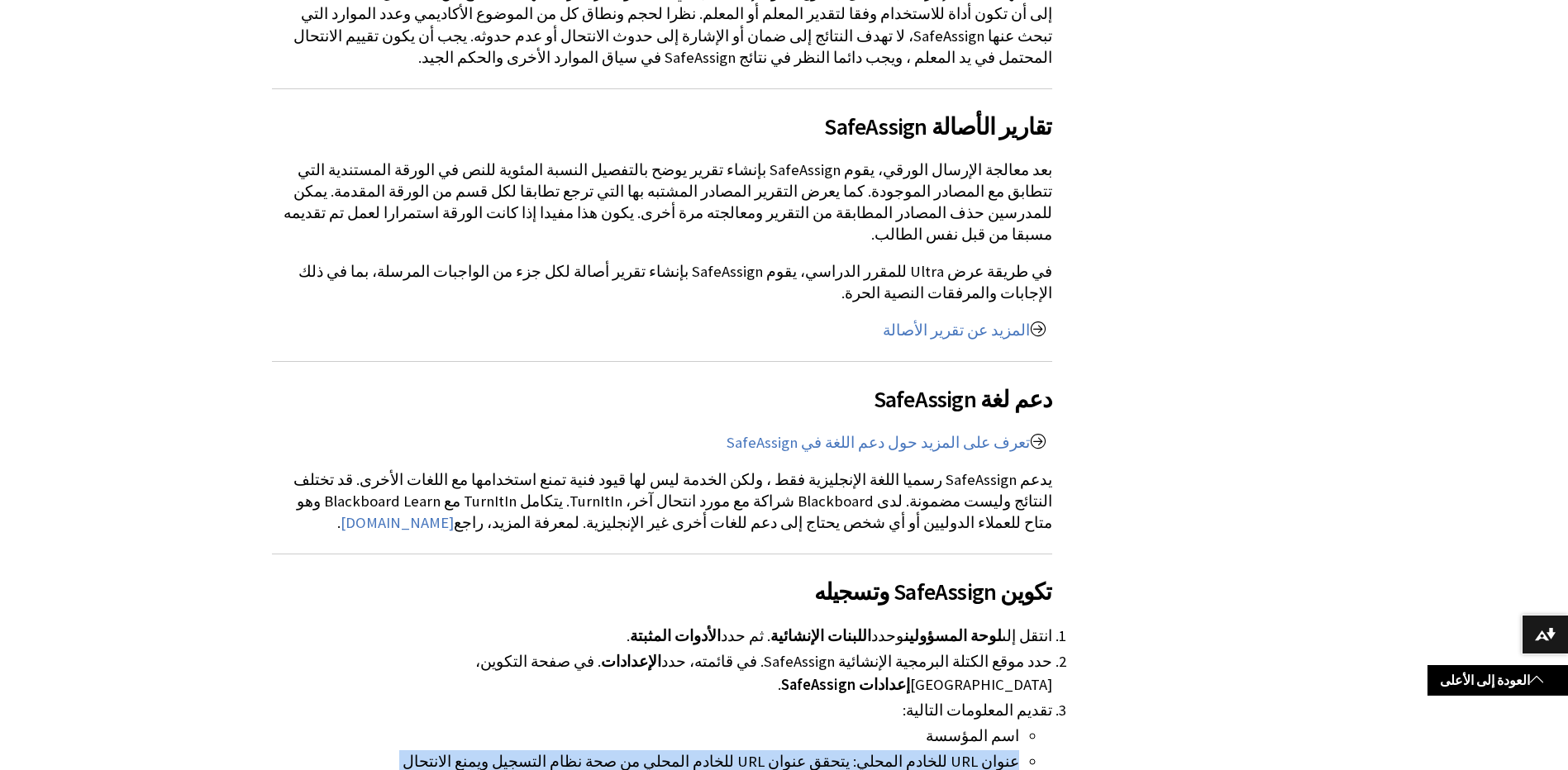
click at [789, 751] on li "عنوان URL للخادم المحلي: يتحقق عنوان URL للخادم المحلي من صحة نظام التسجيل ويمن…" at bounding box center [698, 774] width 641 height 46
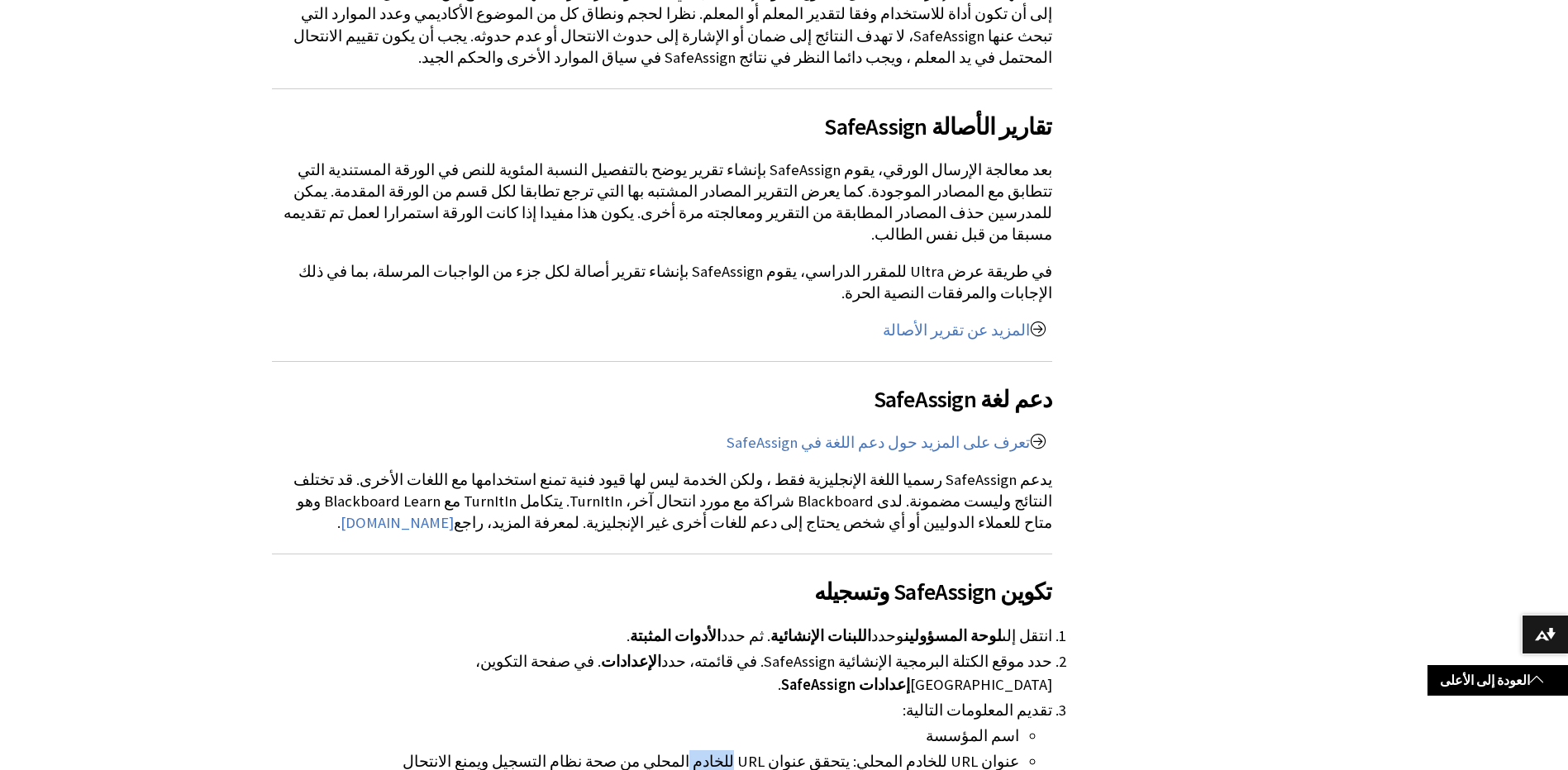
click at [789, 751] on li "عنوان URL للخادم المحلي: يتحقق عنوان URL للخادم المحلي من صحة نظام التسجيل ويمن…" at bounding box center [698, 774] width 641 height 46
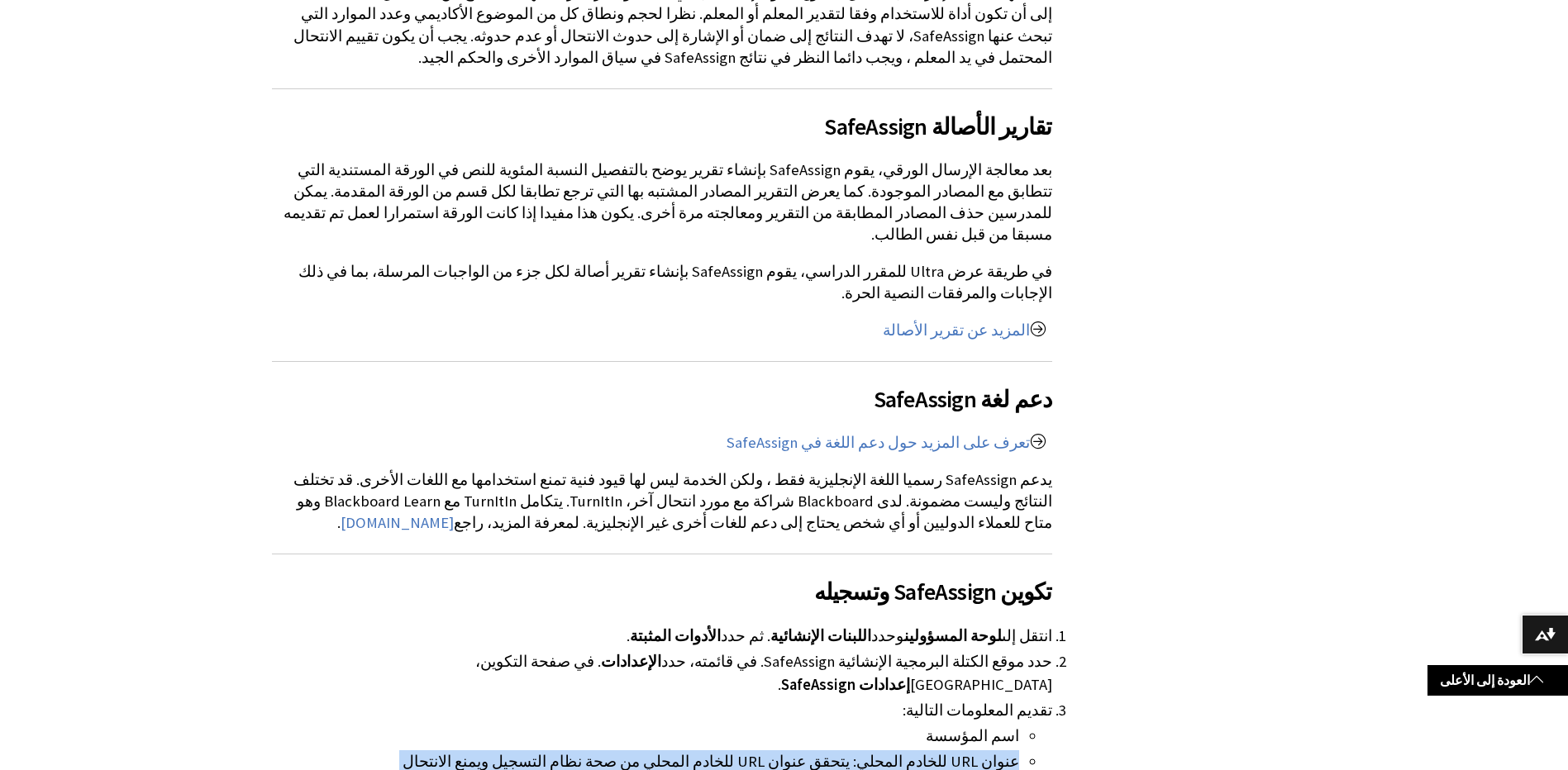
click at [789, 751] on li "عنوان URL للخادم المحلي: يتحقق عنوان URL للخادم المحلي من صحة نظام التسجيل ويمن…" at bounding box center [698, 774] width 641 height 46
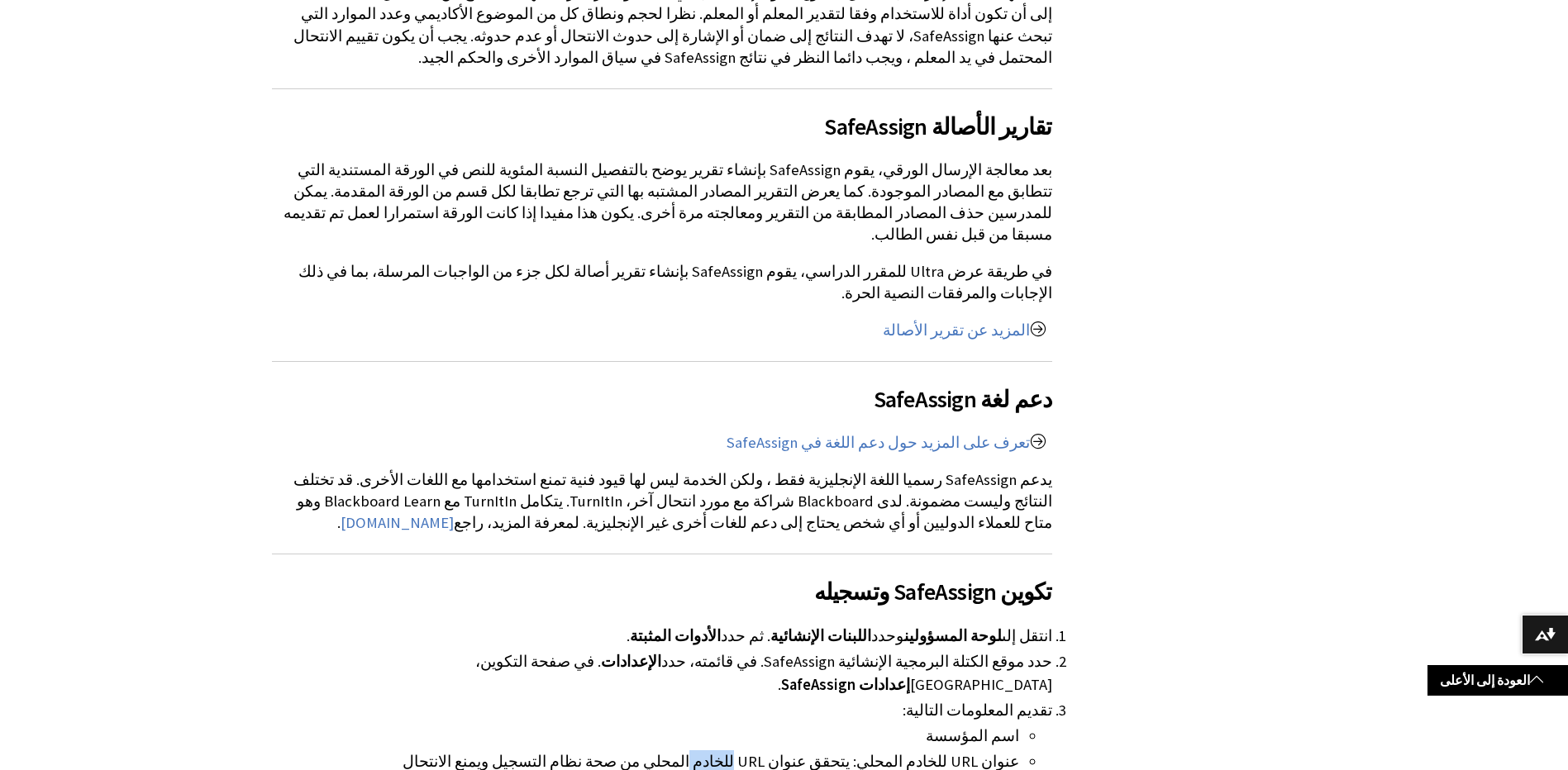
click at [789, 751] on li "عنوان URL للخادم المحلي: يتحقق عنوان URL للخادم المحلي من صحة نظام التسجيل ويمن…" at bounding box center [698, 774] width 641 height 46
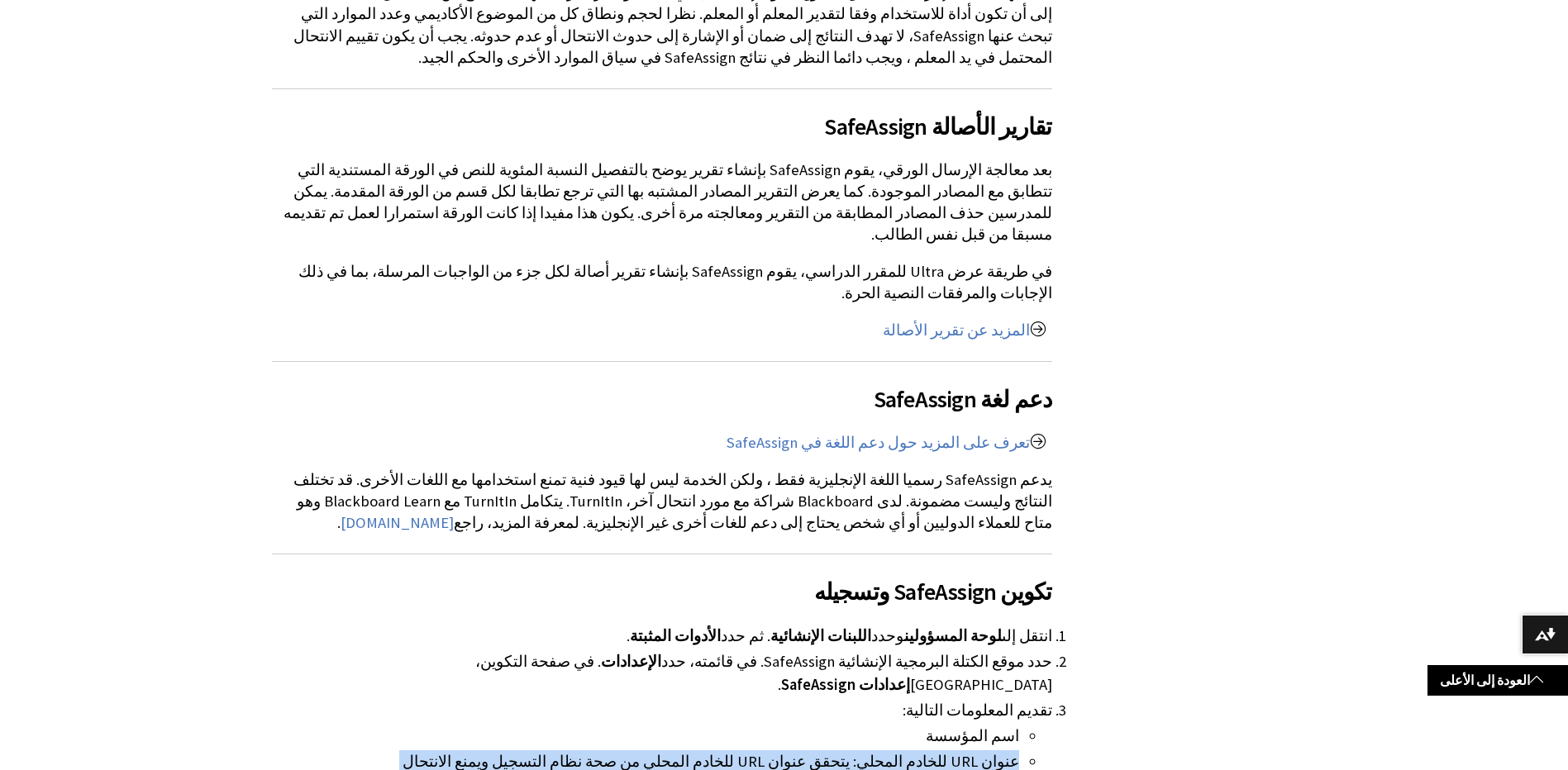
click at [789, 751] on li "عنوان URL للخادم المحلي: يتحقق عنوان URL للخادم المحلي من صحة نظام التسجيل ويمن…" at bounding box center [698, 774] width 641 height 46
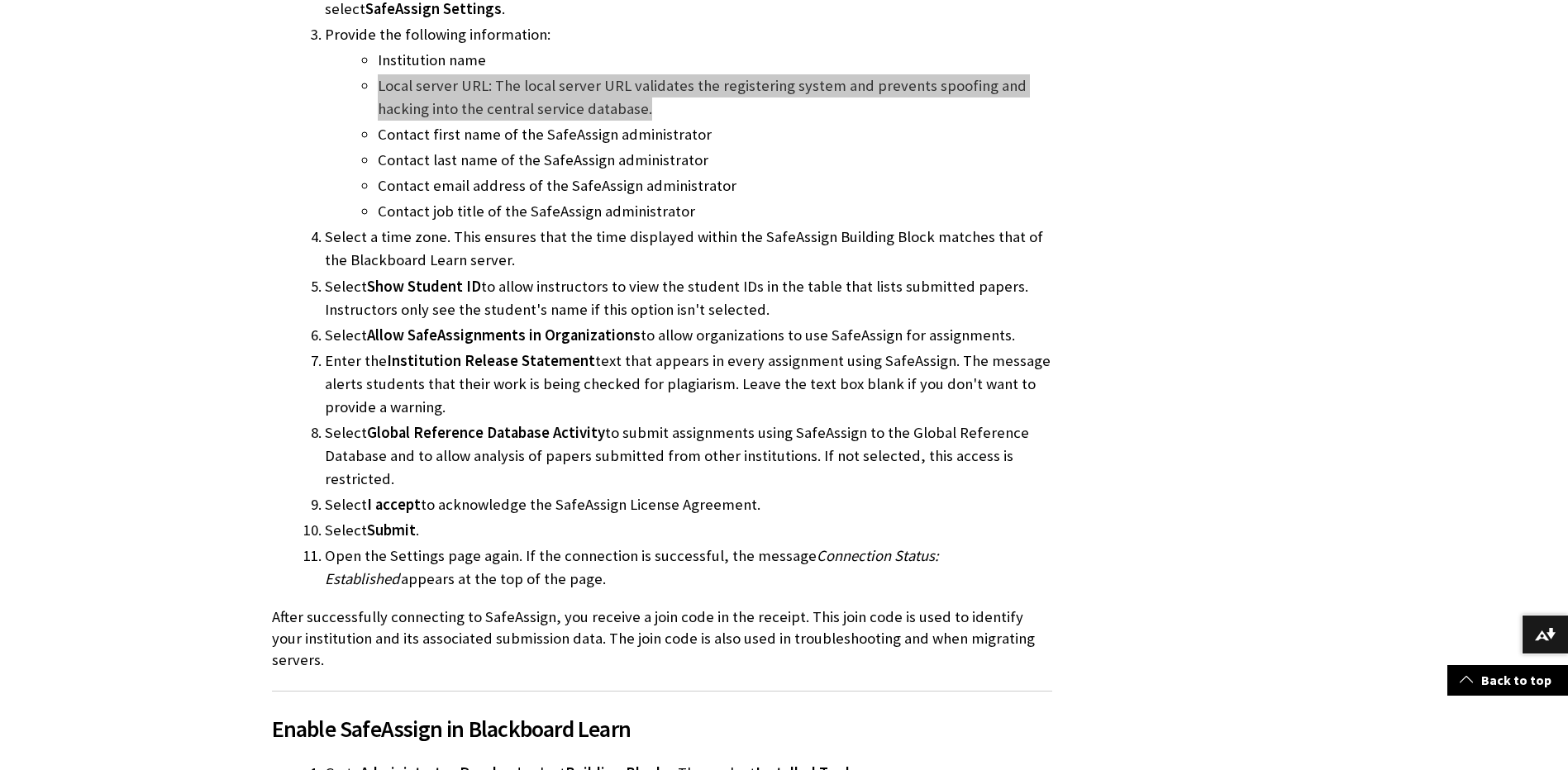
scroll to position [1853, 0]
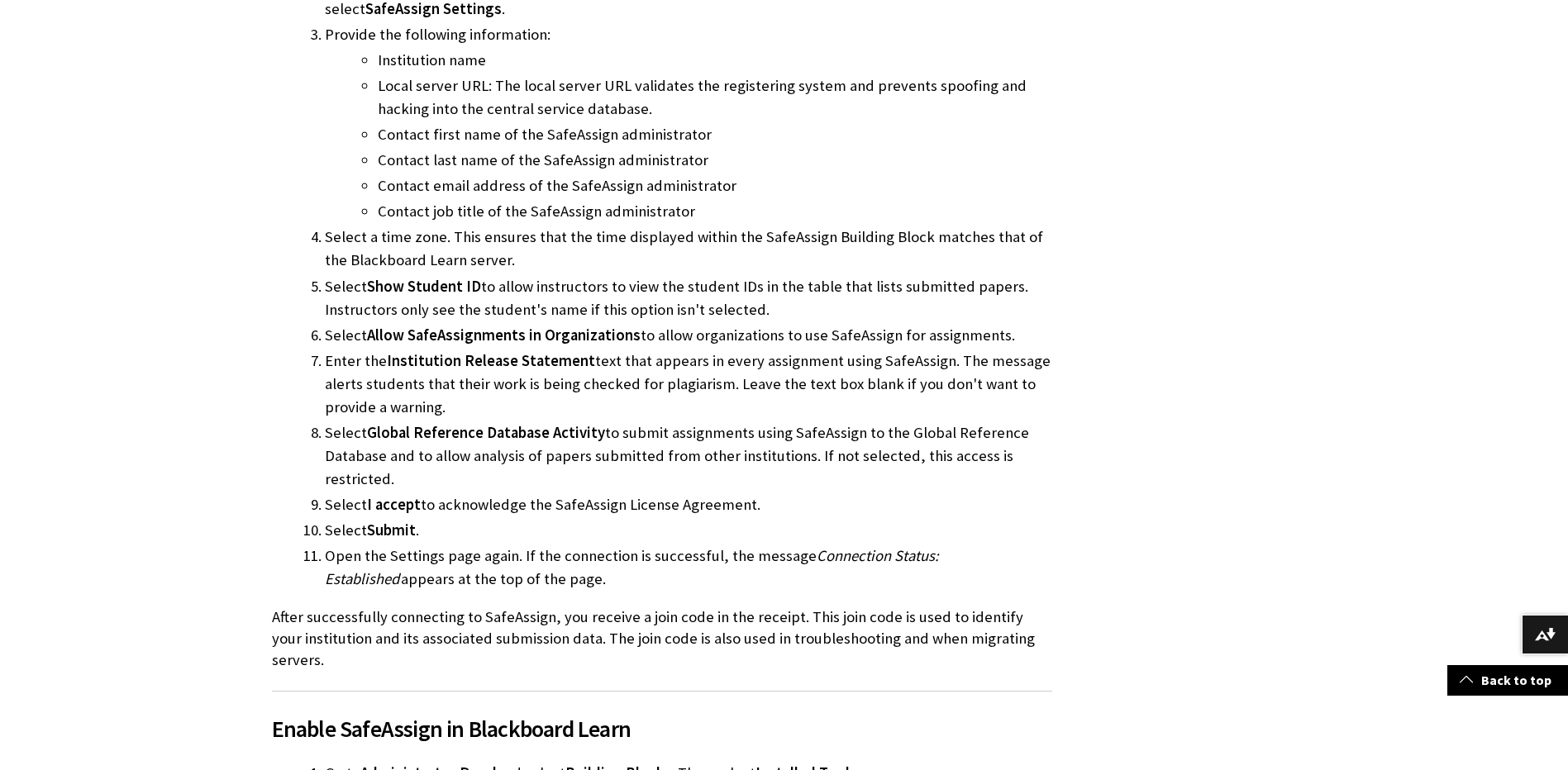
click at [385, 495] on span "I accept" at bounding box center [394, 504] width 53 height 19
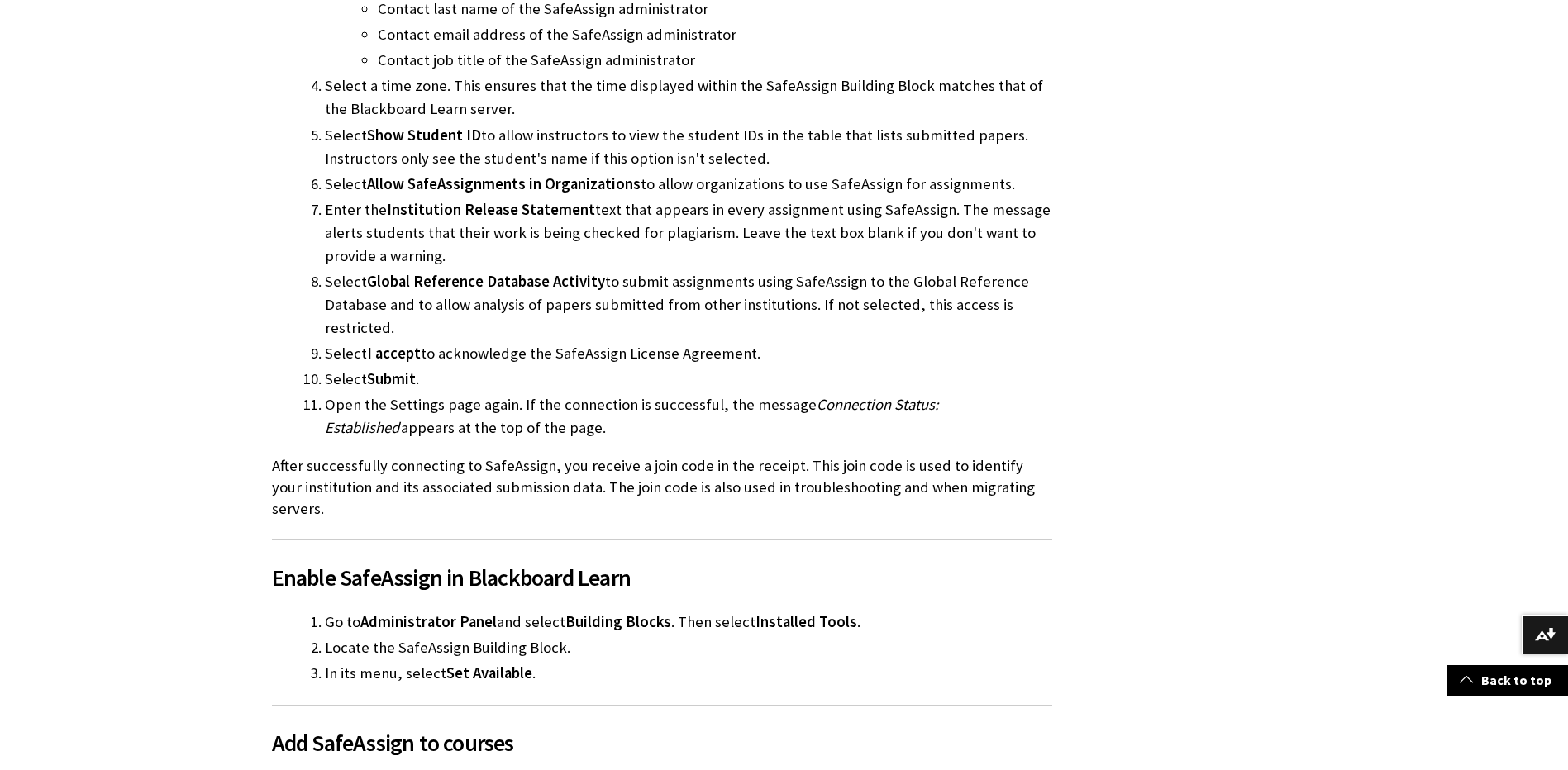
scroll to position [2955, 0]
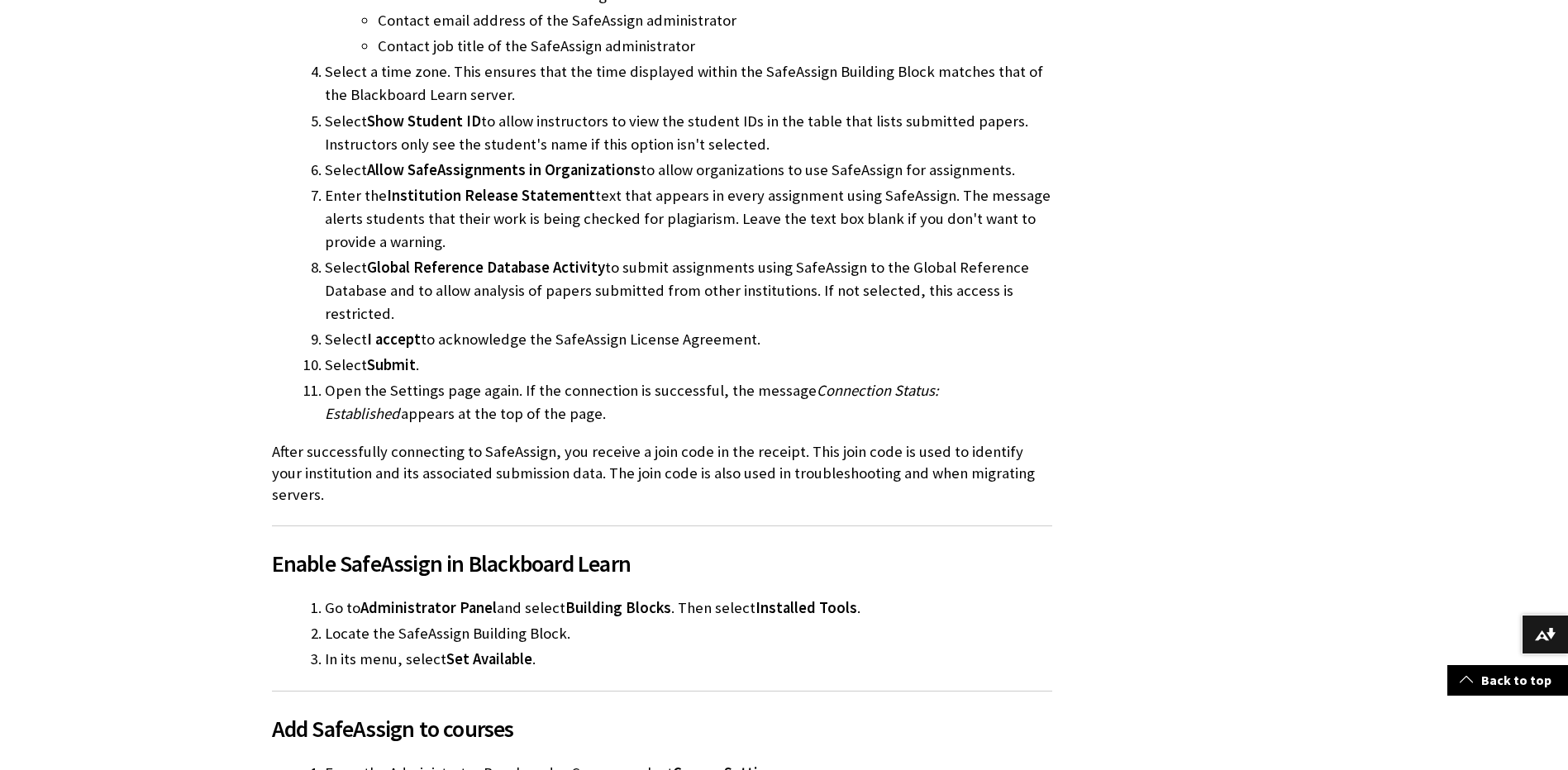
click at [325, 623] on li "Locate the SafeAssign Building Block." at bounding box center [689, 634] width 727 height 24
click at [486, 598] on span "Administrator Panel" at bounding box center [428, 607] width 137 height 19
click at [406, 598] on span "Administrator Panel" at bounding box center [428, 607] width 137 height 19
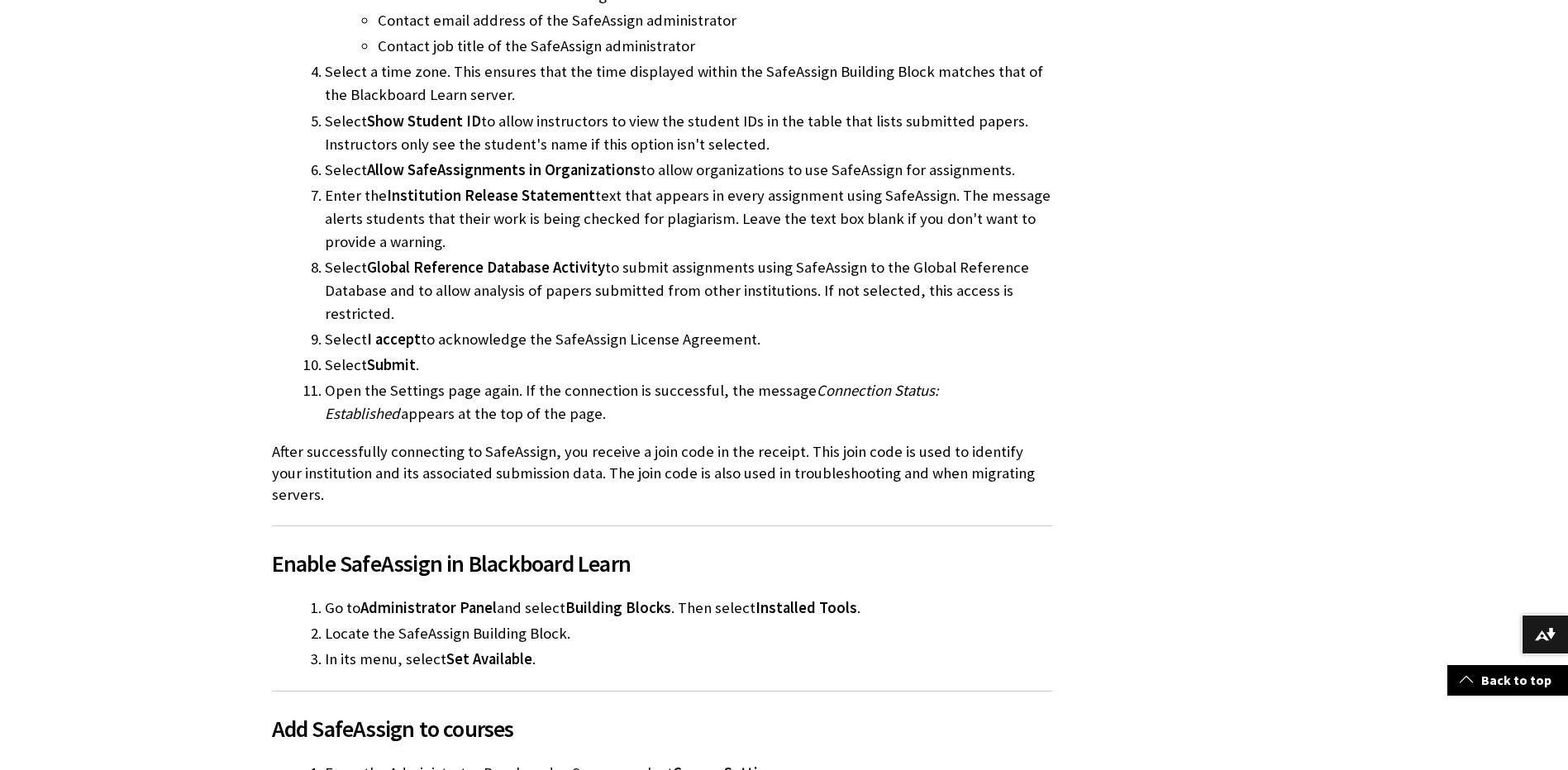
click at [382, 598] on span "Administrator Panel" at bounding box center [428, 607] width 137 height 19
drag, startPoint x: 565, startPoint y: 567, endPoint x: 670, endPoint y: 567, distance: 105.0
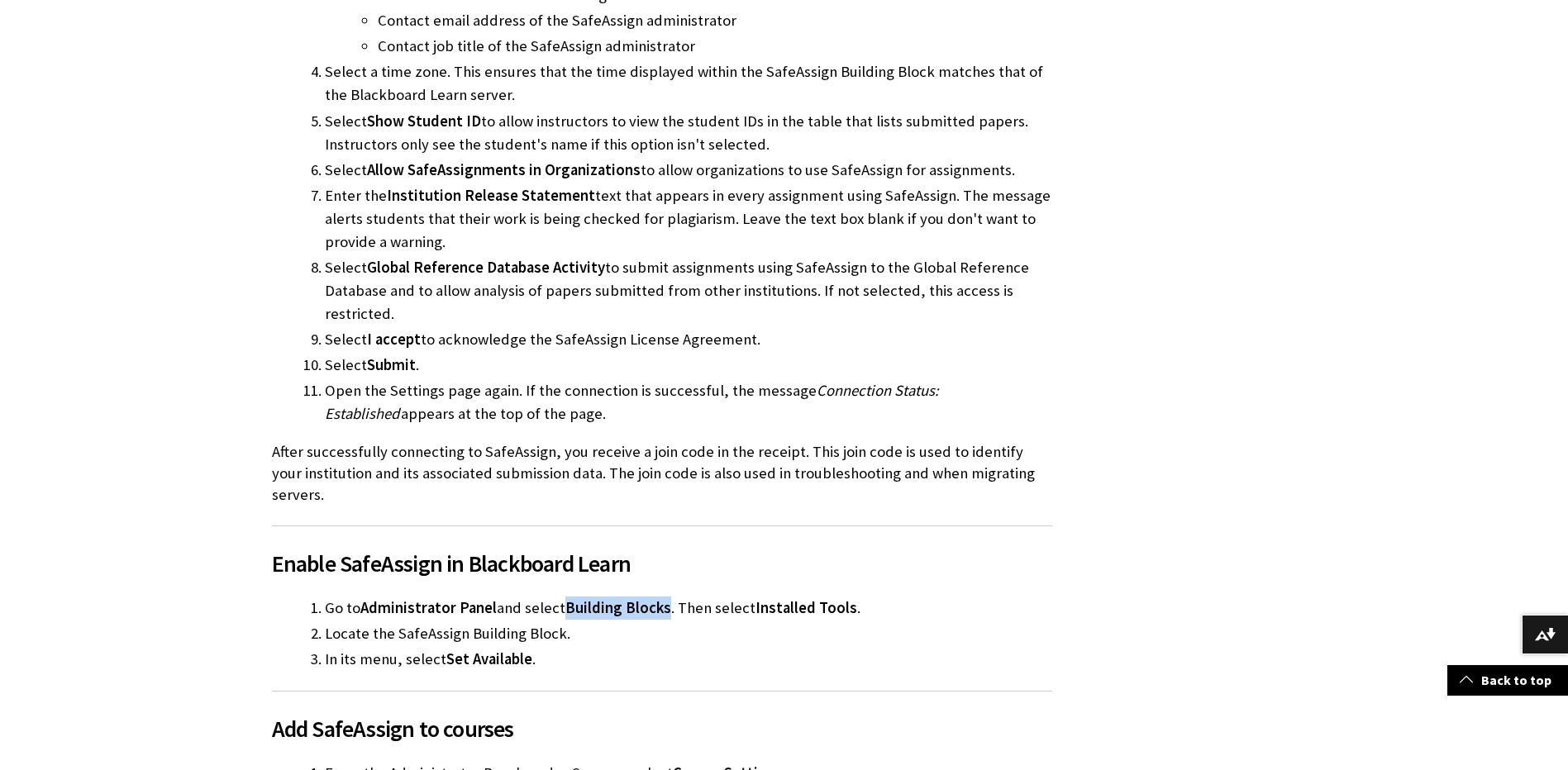
click at [670, 597] on li "Go to Administrator Panel and select Building Blocks . Then select Installed To…" at bounding box center [689, 609] width 727 height 24
drag, startPoint x: 670, startPoint y: 567, endPoint x: 587, endPoint y: 552, distance: 84.3
copy li "Building Blocks ."
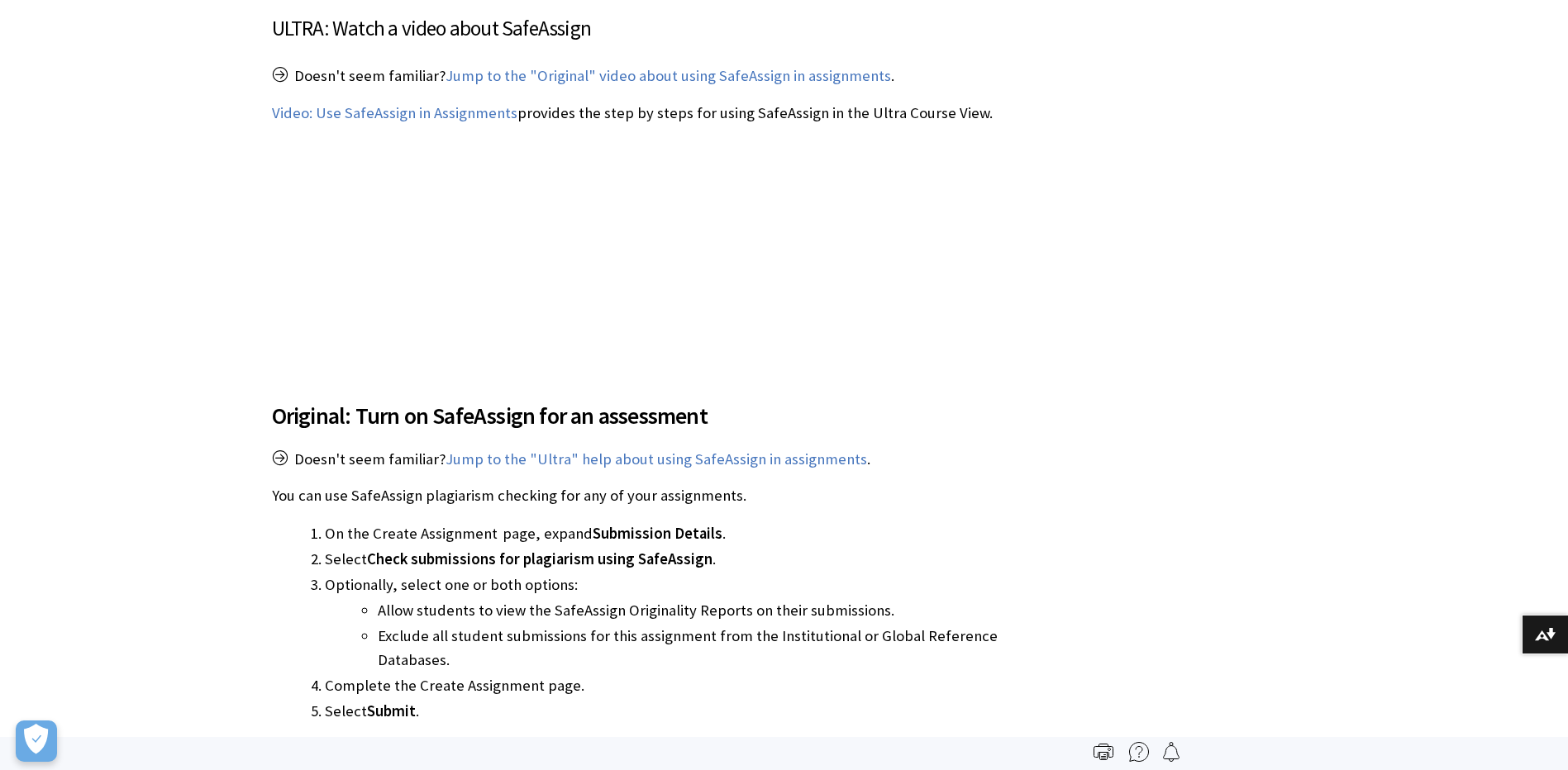
scroll to position [2149, 0]
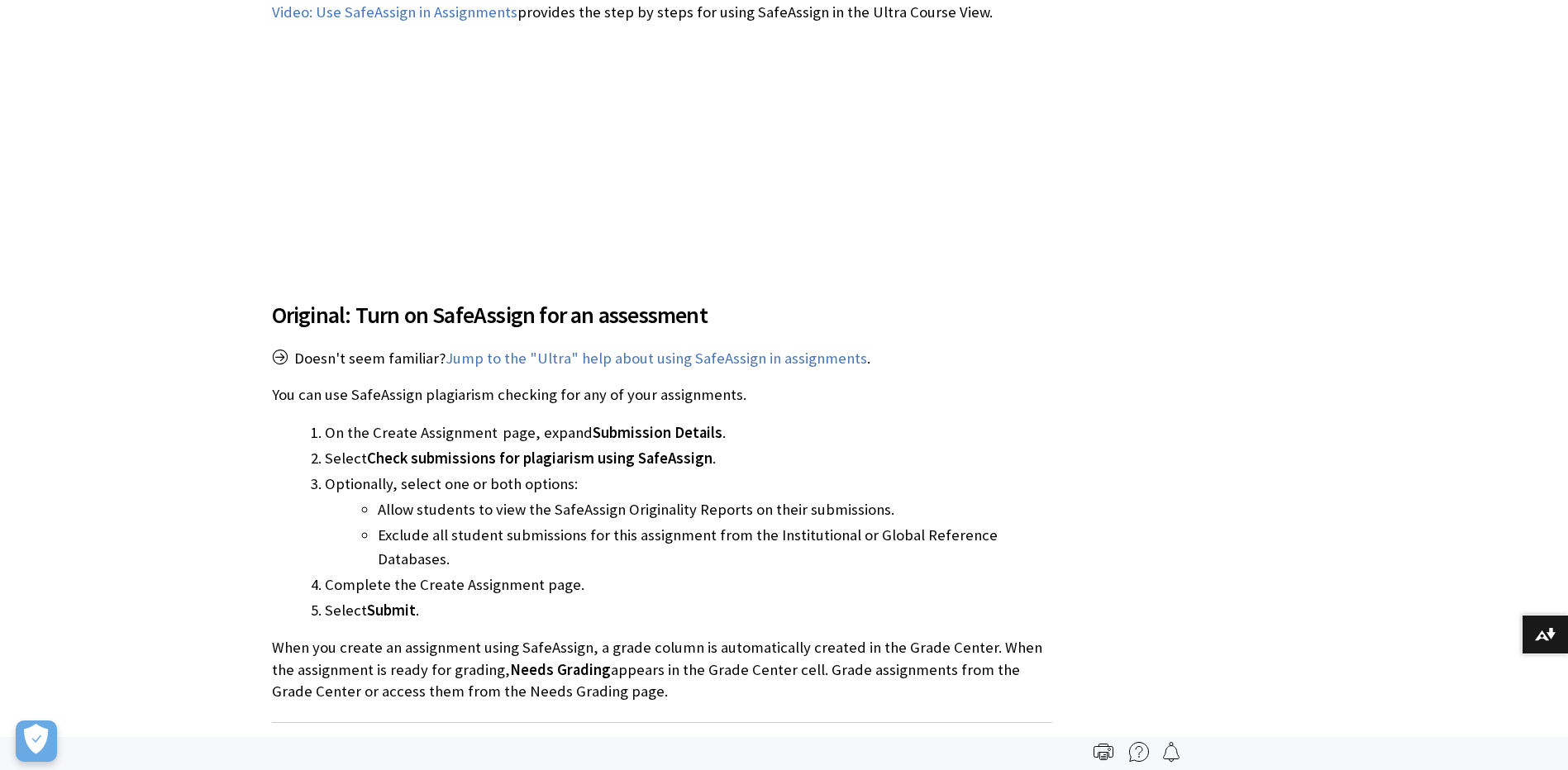
click at [761, 298] on span "Original: Turn on SafeAssign for an assessment" at bounding box center [662, 315] width 780 height 34
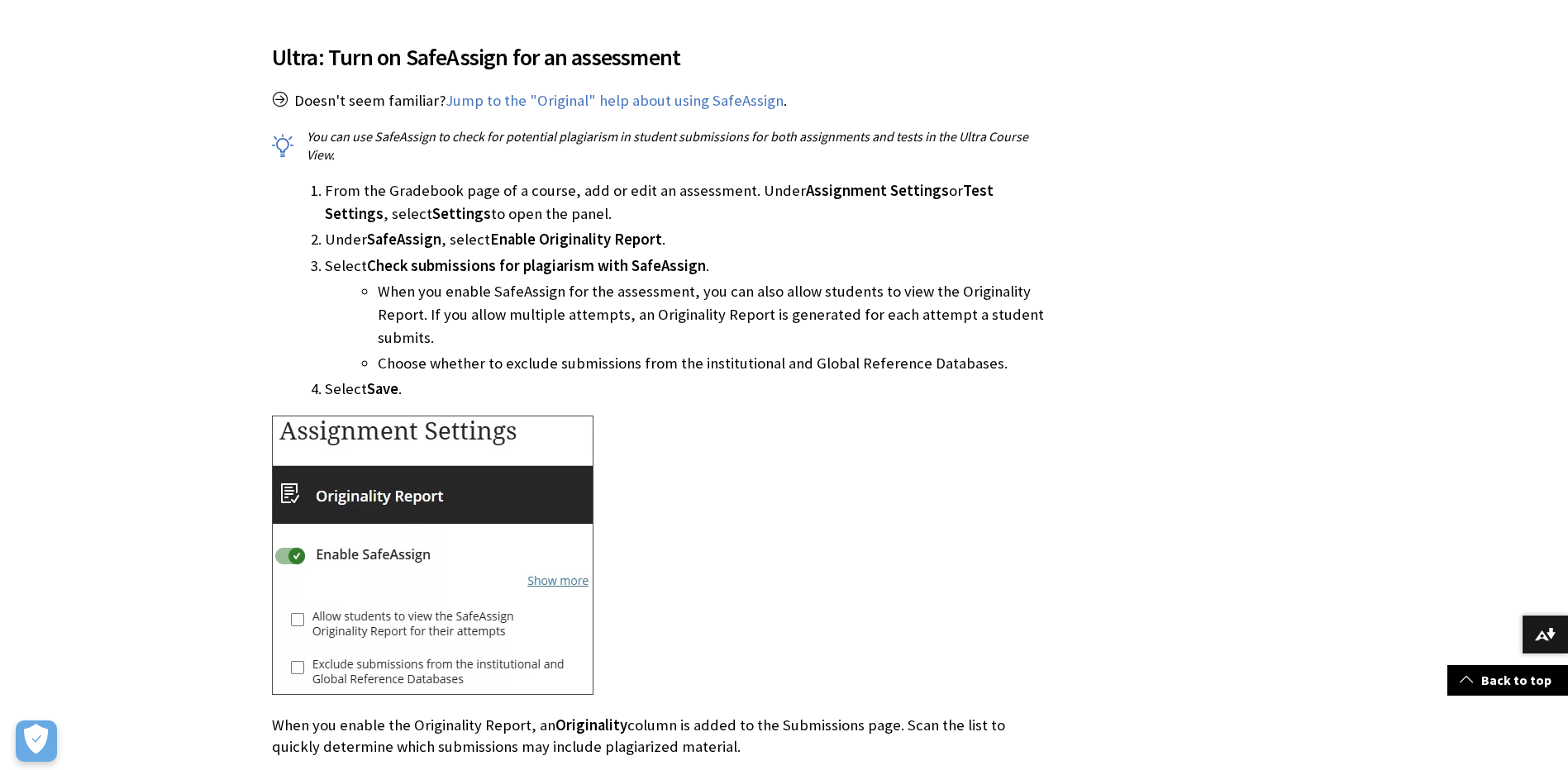
scroll to position [837, 0]
click at [925, 416] on div at bounding box center [662, 557] width 780 height 283
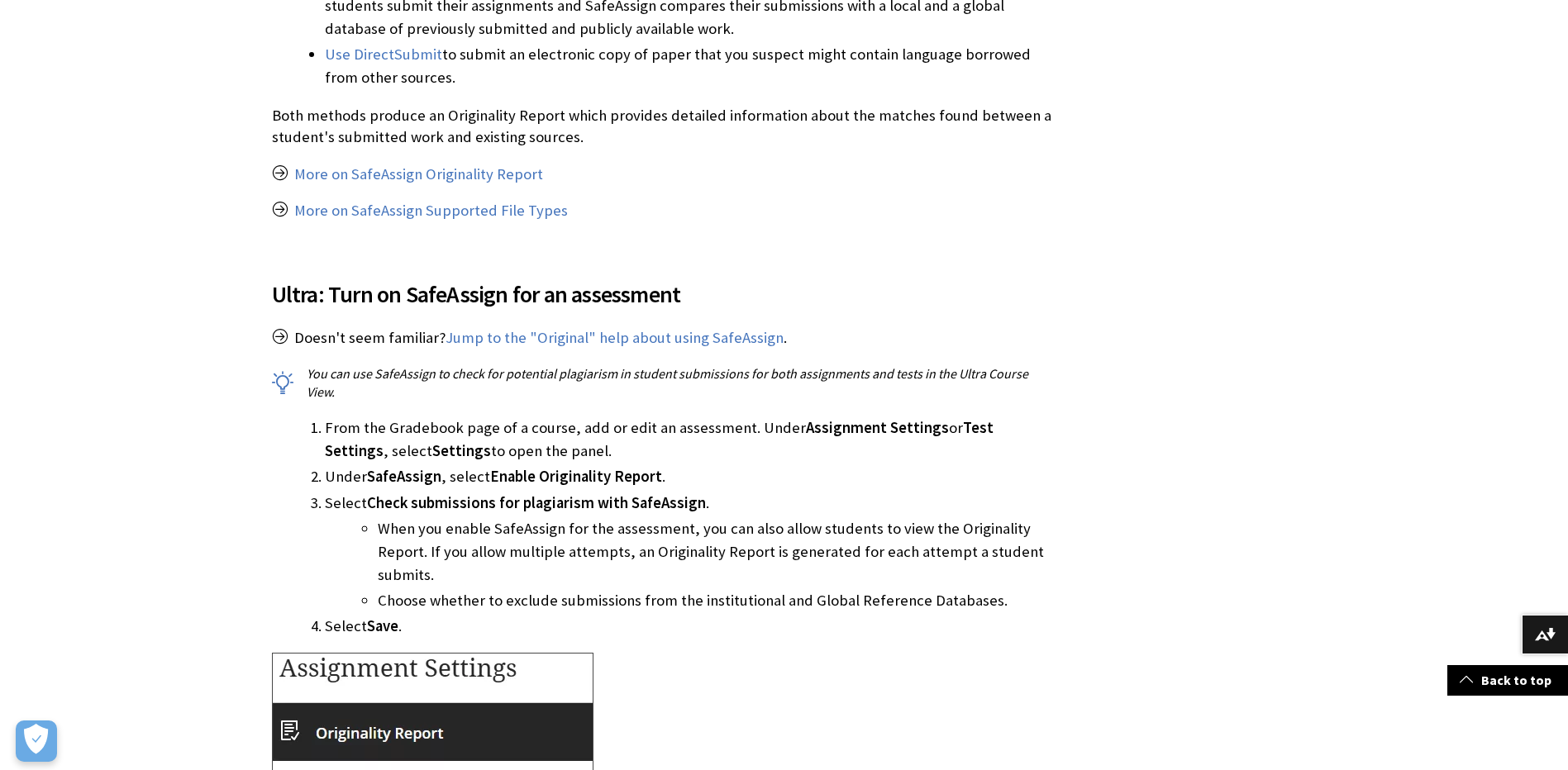
scroll to position [661, 0]
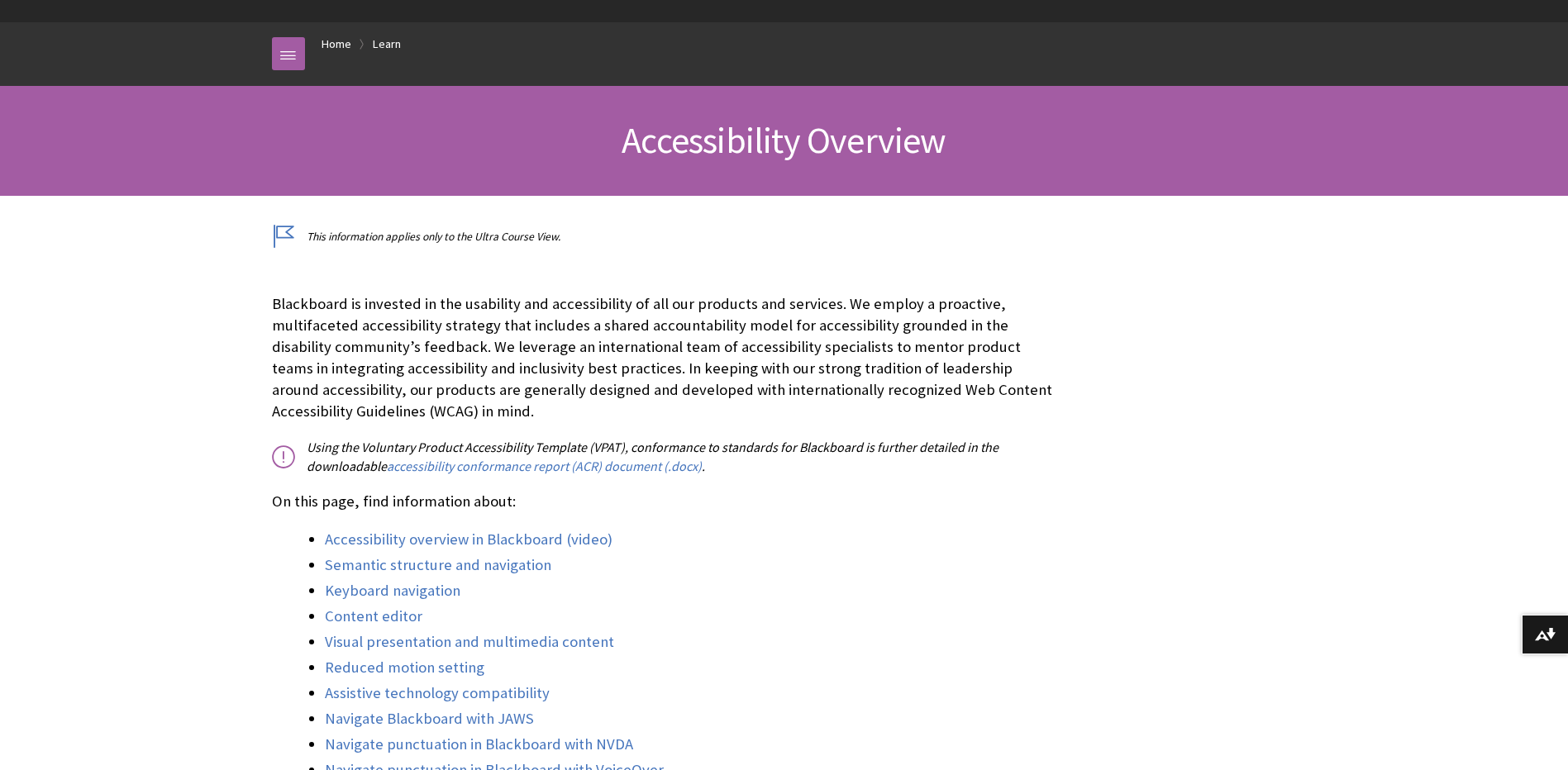
scroll to position [414, 0]
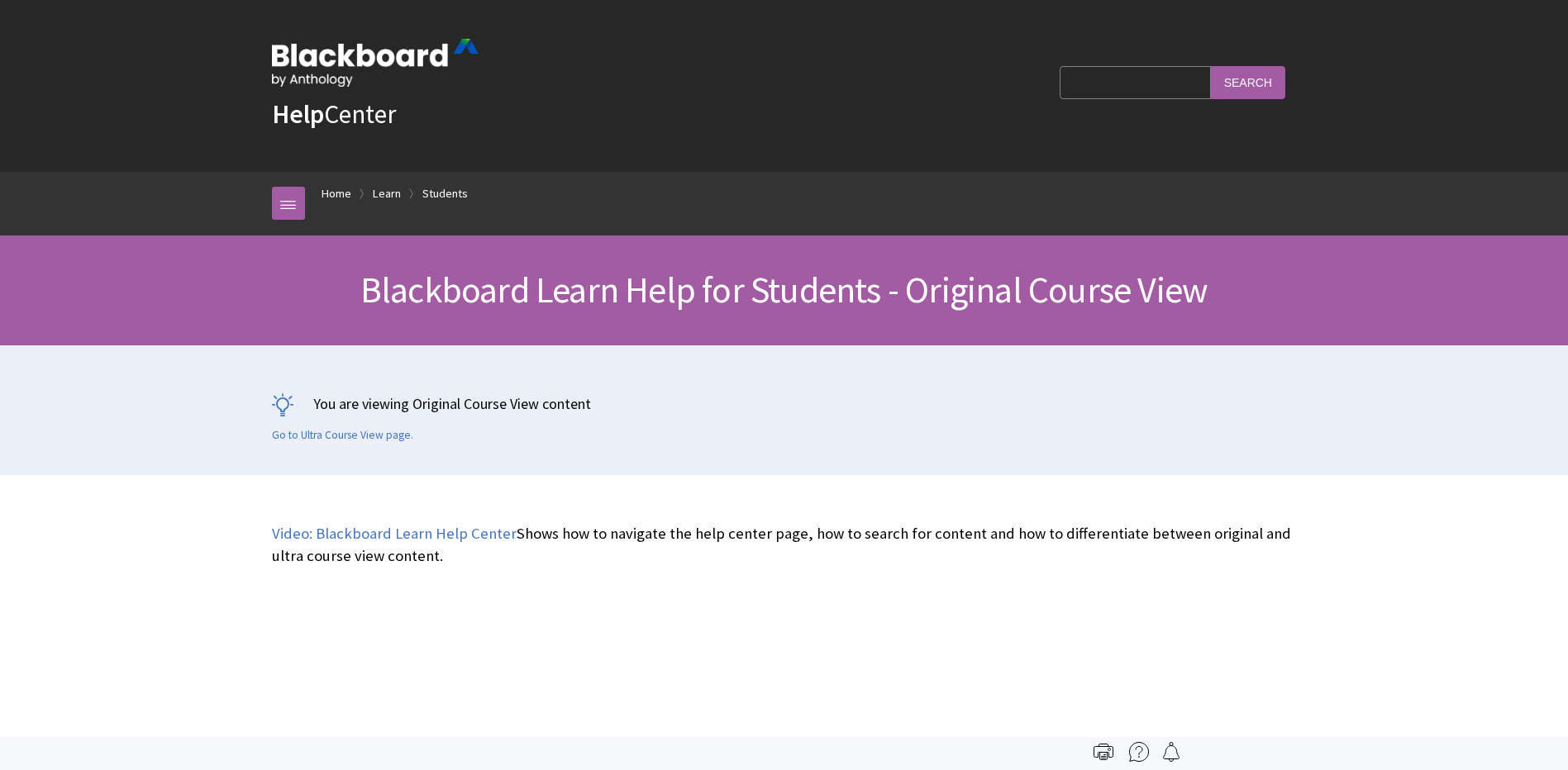
scroll to position [1954, 0]
click at [1092, 76] on input "Search Query" at bounding box center [1135, 82] width 150 height 33
paste input "SafeAssign"
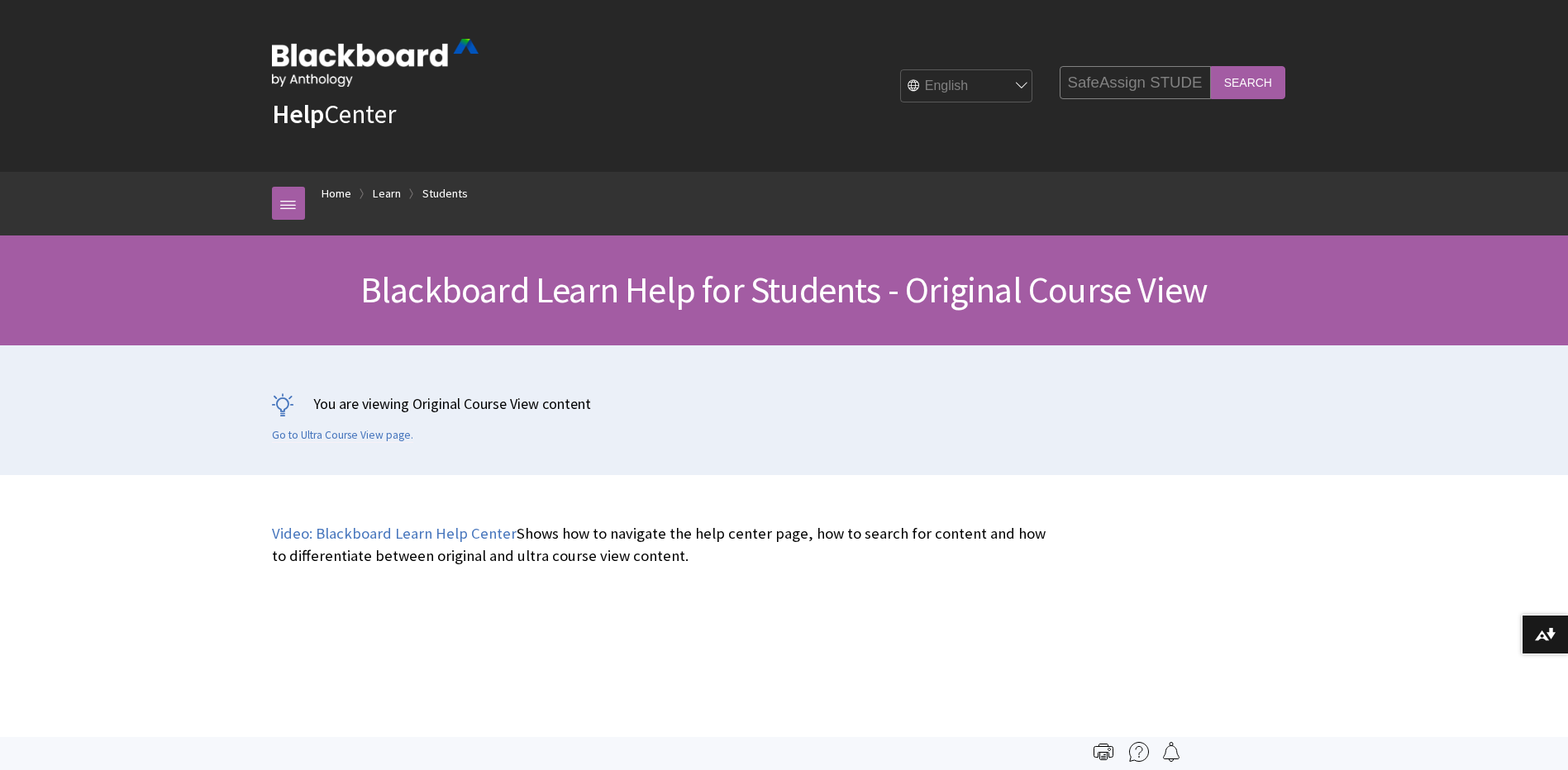
scroll to position [0, 5]
type input "SafeAssign STUDENT"
click at [1211, 66] on input "Search" at bounding box center [1248, 82] width 74 height 33
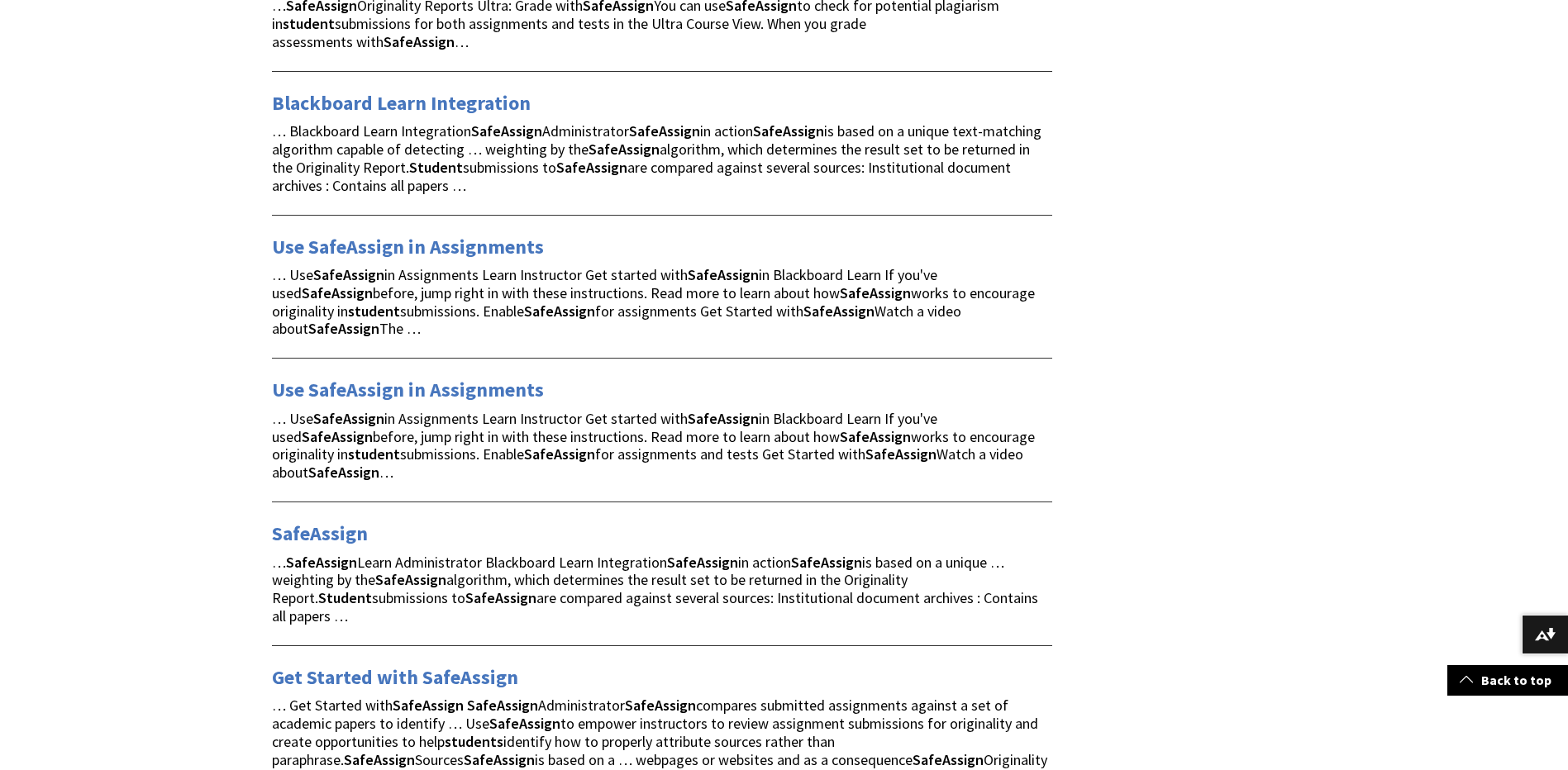
scroll to position [744, 0]
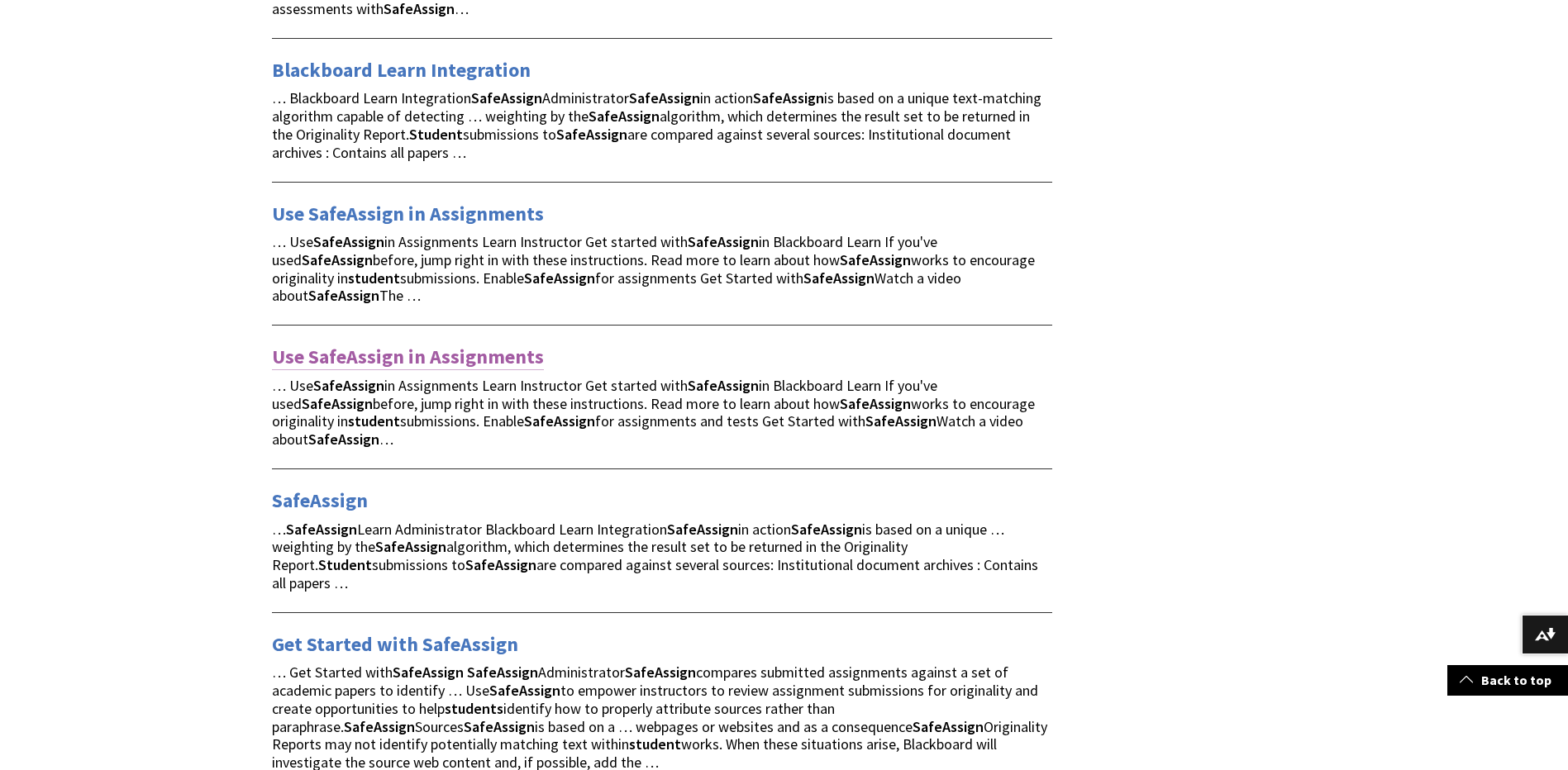
click at [385, 344] on link "Use SafeAssign in Assignments" at bounding box center [408, 356] width 272 height 26
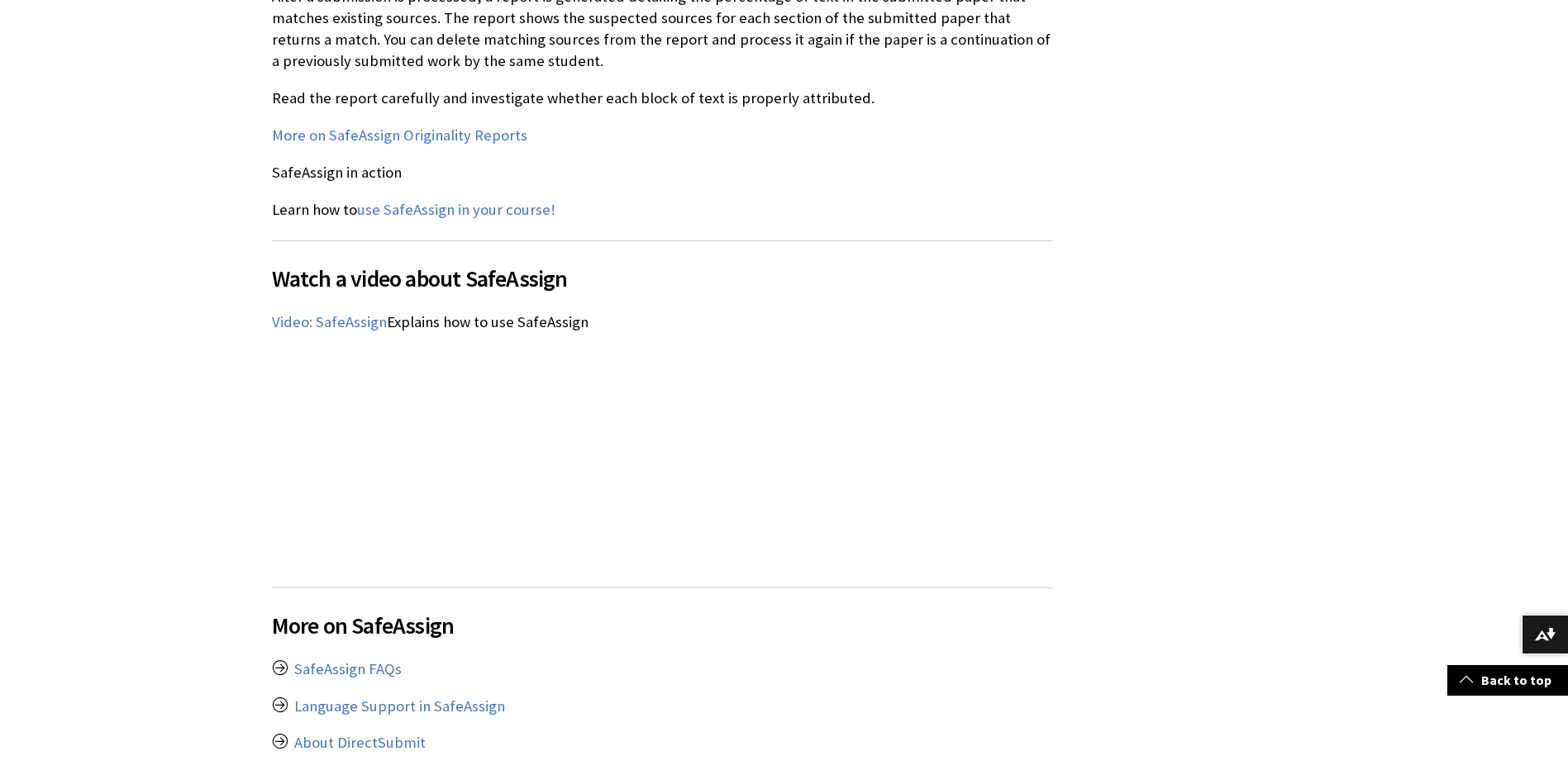
scroll to position [2315, 0]
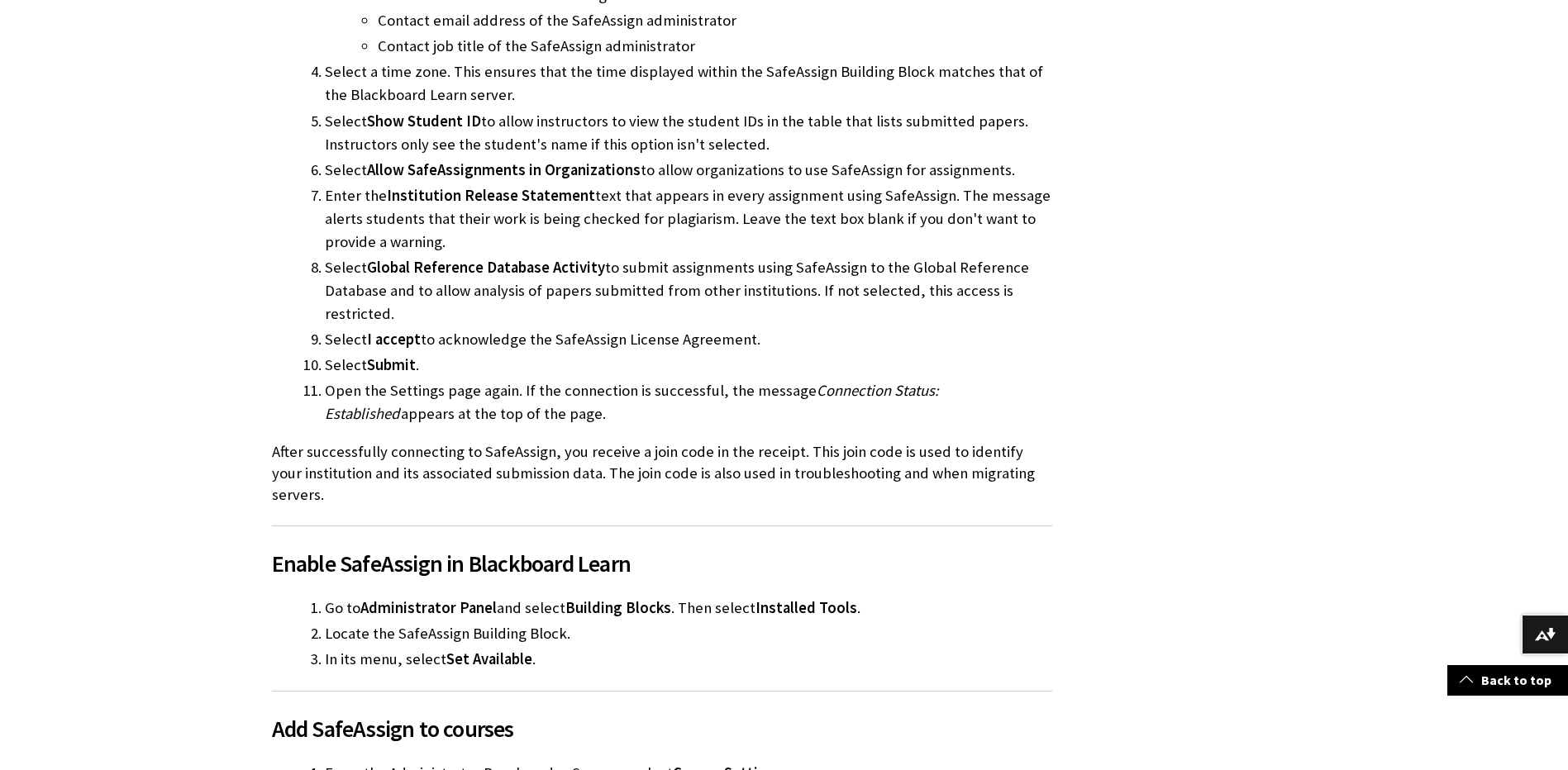
scroll to position [1853, 0]
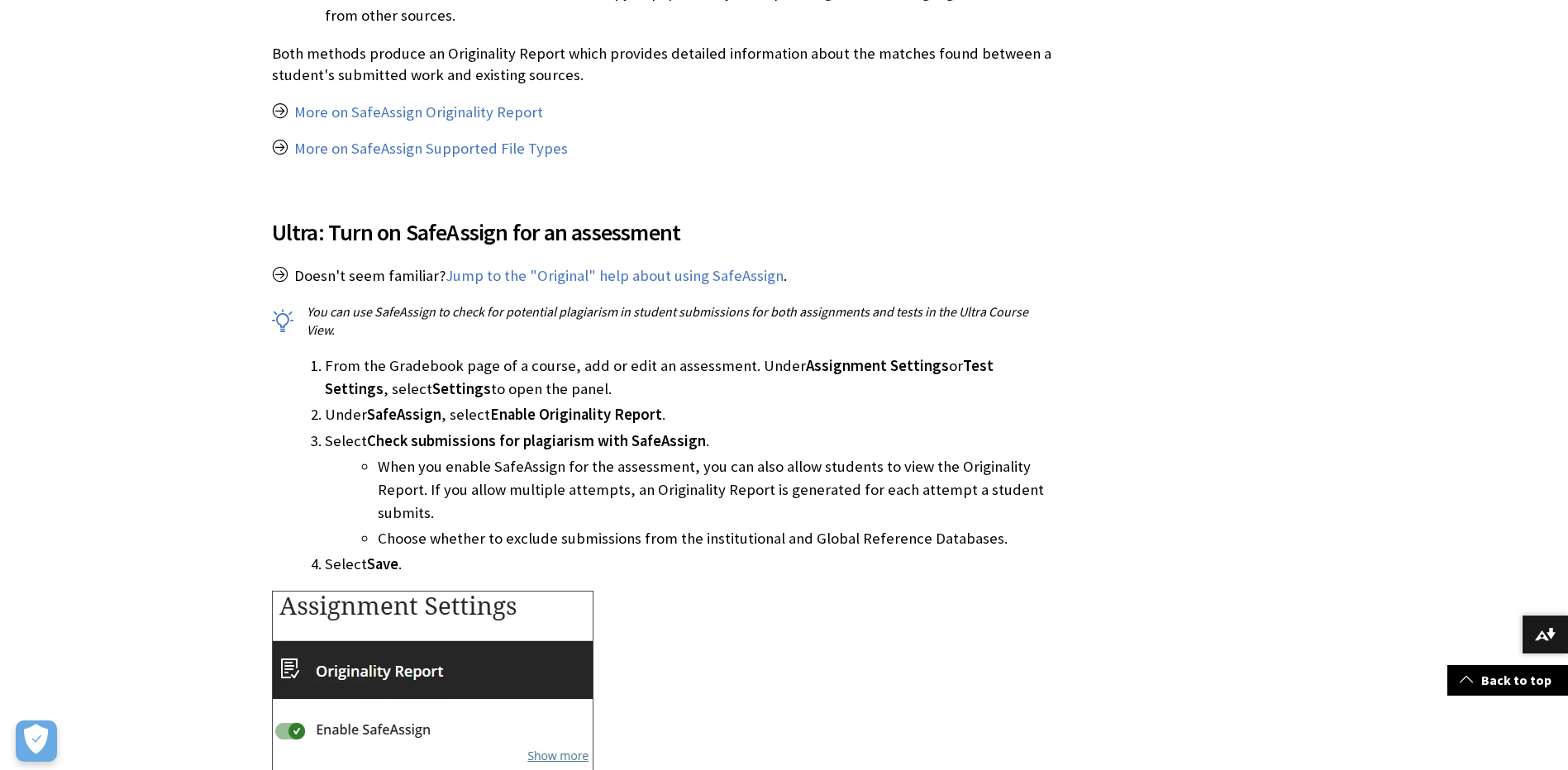
scroll to position [1817, 0]
click at [765, 358] on li "From the Gradebook page of a course, add or edit an assessment. Under Assignmen…" at bounding box center [689, 377] width 727 height 46
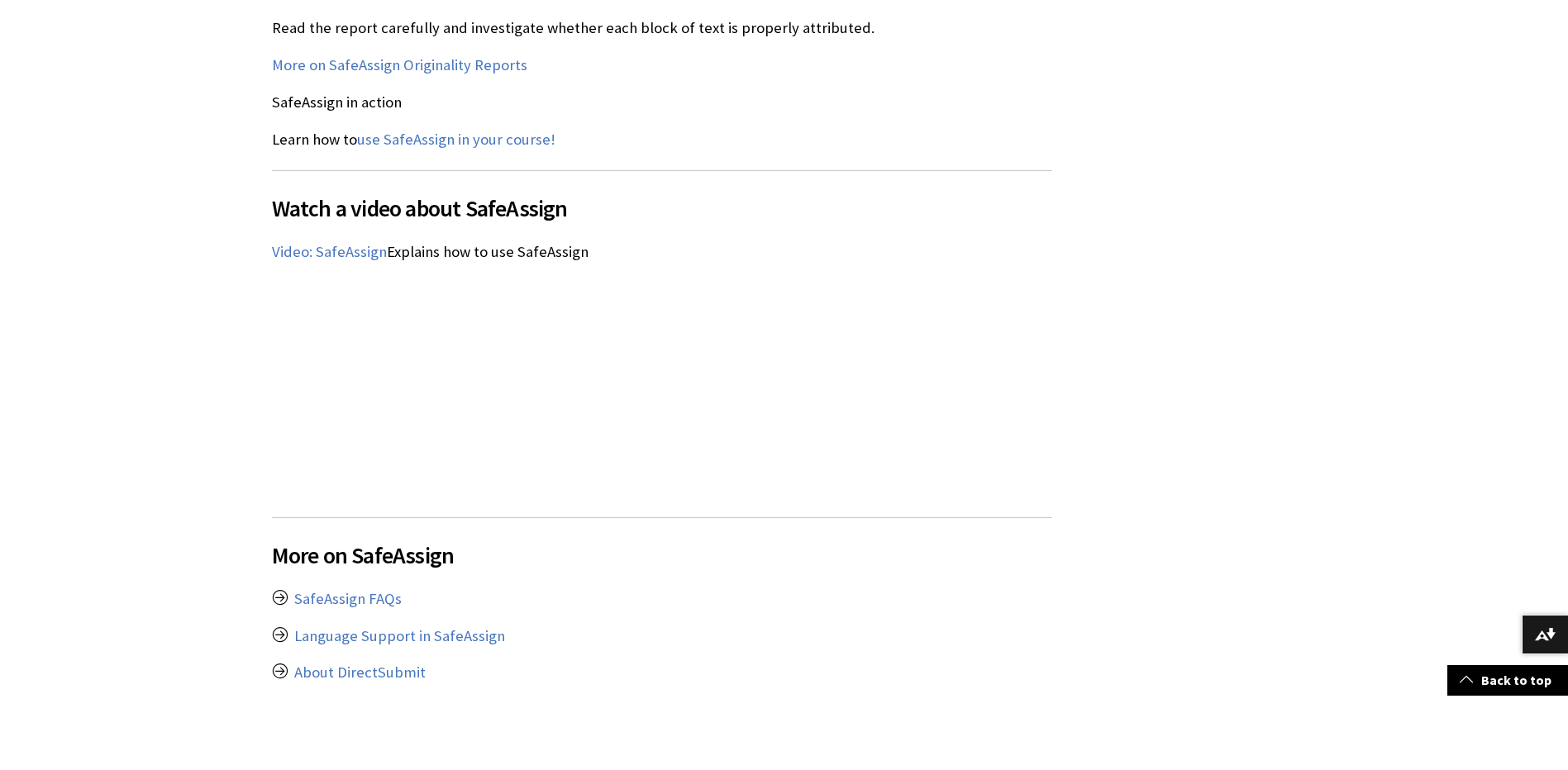
scroll to position [2744, 0]
click at [819, 242] on p "Video: SafeAssign Explains how to use SafeAssign" at bounding box center [662, 252] width 780 height 22
